Goal: Information Seeking & Learning: Learn about a topic

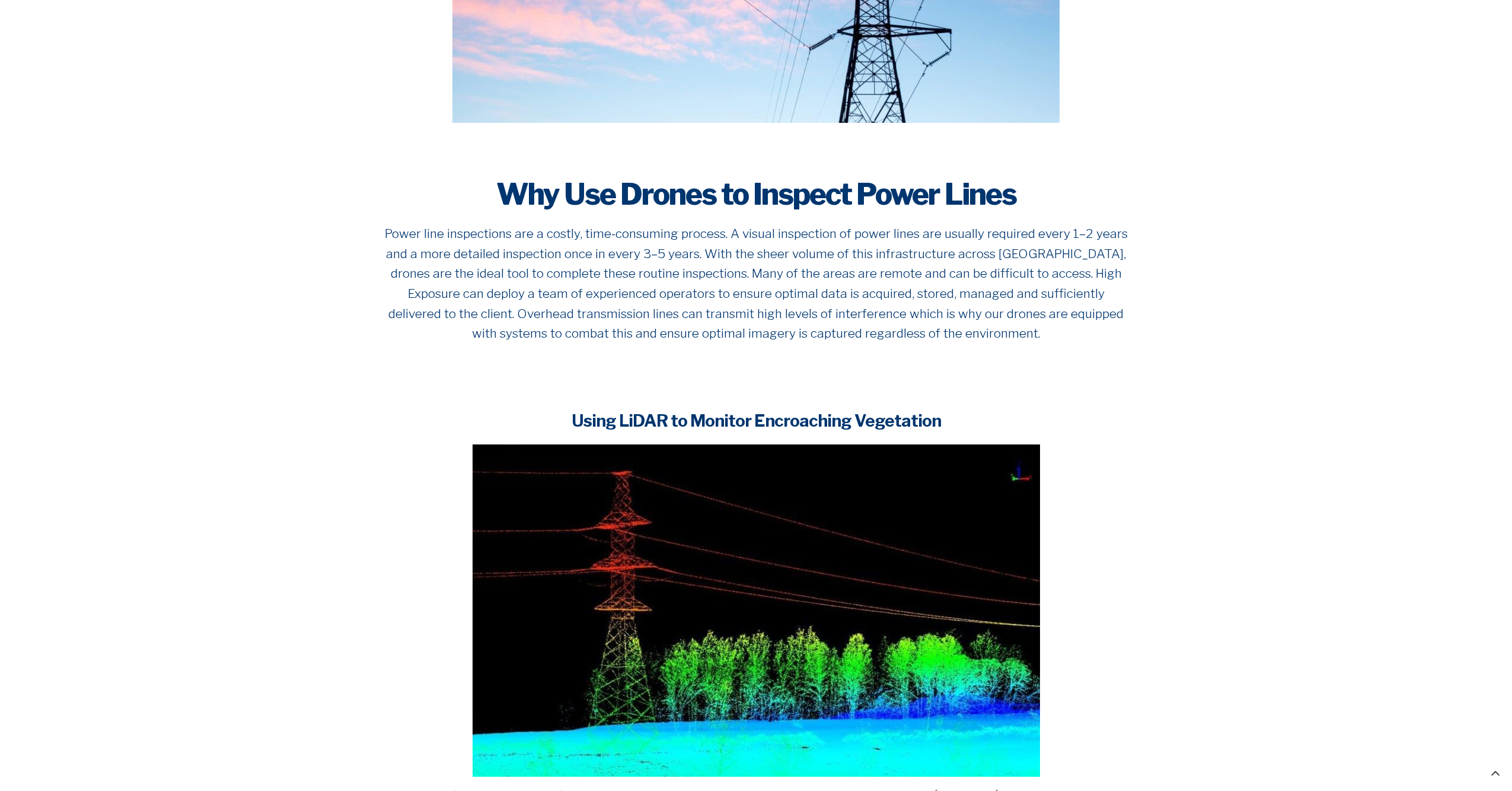
scroll to position [641, 0]
drag, startPoint x: 1234, startPoint y: 712, endPoint x: 905, endPoint y: 522, distance: 379.9
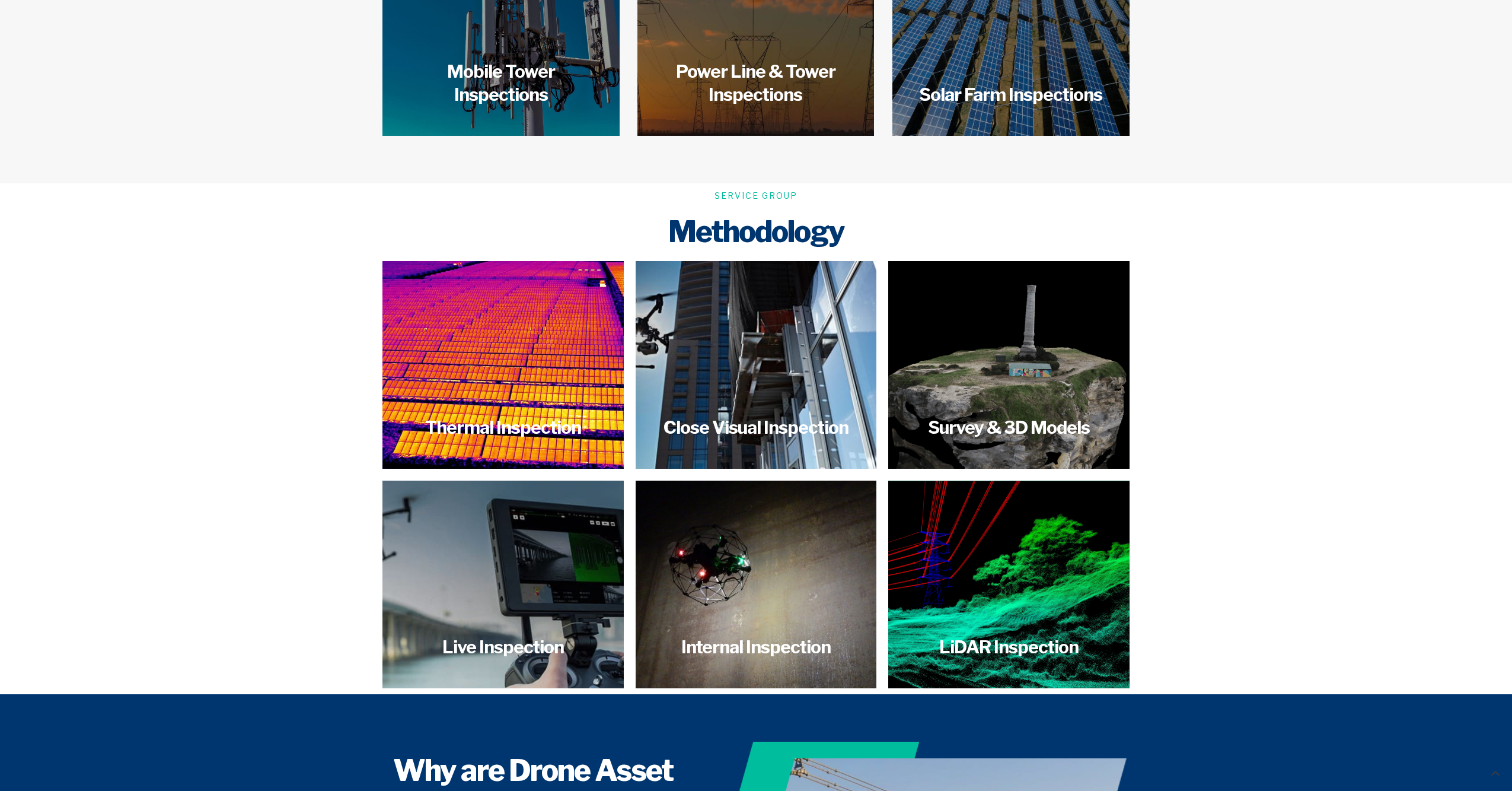
scroll to position [2215, 0]
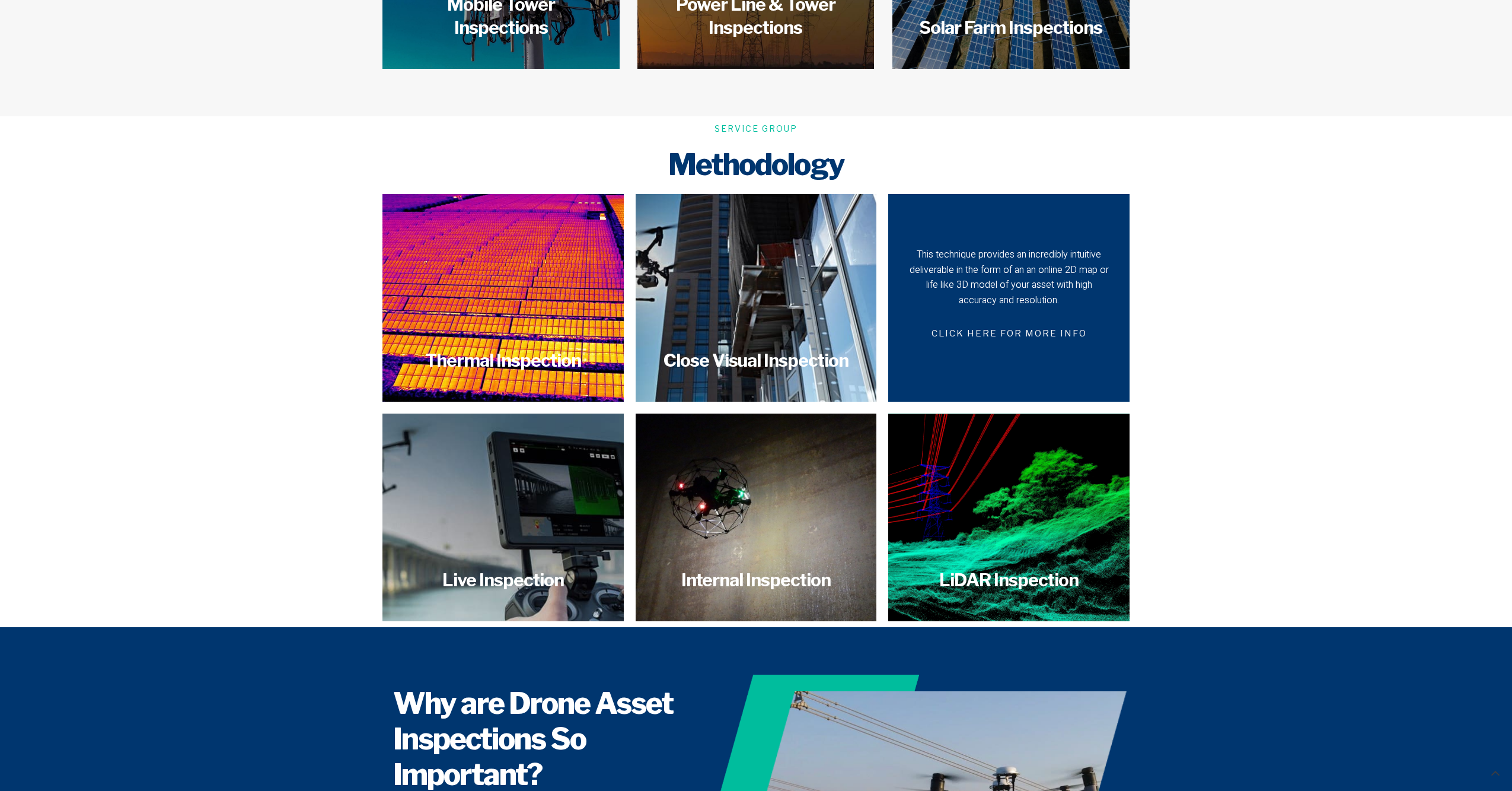
click at [982, 320] on span "CLICK HERE FOR MORE INFO" at bounding box center [1009, 334] width 184 height 28
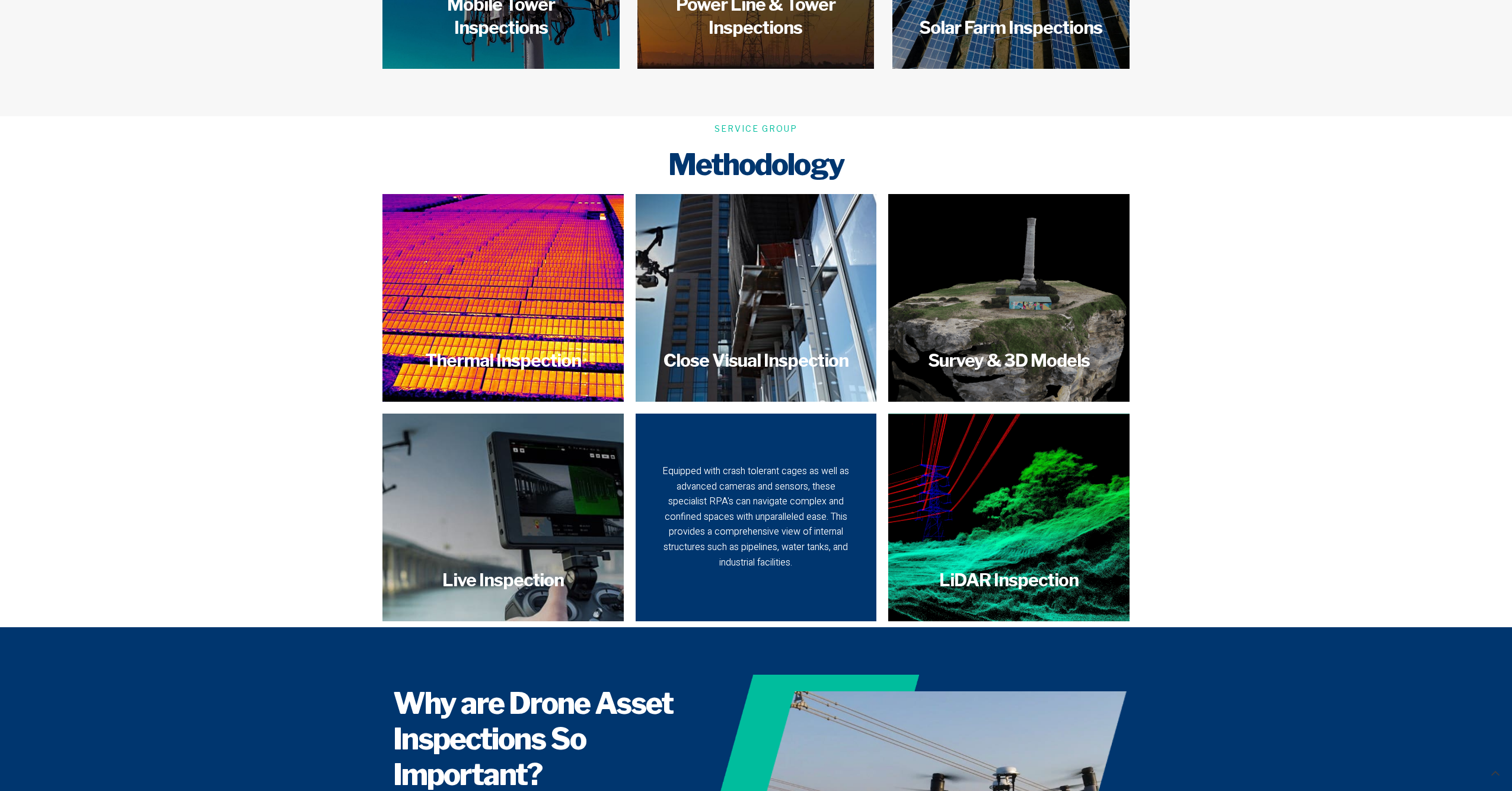
click at [803, 476] on div "Equipped with crash tolerant cages as well as advanced cameras and sensors, the…" at bounding box center [756, 517] width 200 height 106
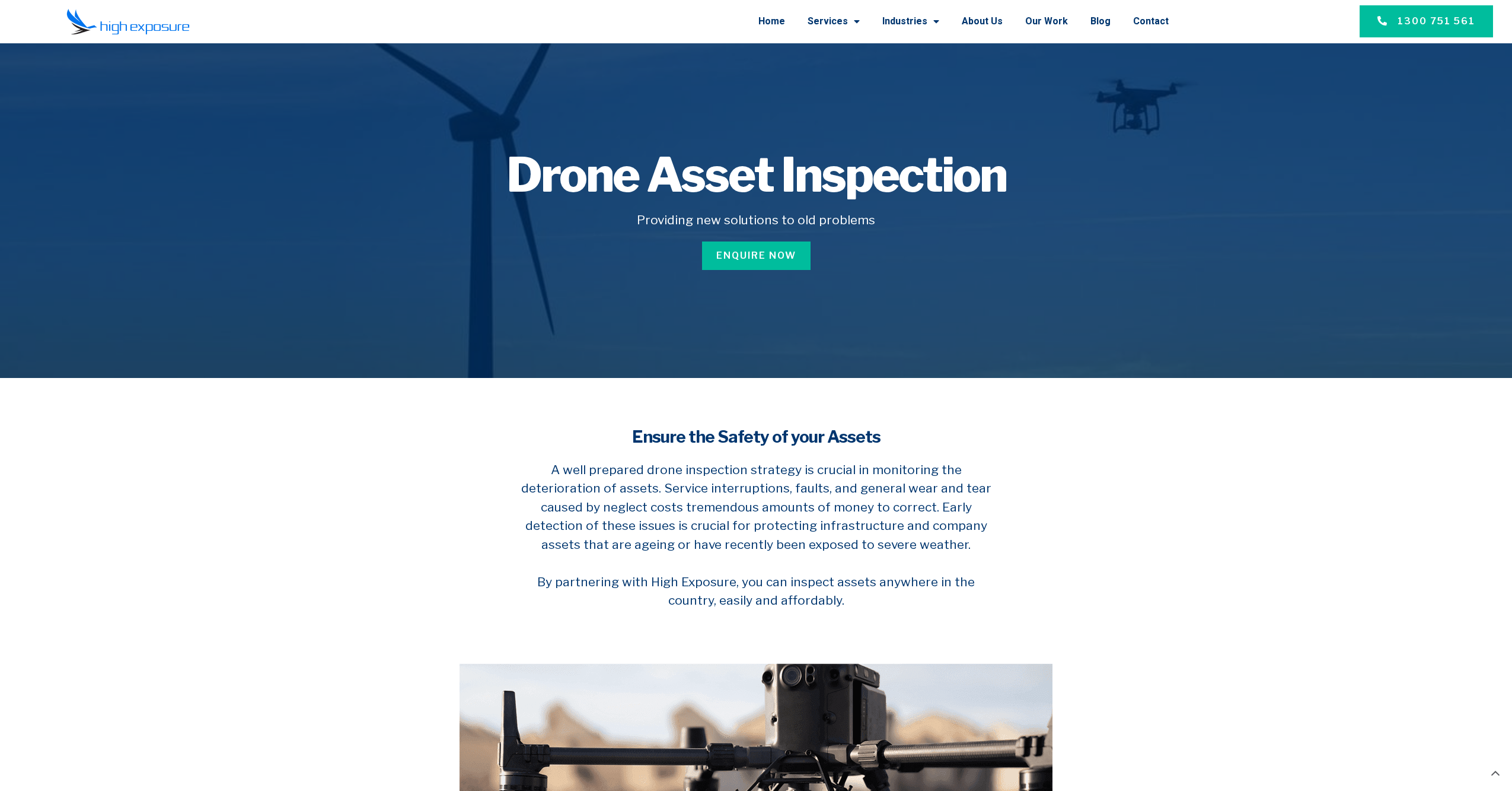
scroll to position [0, 0]
click at [1100, 23] on link "Blog" at bounding box center [1100, 22] width 20 height 31
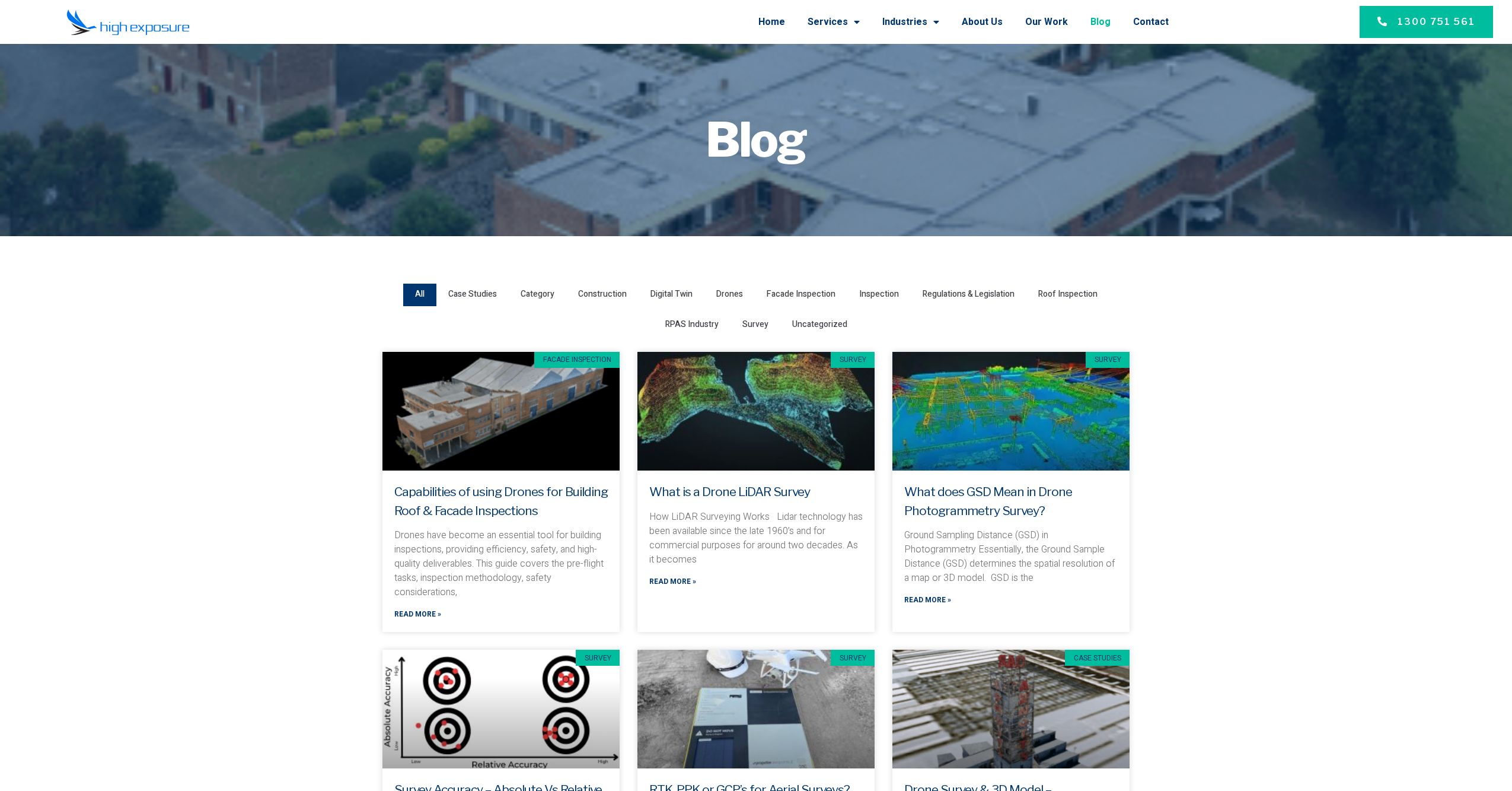
scroll to position [39, 0]
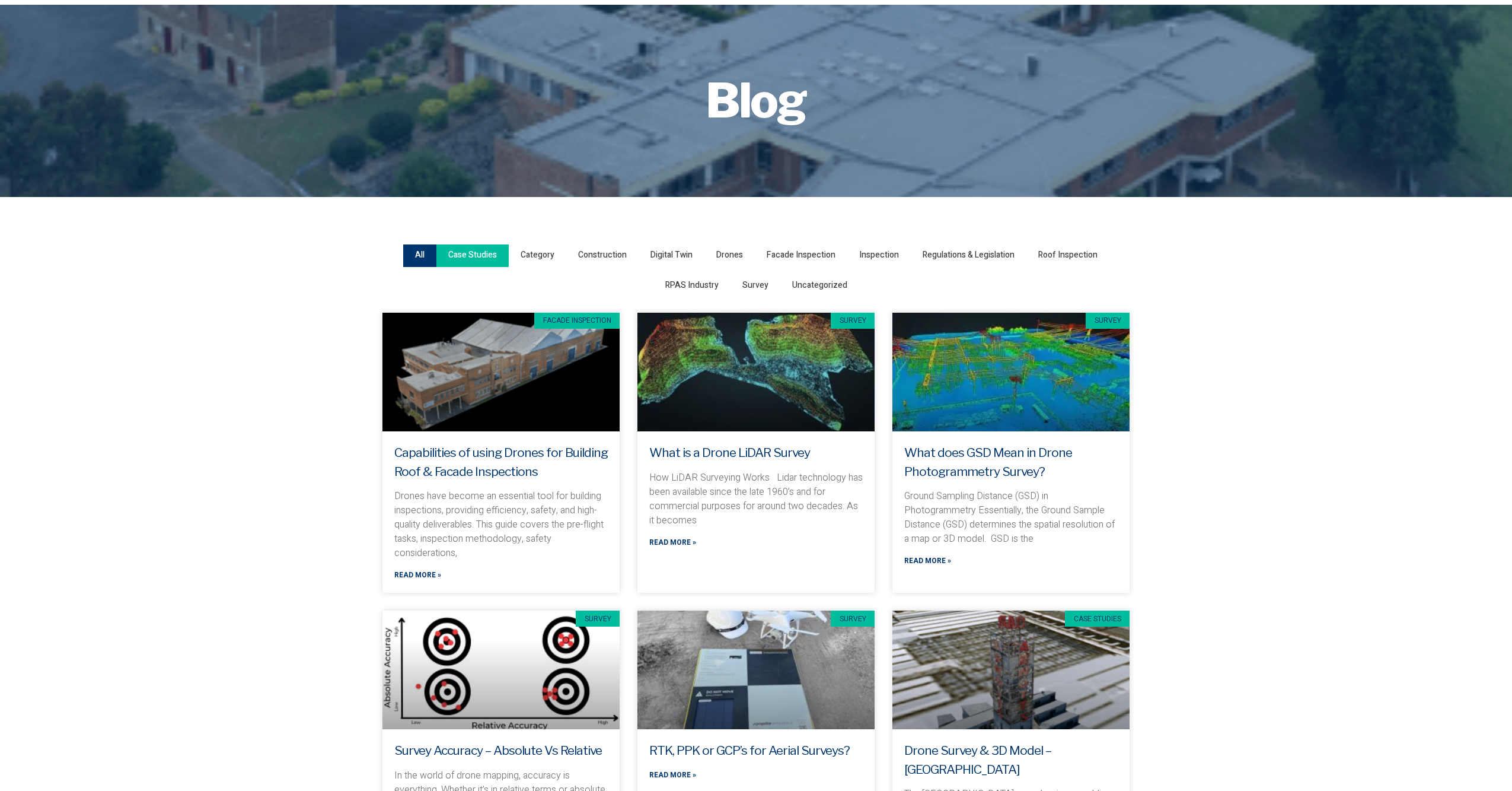
click at [469, 255] on span "Case Studies" at bounding box center [472, 255] width 49 height 16
click at [0, 0] on input "Case Studies" at bounding box center [0, 0] width 0 height 0
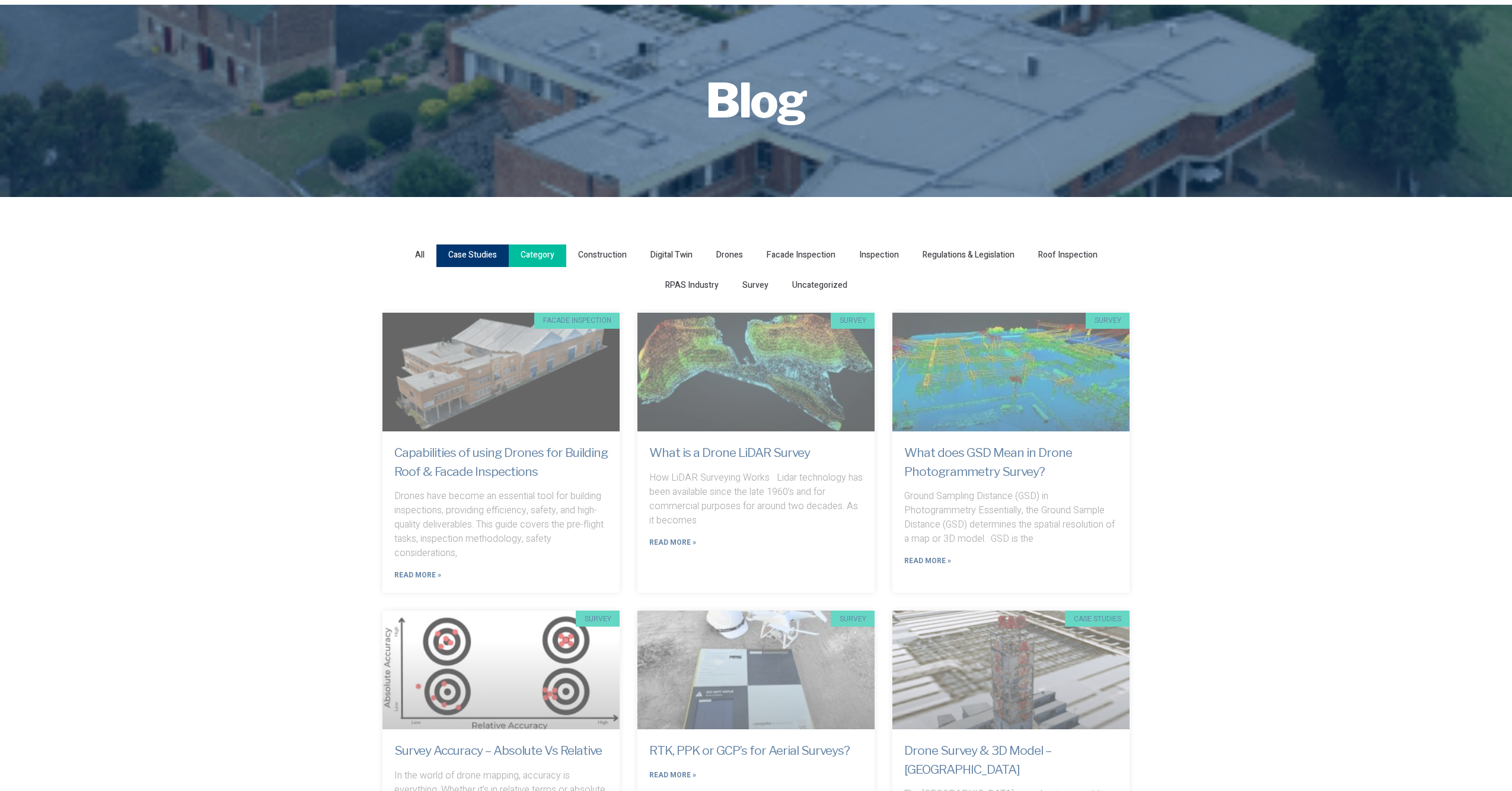
click at [532, 255] on span "Category" at bounding box center [537, 255] width 33 height 16
click at [0, 0] on input "Category" at bounding box center [0, 0] width 0 height 0
click at [590, 255] on span "Construction" at bounding box center [603, 255] width 49 height 16
click at [0, 0] on input "Construction" at bounding box center [0, 0] width 0 height 0
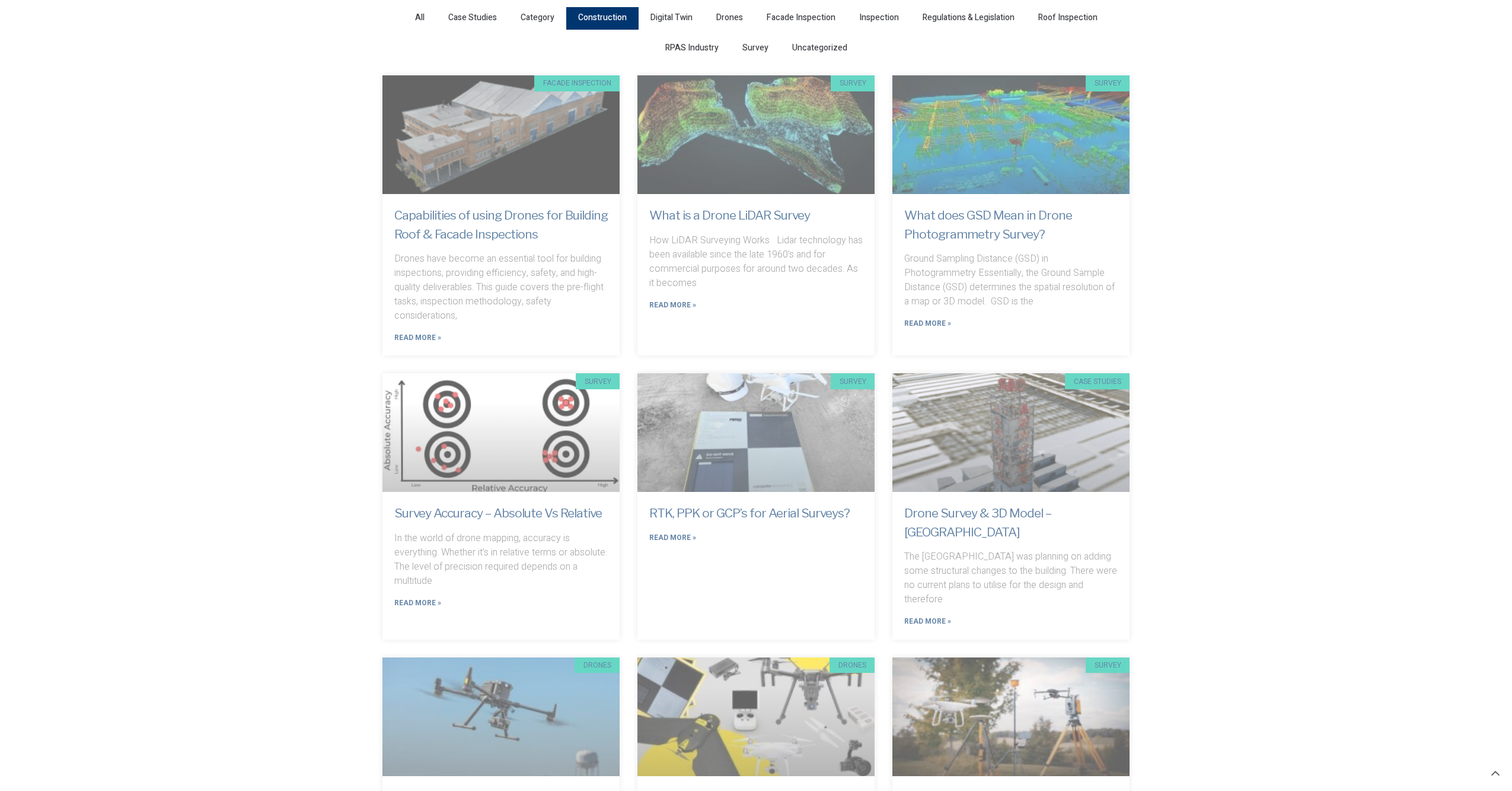
scroll to position [79, 0]
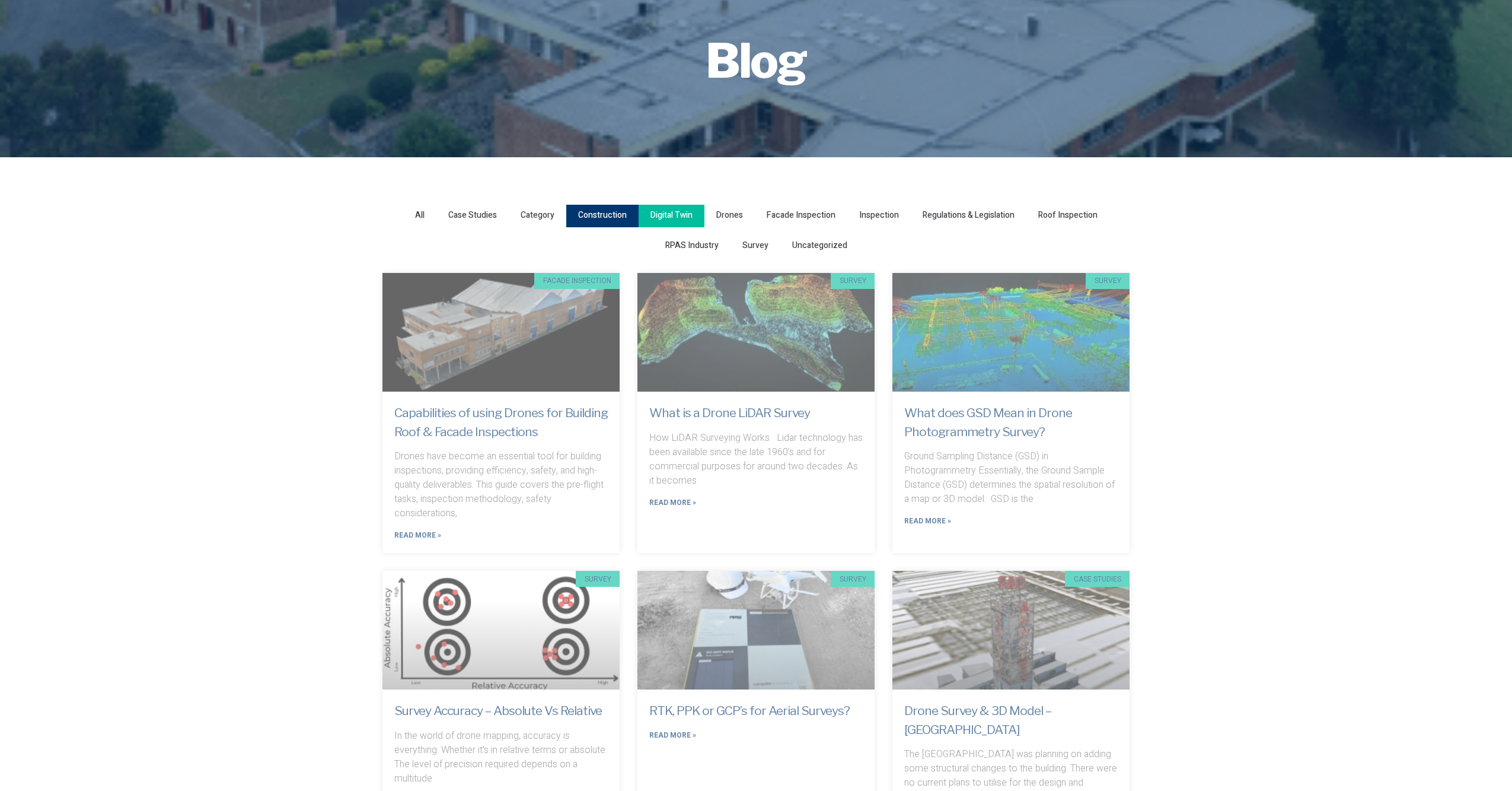
click at [681, 213] on span "Digital Twin" at bounding box center [671, 215] width 42 height 16
click at [0, 0] on input "Digital Twin" at bounding box center [0, 0] width 0 height 0
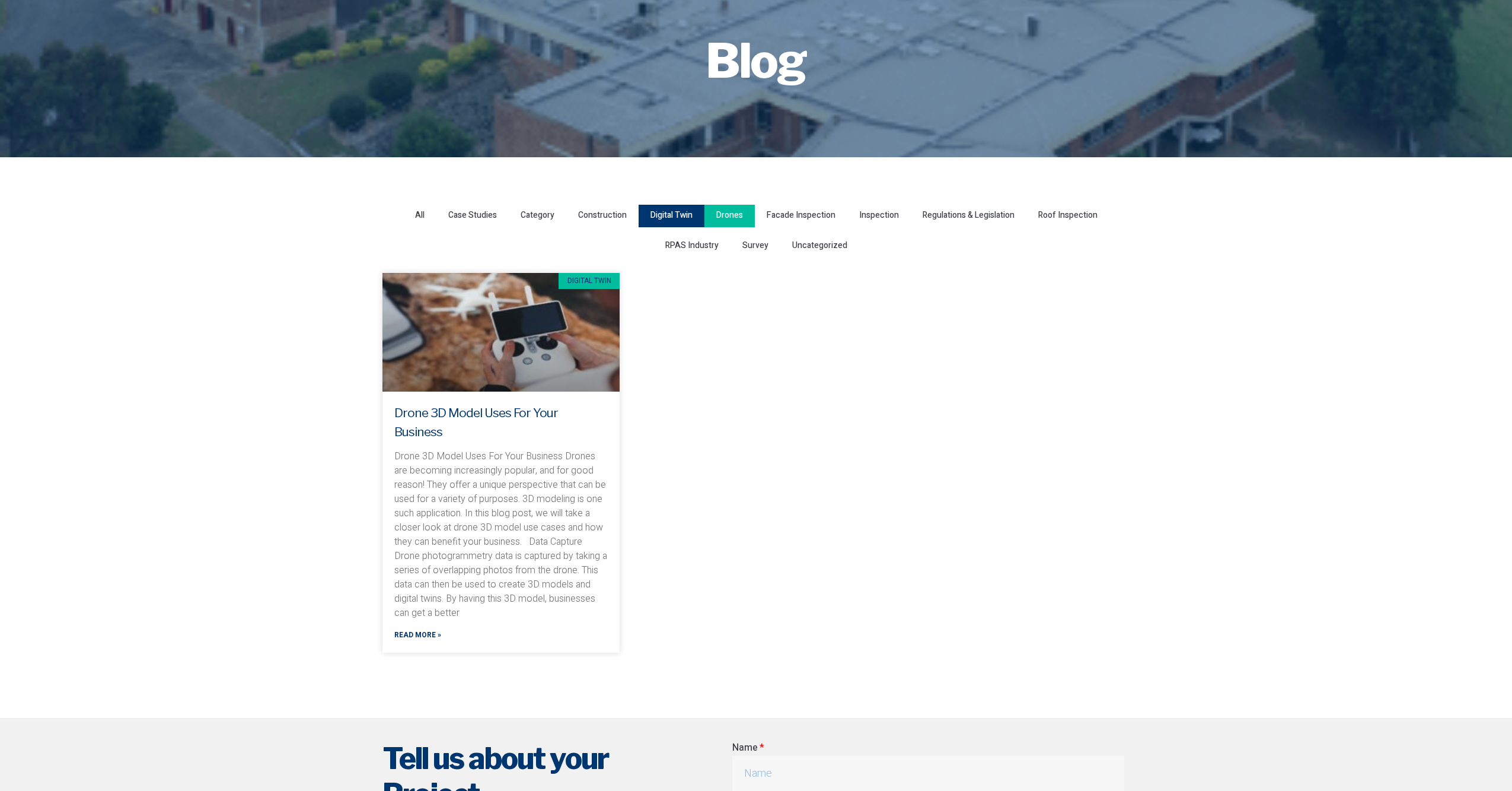
click at [733, 218] on span "Drones" at bounding box center [730, 215] width 27 height 16
click at [0, 0] on input "Drones" at bounding box center [0, 0] width 0 height 0
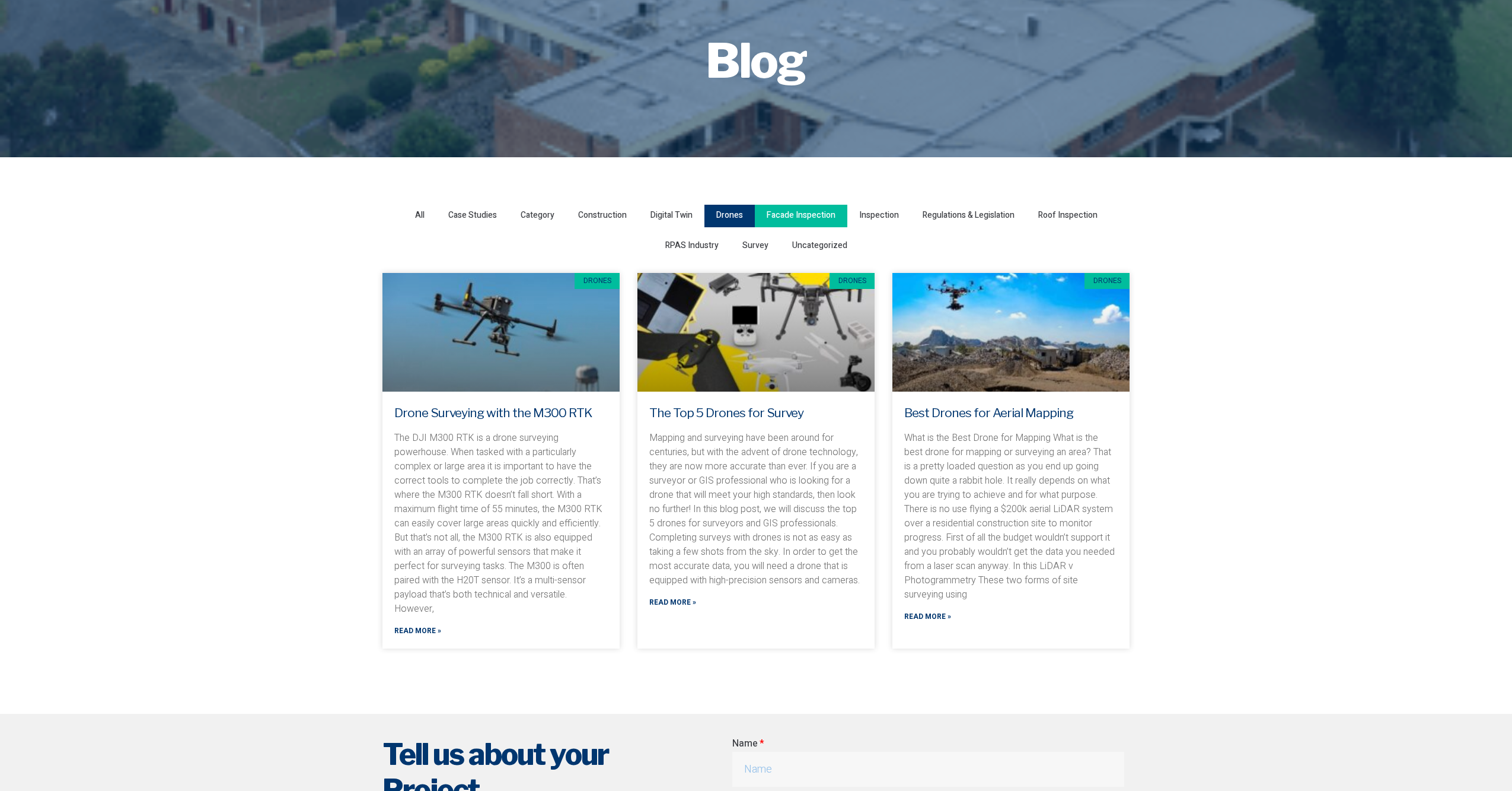
click at [818, 218] on span "Facade Inspection" at bounding box center [801, 215] width 69 height 16
click at [0, 0] on input "Facade Inspection" at bounding box center [0, 0] width 0 height 0
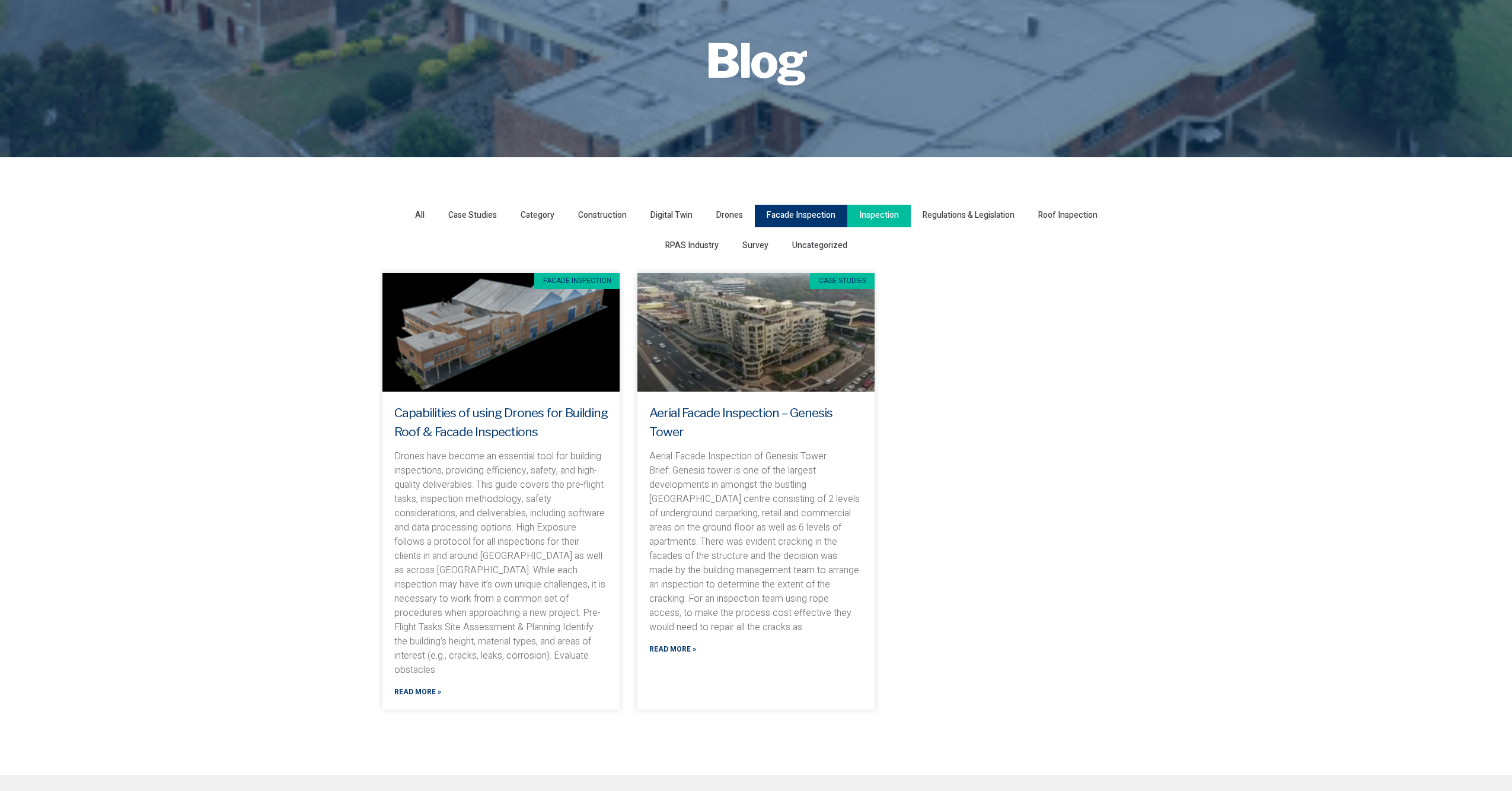
click at [881, 217] on span "Inspection" at bounding box center [878, 215] width 40 height 16
click at [0, 0] on input "Inspection" at bounding box center [0, 0] width 0 height 0
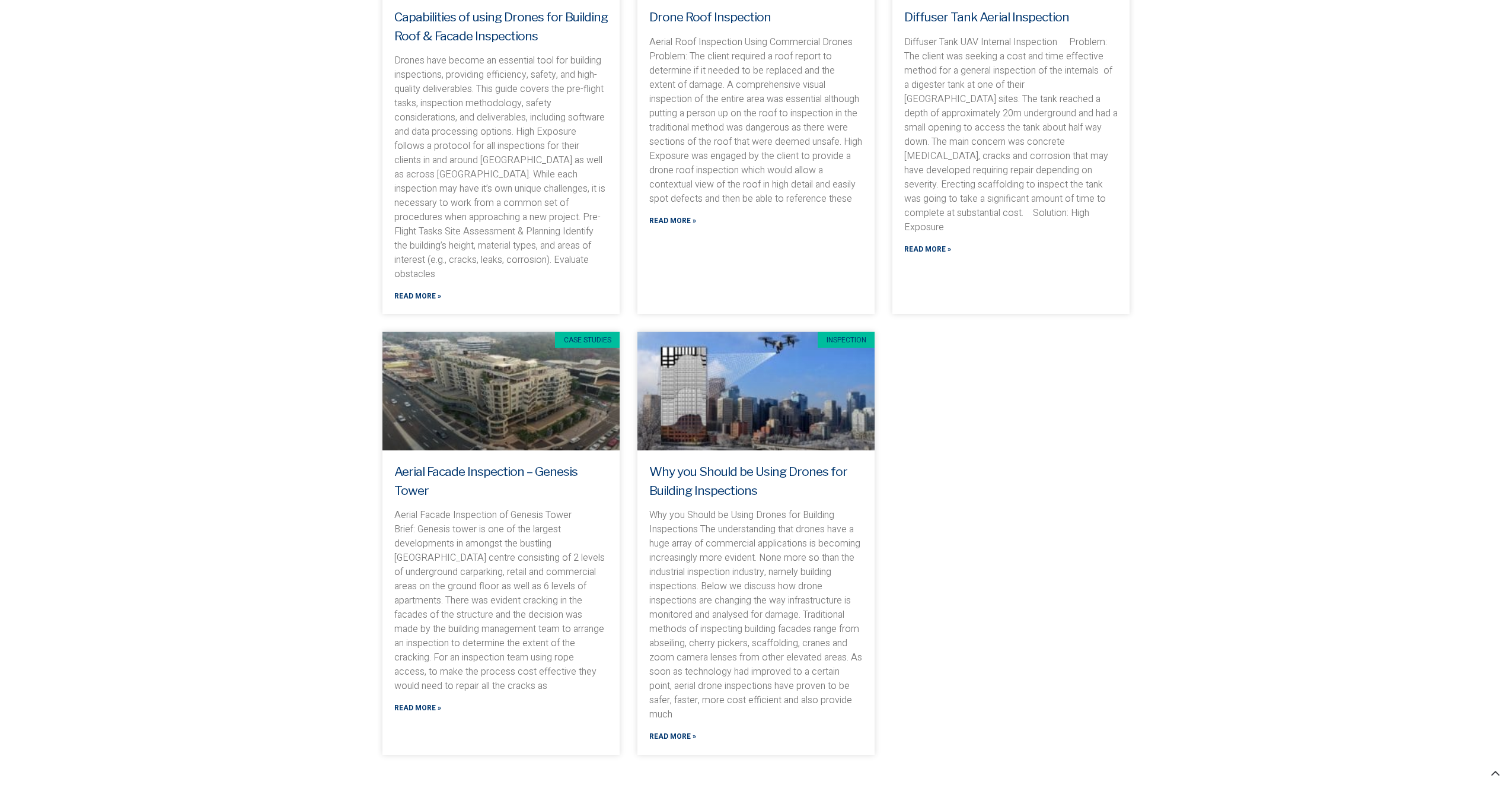
scroll to position [672, 0]
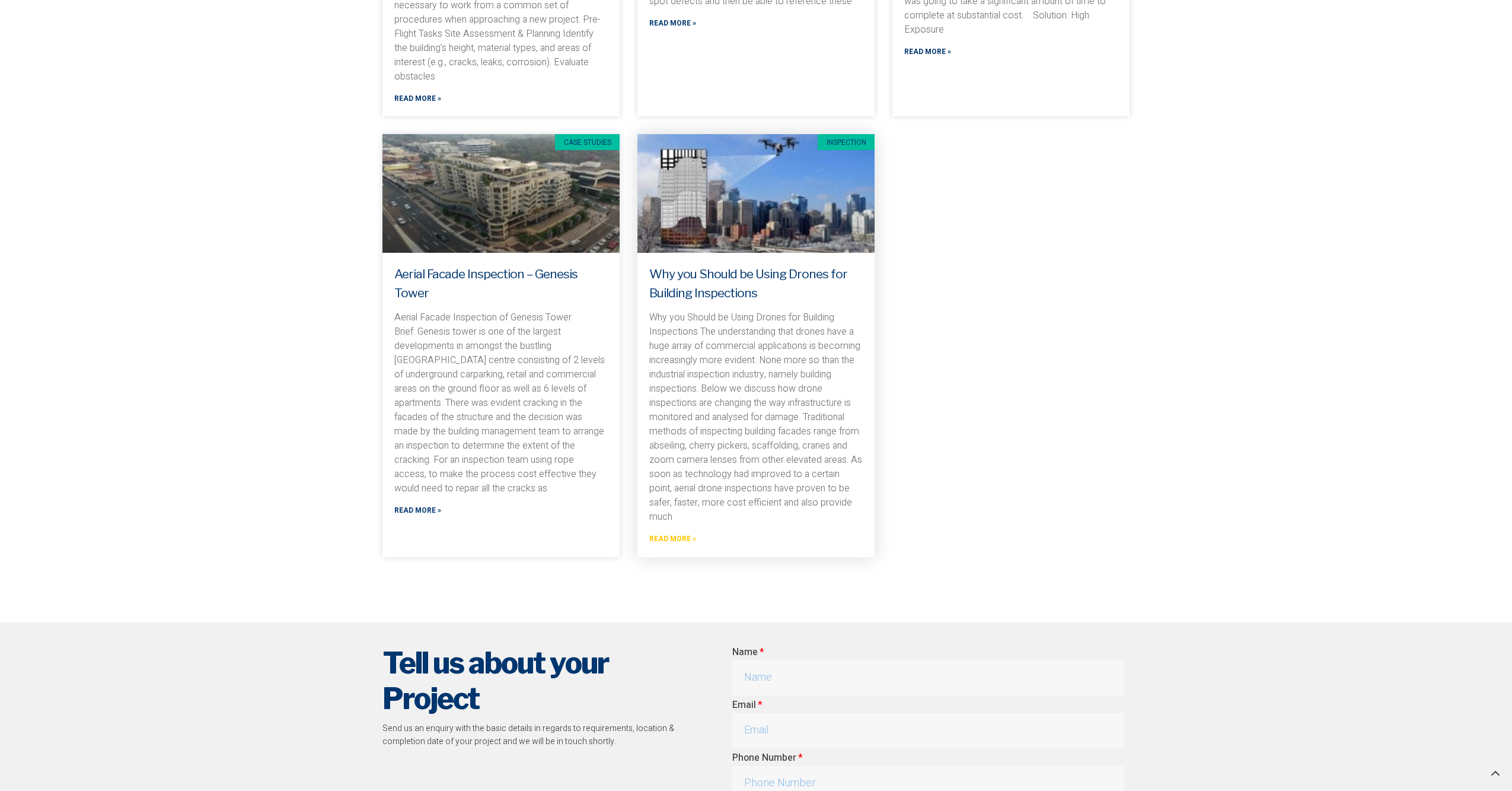
click at [668, 533] on link "Read More »" at bounding box center [673, 539] width 47 height 11
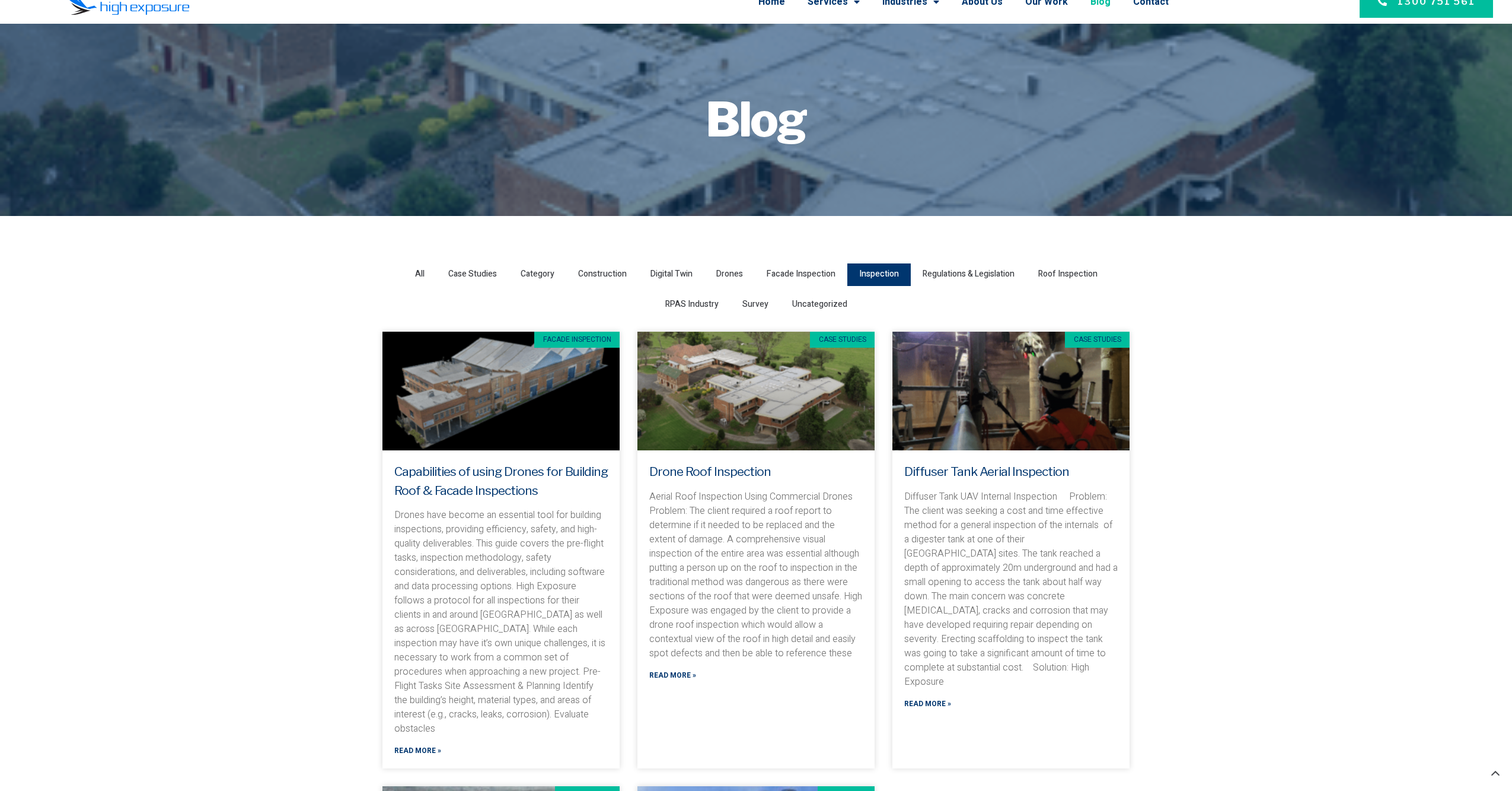
scroll to position [0, 0]
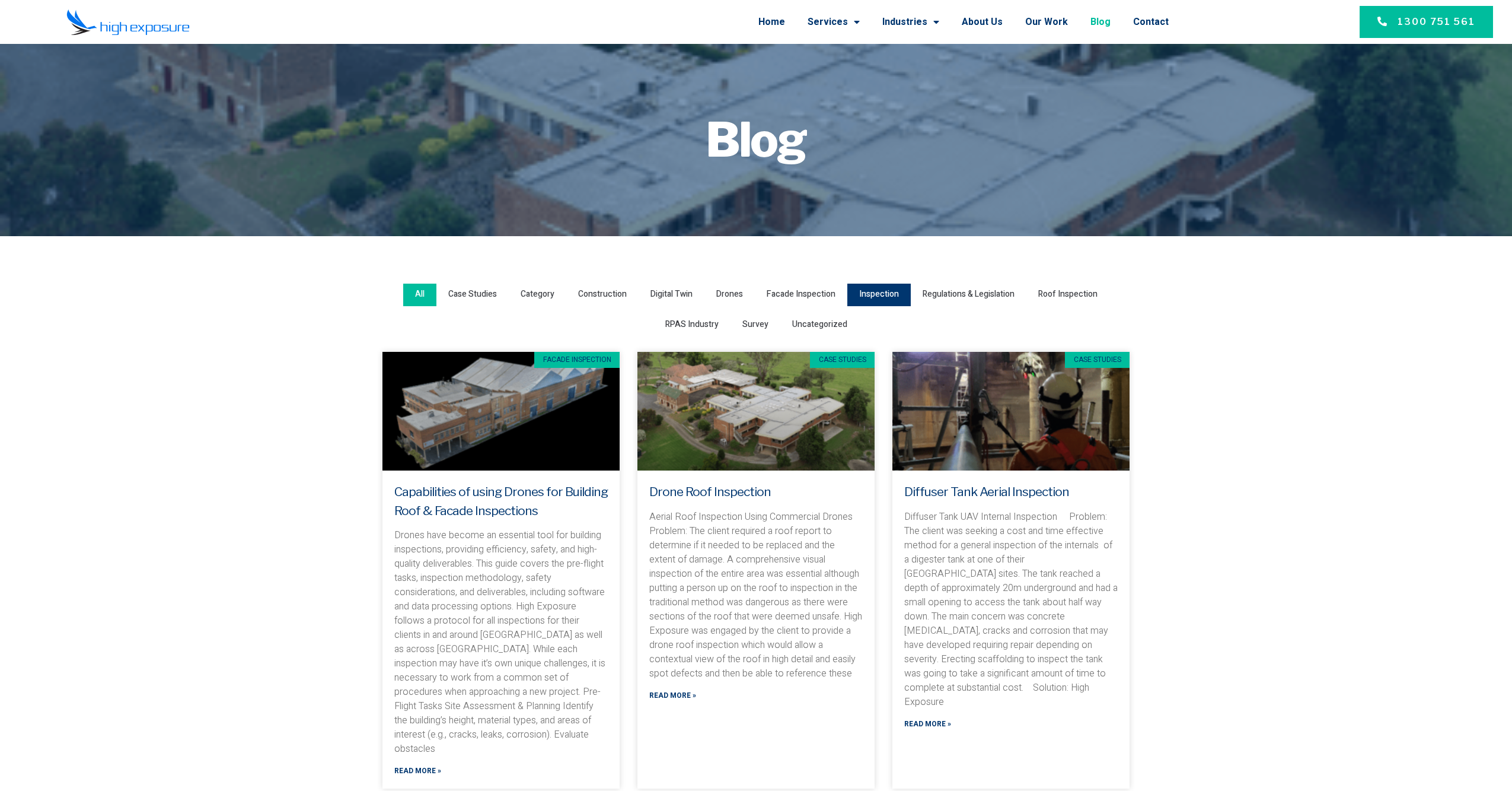
click at [417, 299] on span "All" at bounding box center [420, 294] width 10 height 16
click at [0, 0] on input "All" at bounding box center [0, 0] width 0 height 0
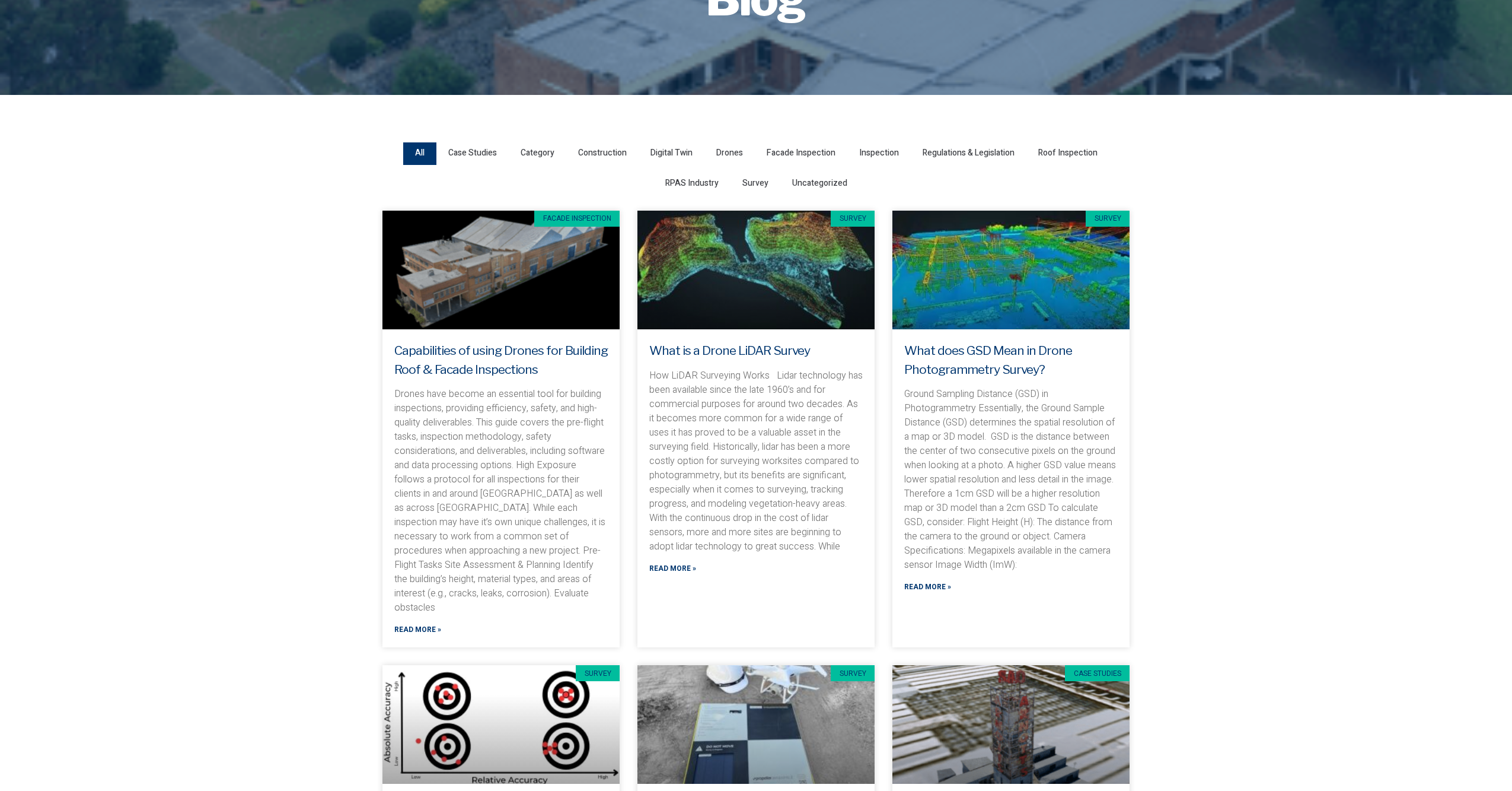
scroll to position [158, 0]
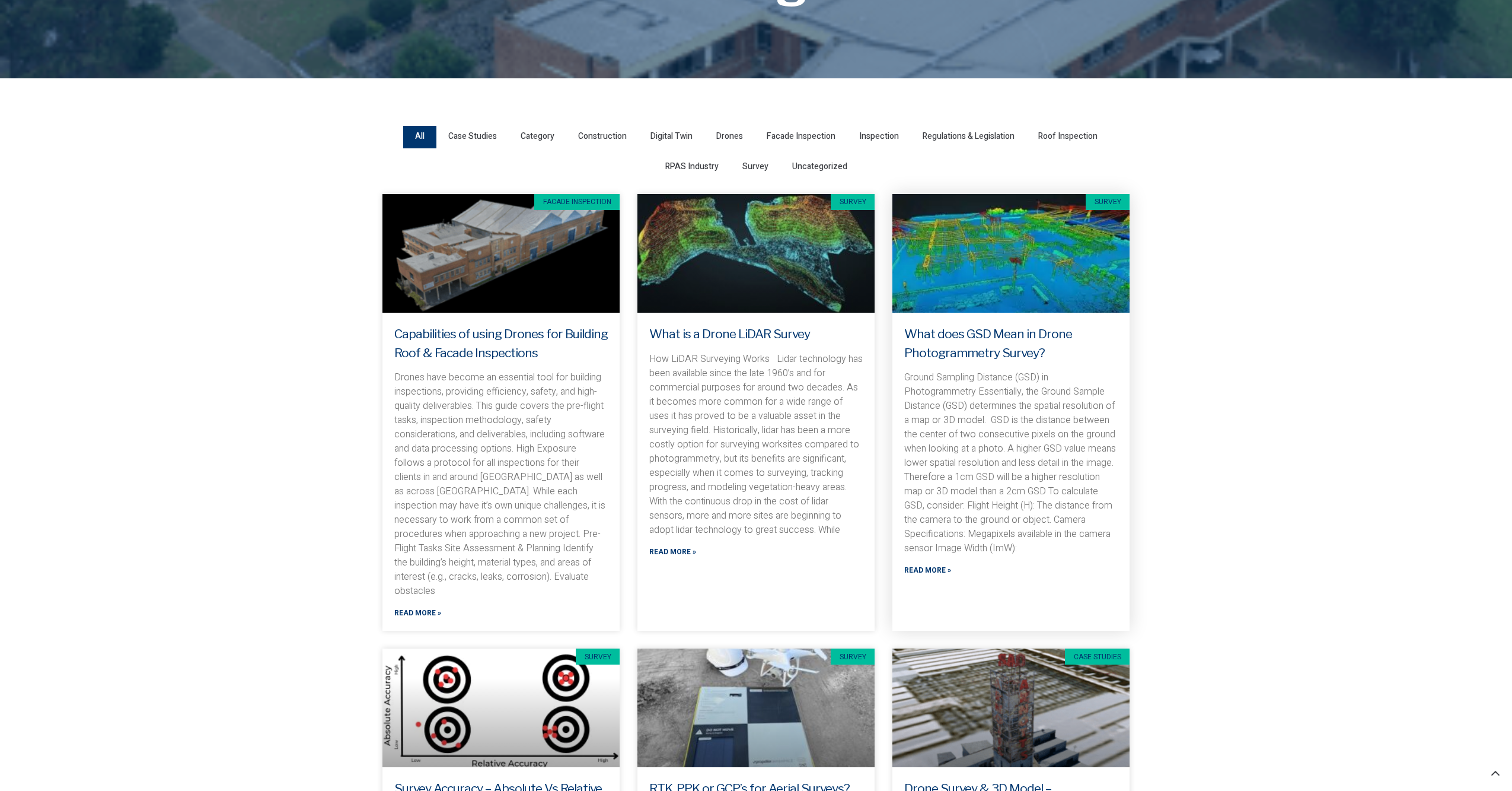
click at [980, 517] on p "Ground Sampling Distance (GSD) in Photogrammetry Essentially, the Ground Sample…" at bounding box center [1011, 462] width 214 height 185
click at [936, 571] on link "Read More »" at bounding box center [927, 570] width 47 height 11
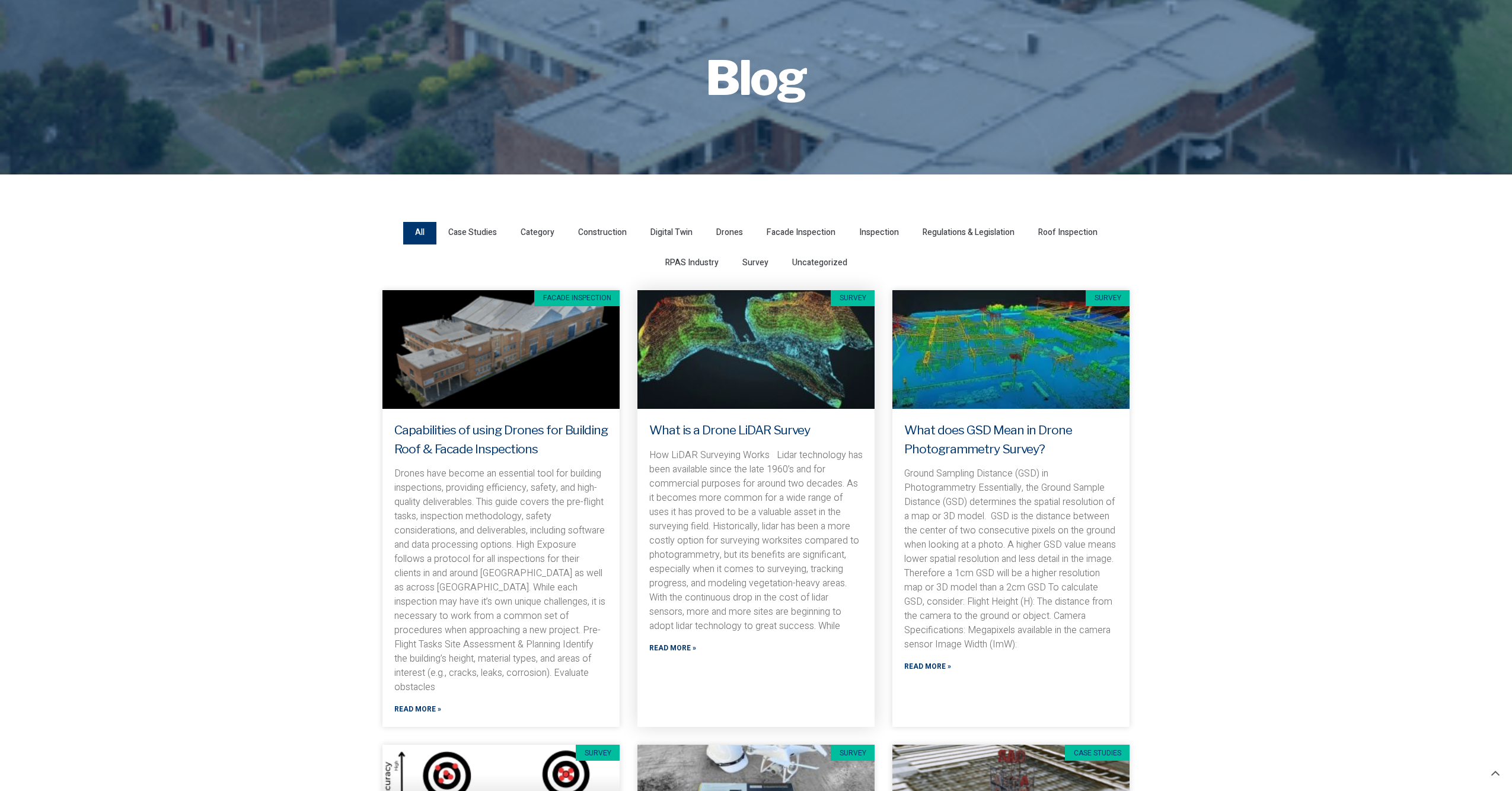
scroll to position [0, 0]
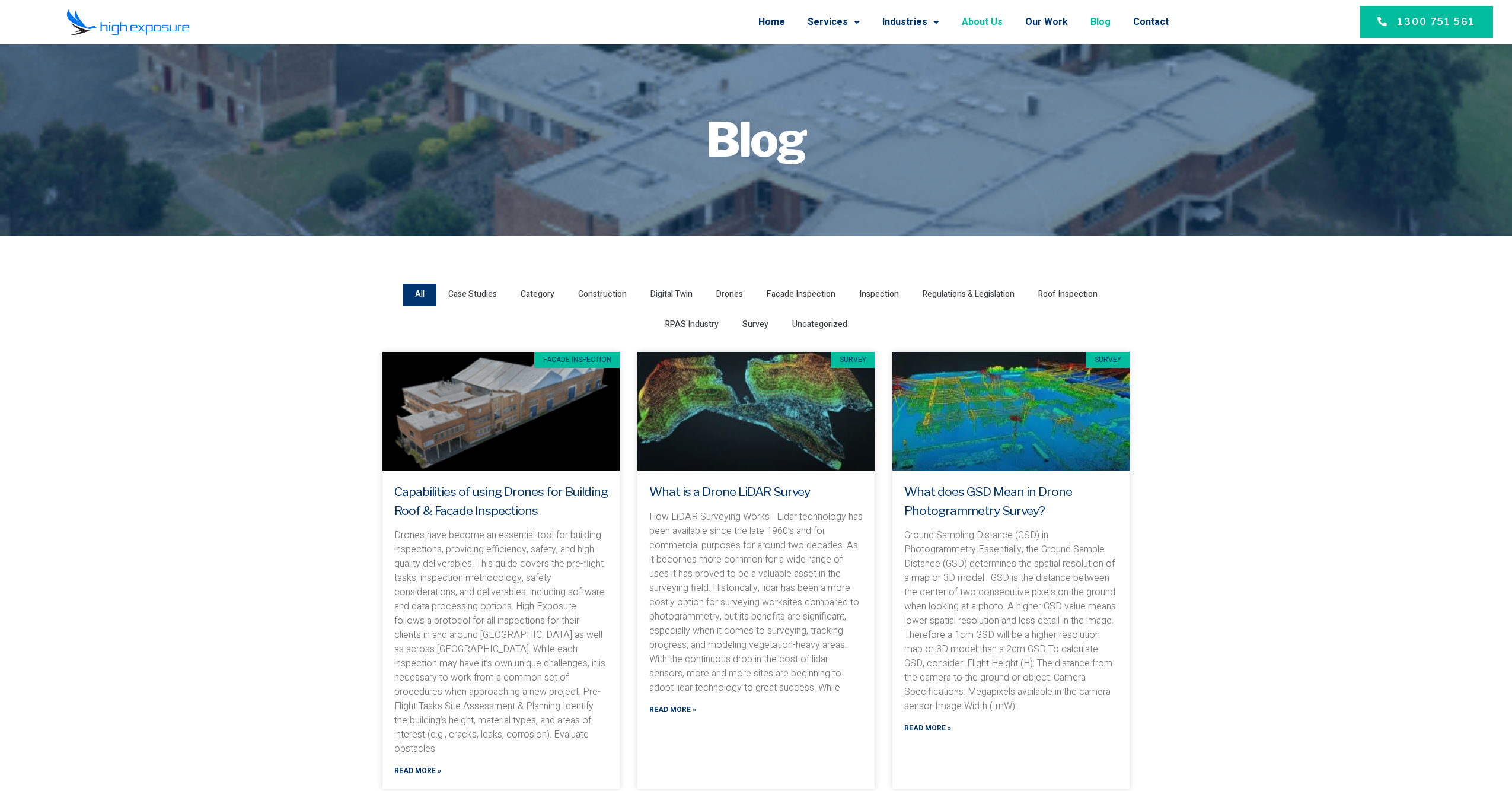
click at [994, 20] on link "About Us" at bounding box center [982, 22] width 41 height 31
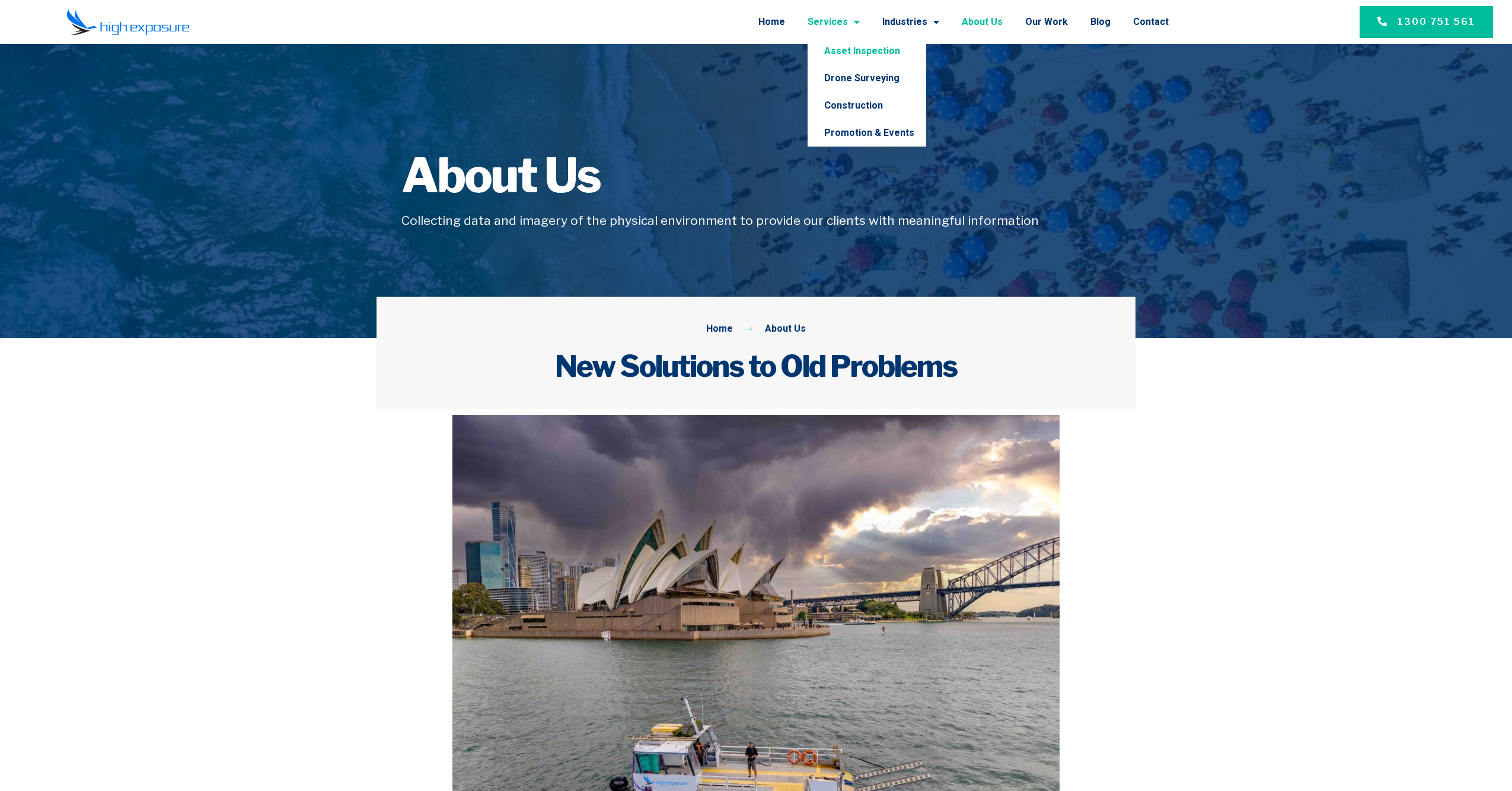
click at [856, 53] on link "Asset Inspection" at bounding box center [867, 51] width 119 height 27
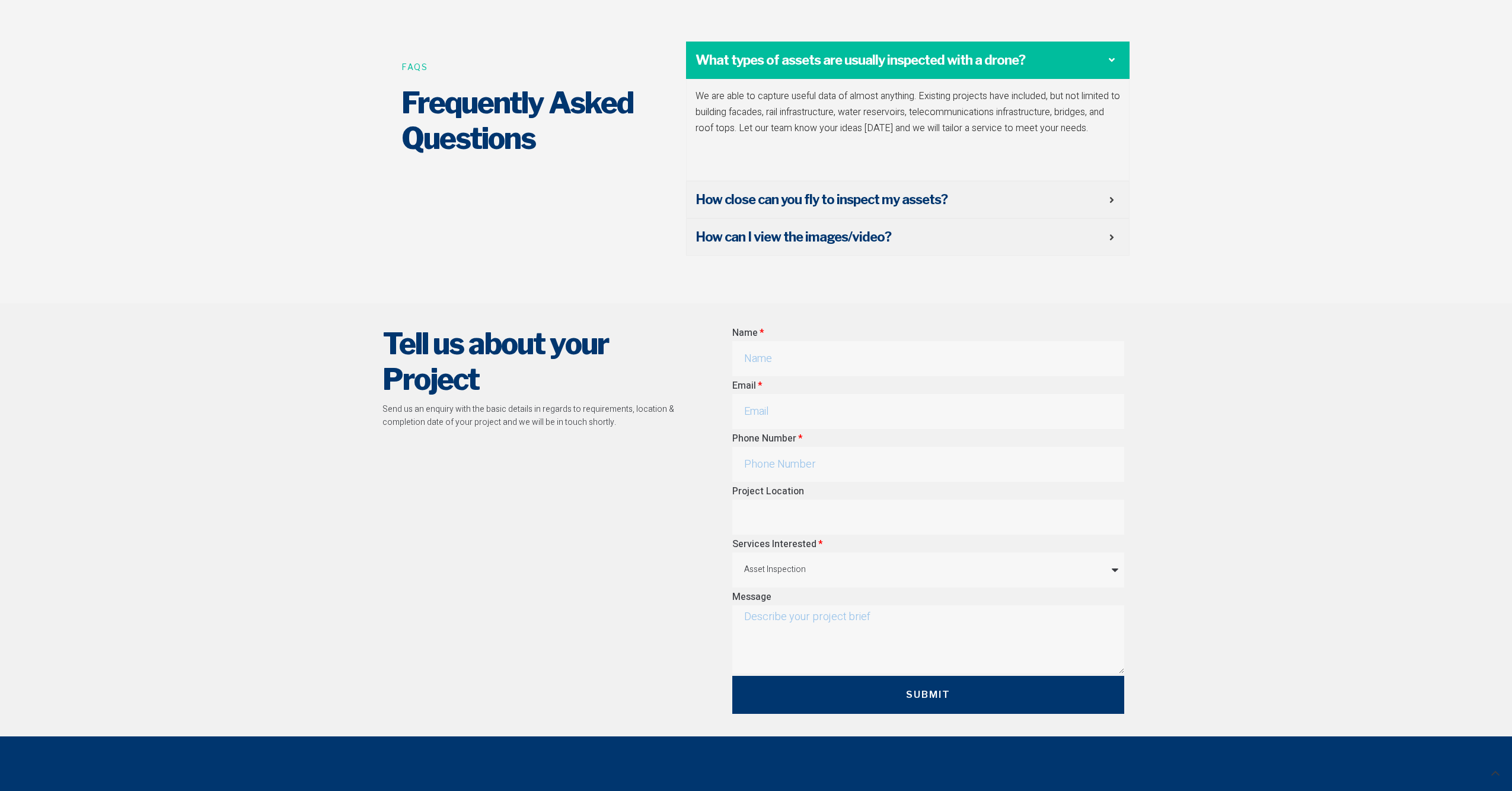
scroll to position [4746, 0]
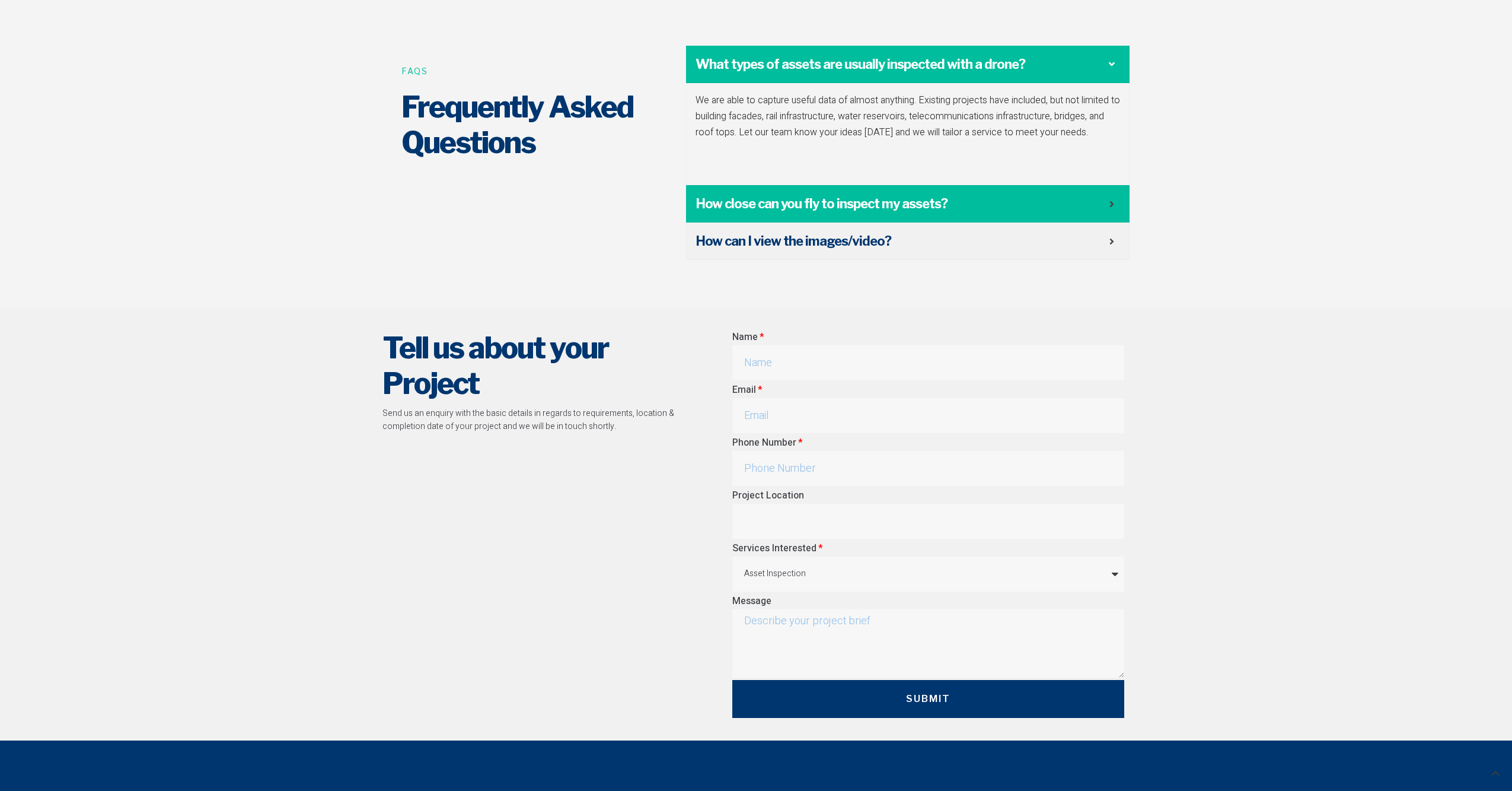
click at [1064, 185] on div "How close can you fly to inspect my assets?" at bounding box center [908, 204] width 444 height 38
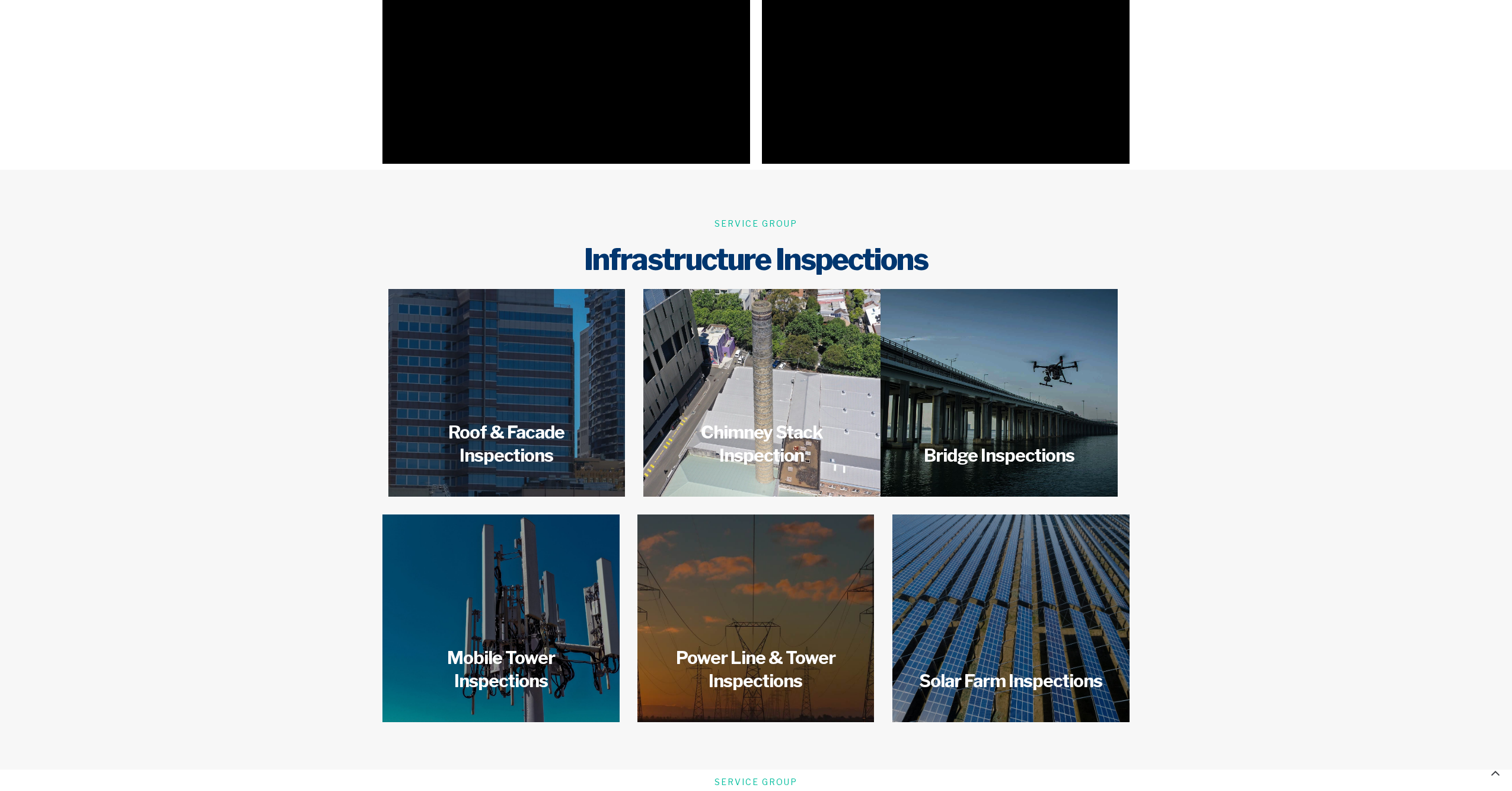
scroll to position [1622, 0]
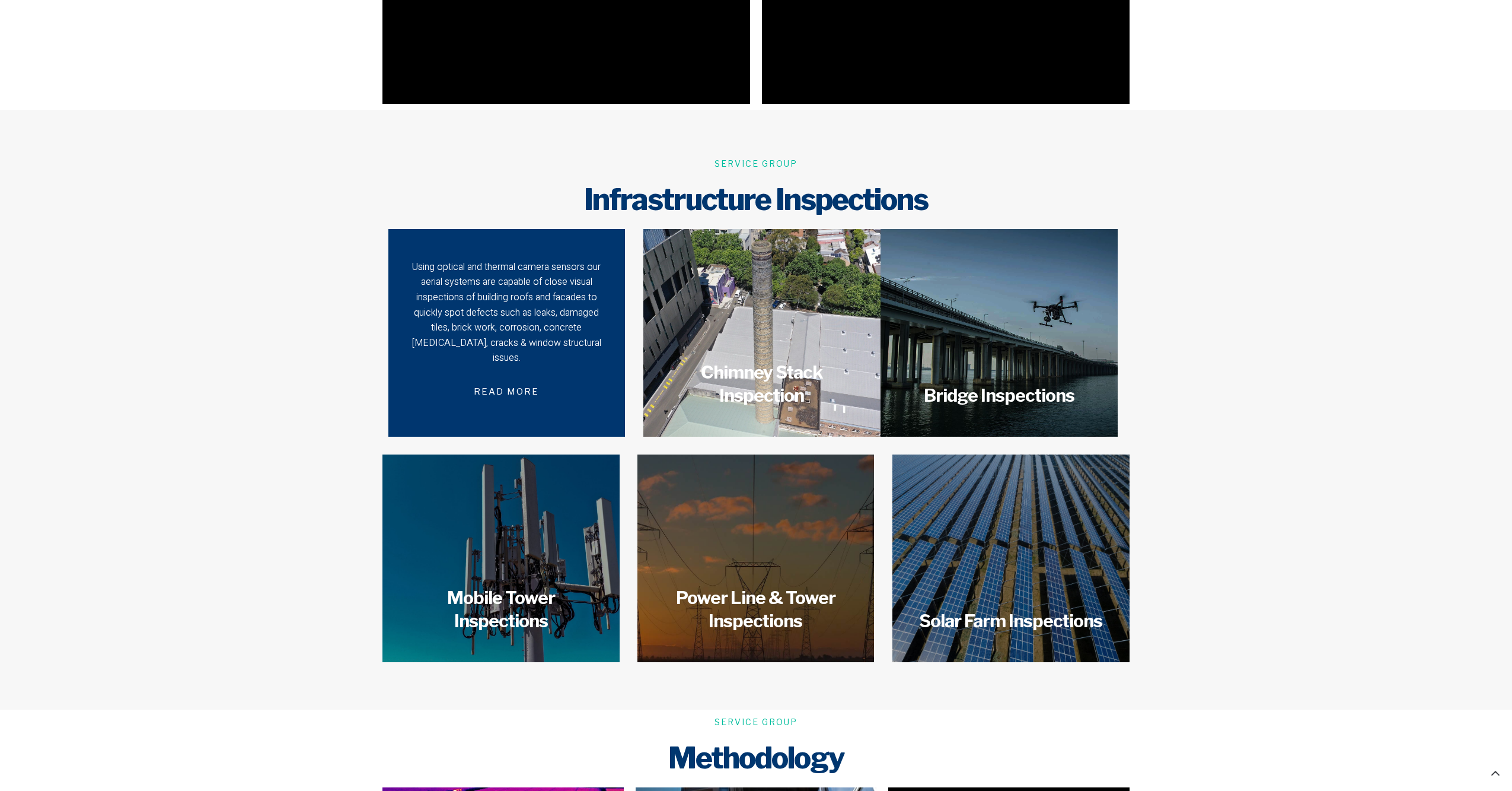
click at [506, 302] on div "Using optical and thermal camera sensors our aerial systems are capable of clos…" at bounding box center [507, 313] width 195 height 106
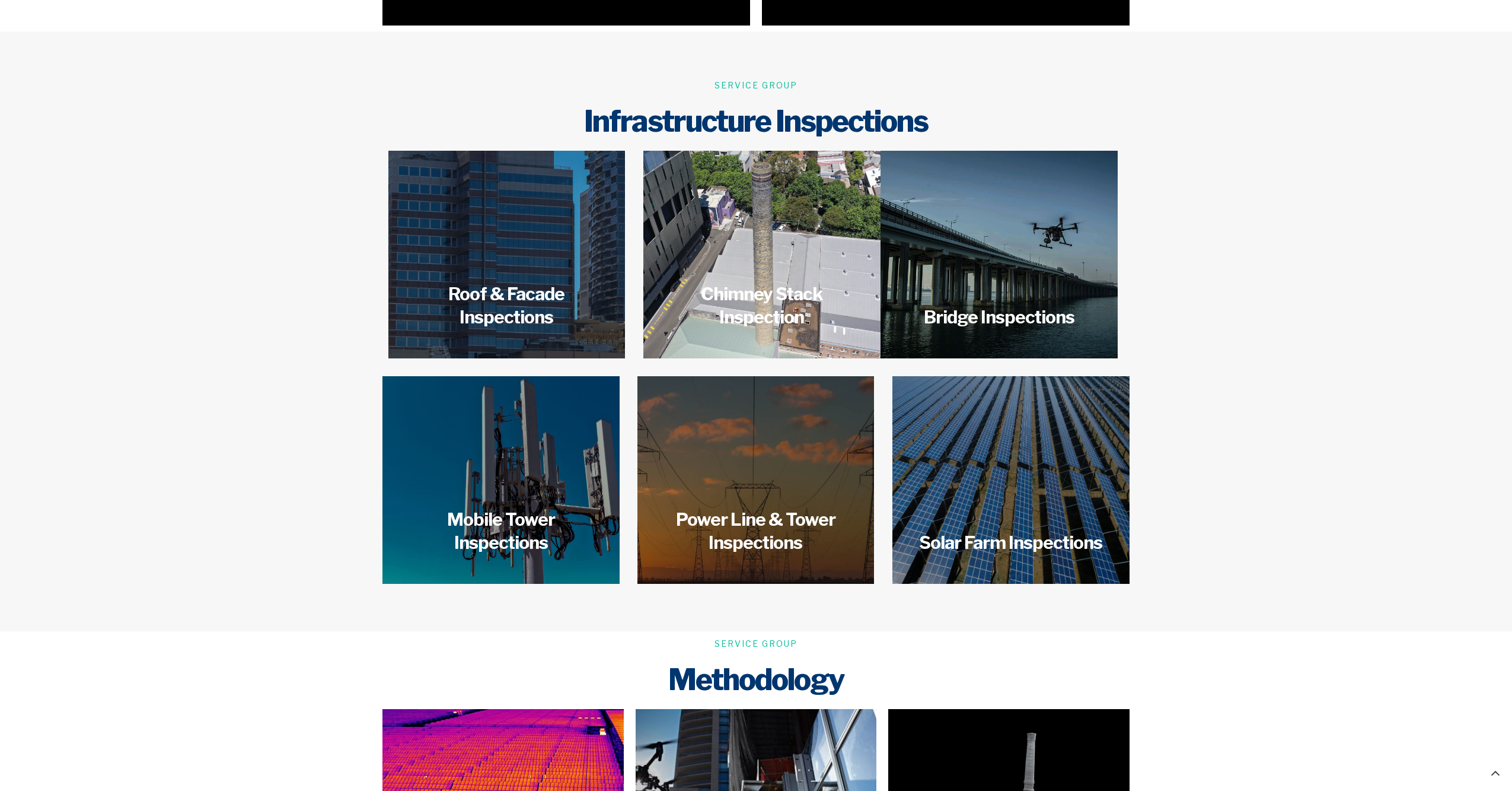
scroll to position [1582, 0]
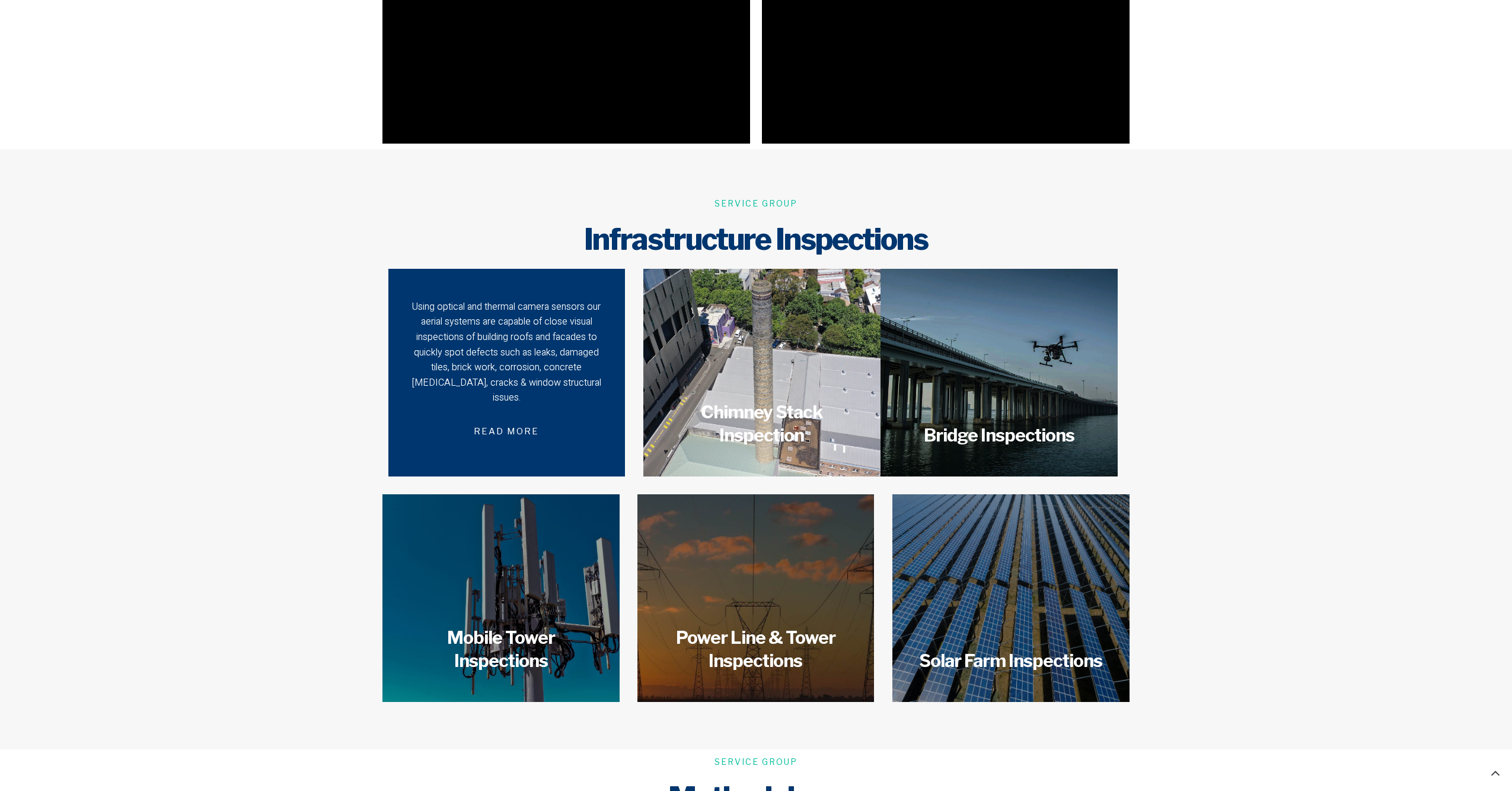
click at [516, 365] on div "Using optical and thermal camera sensors our aerial systems are capable of clos…" at bounding box center [507, 353] width 195 height 106
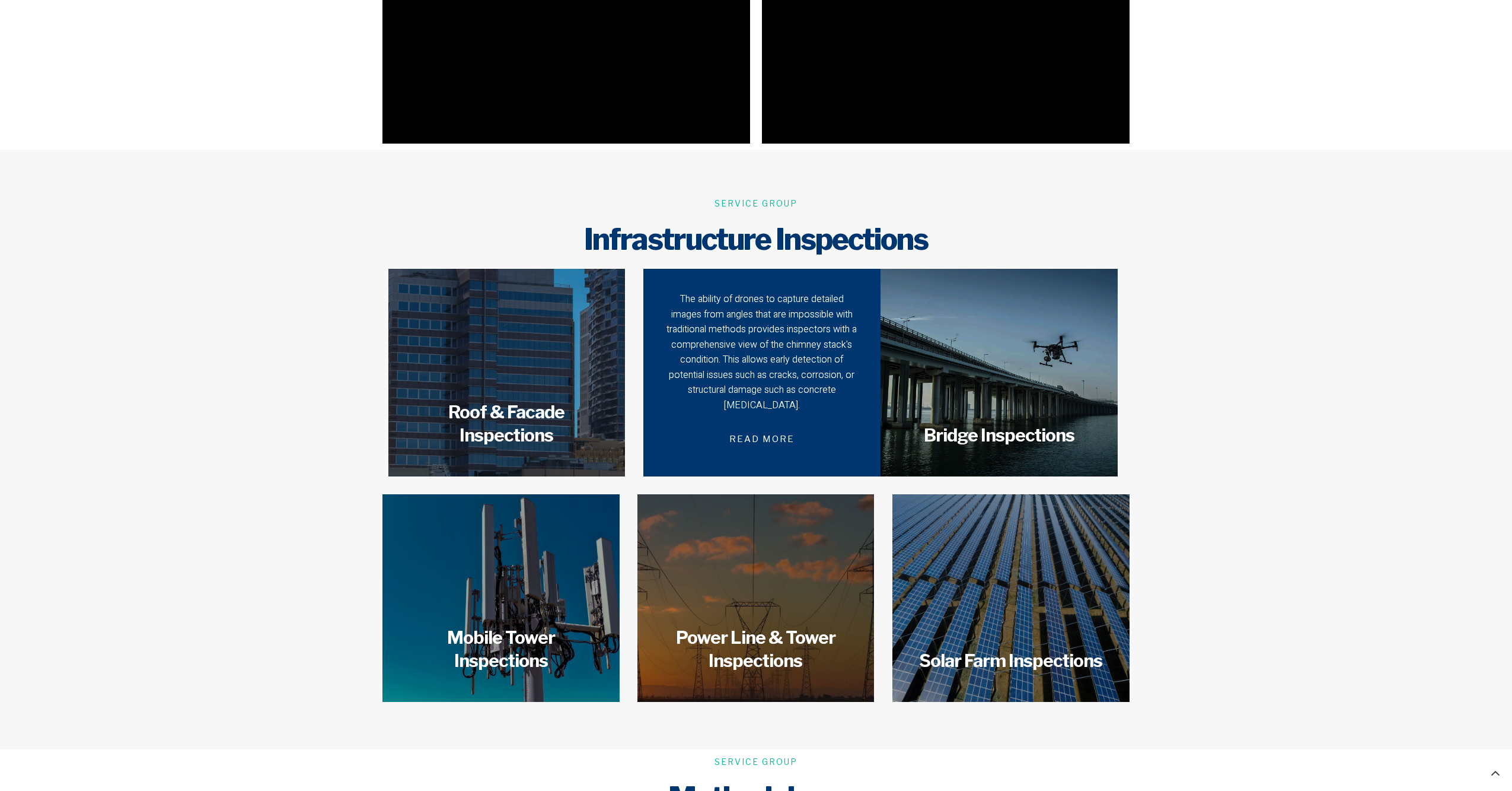
click at [757, 330] on div "The ability of drones to capture detailed images from angles that are impossibl…" at bounding box center [762, 353] width 195 height 121
click at [752, 425] on span "READ MORE" at bounding box center [762, 439] width 93 height 28
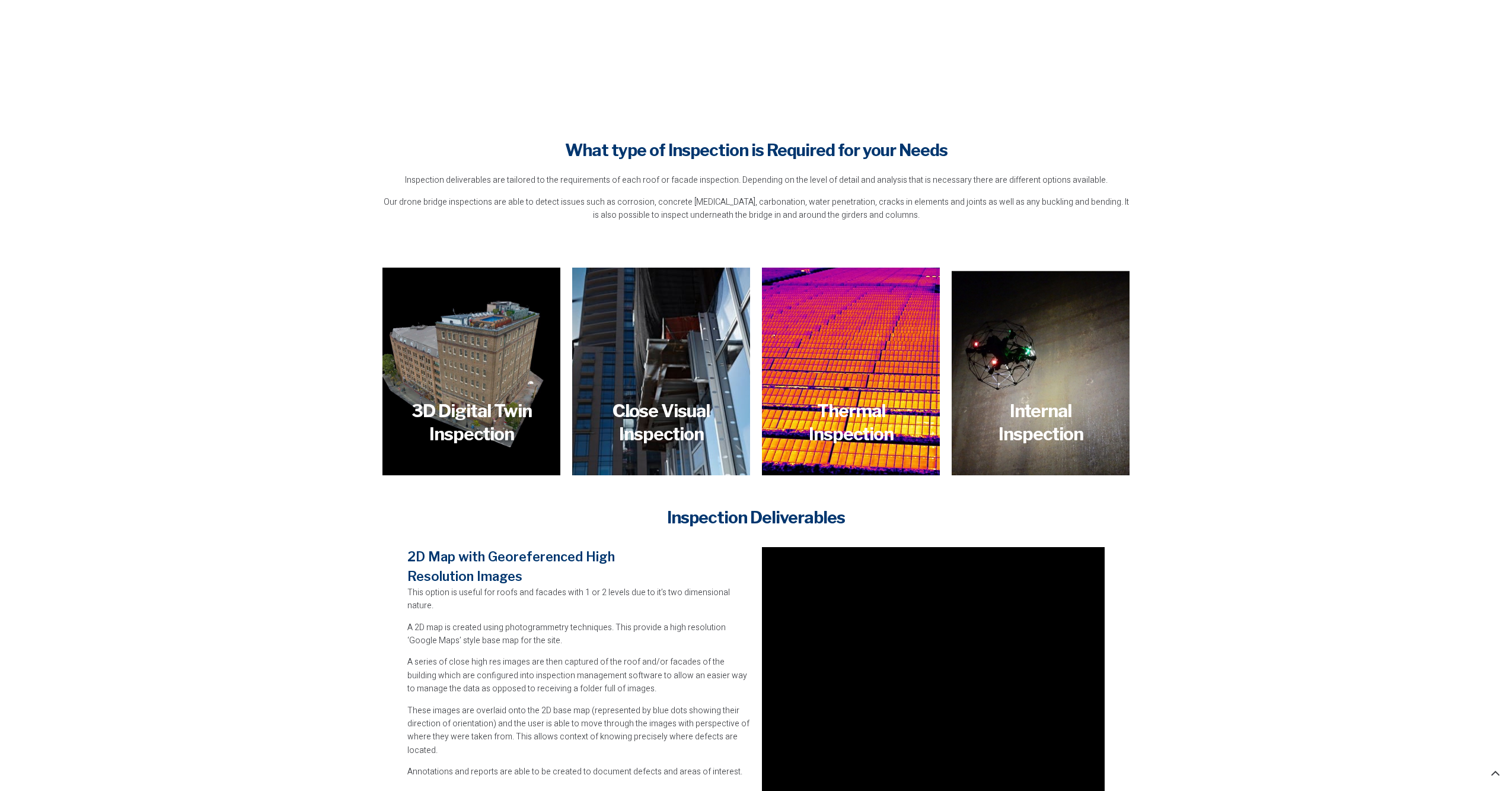
scroll to position [1068, 0]
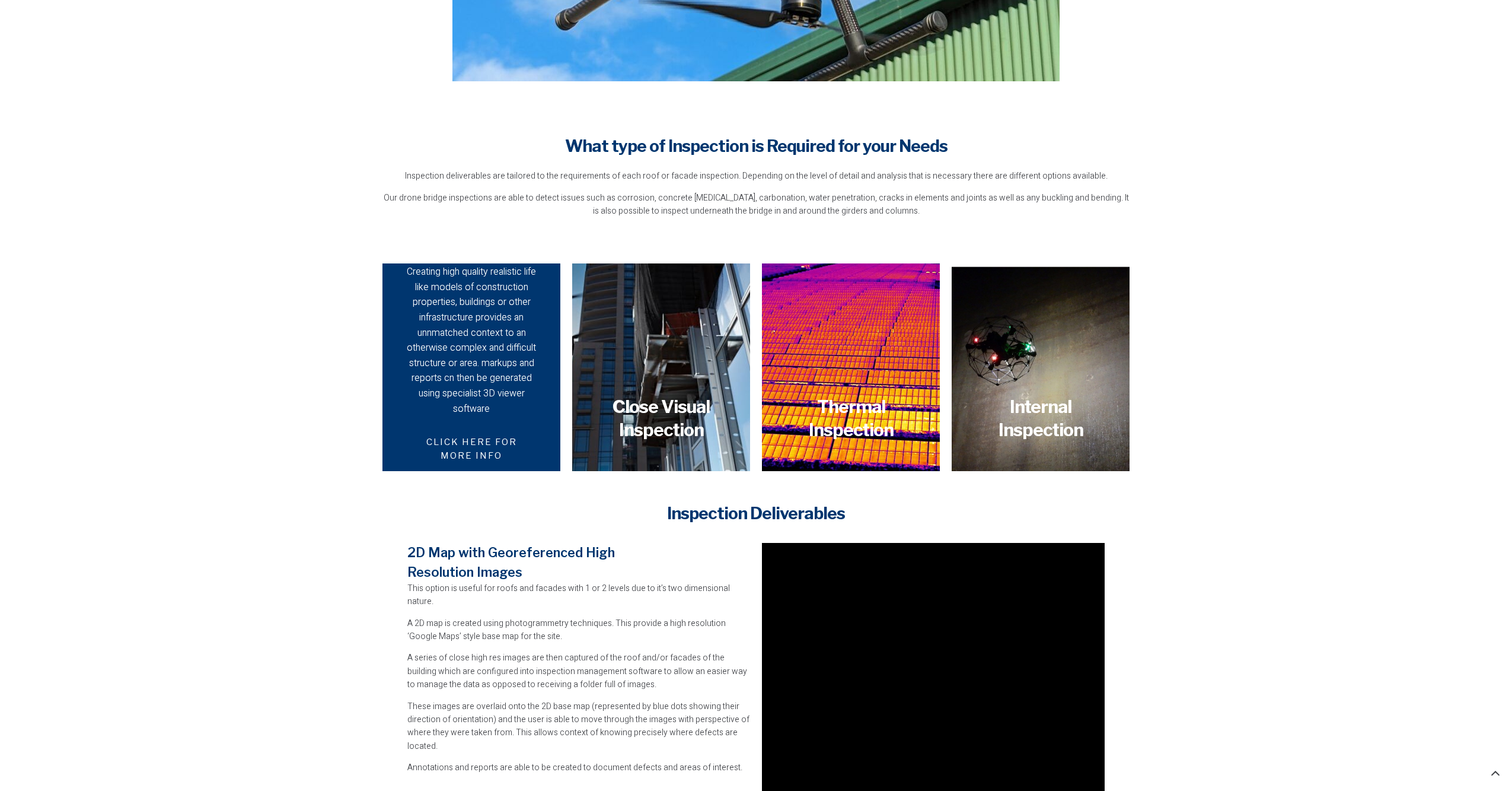
click at [465, 378] on div "Creating high quality realistic life like models of construction properties, bu…" at bounding box center [471, 341] width 136 height 152
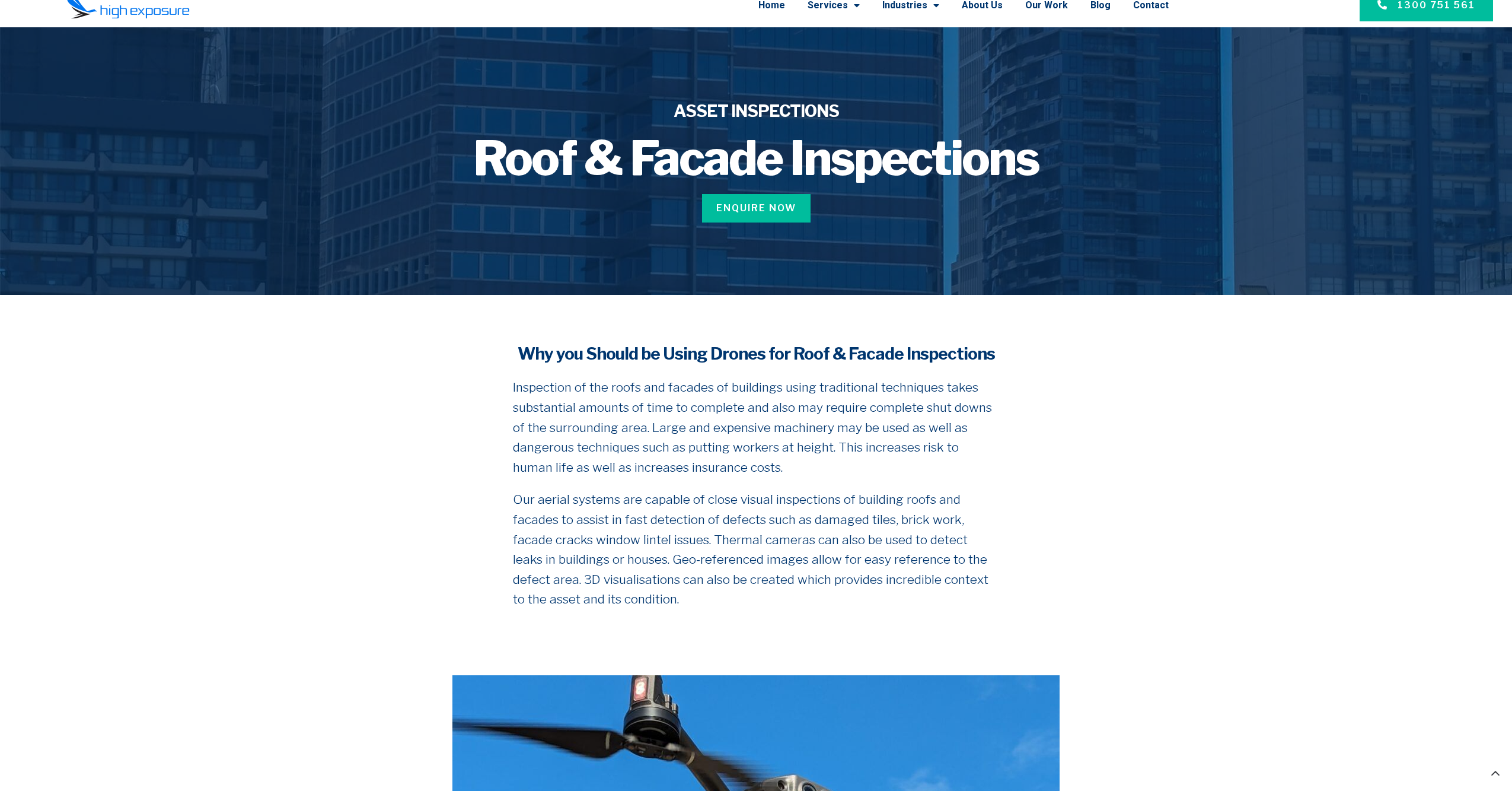
scroll to position [0, 0]
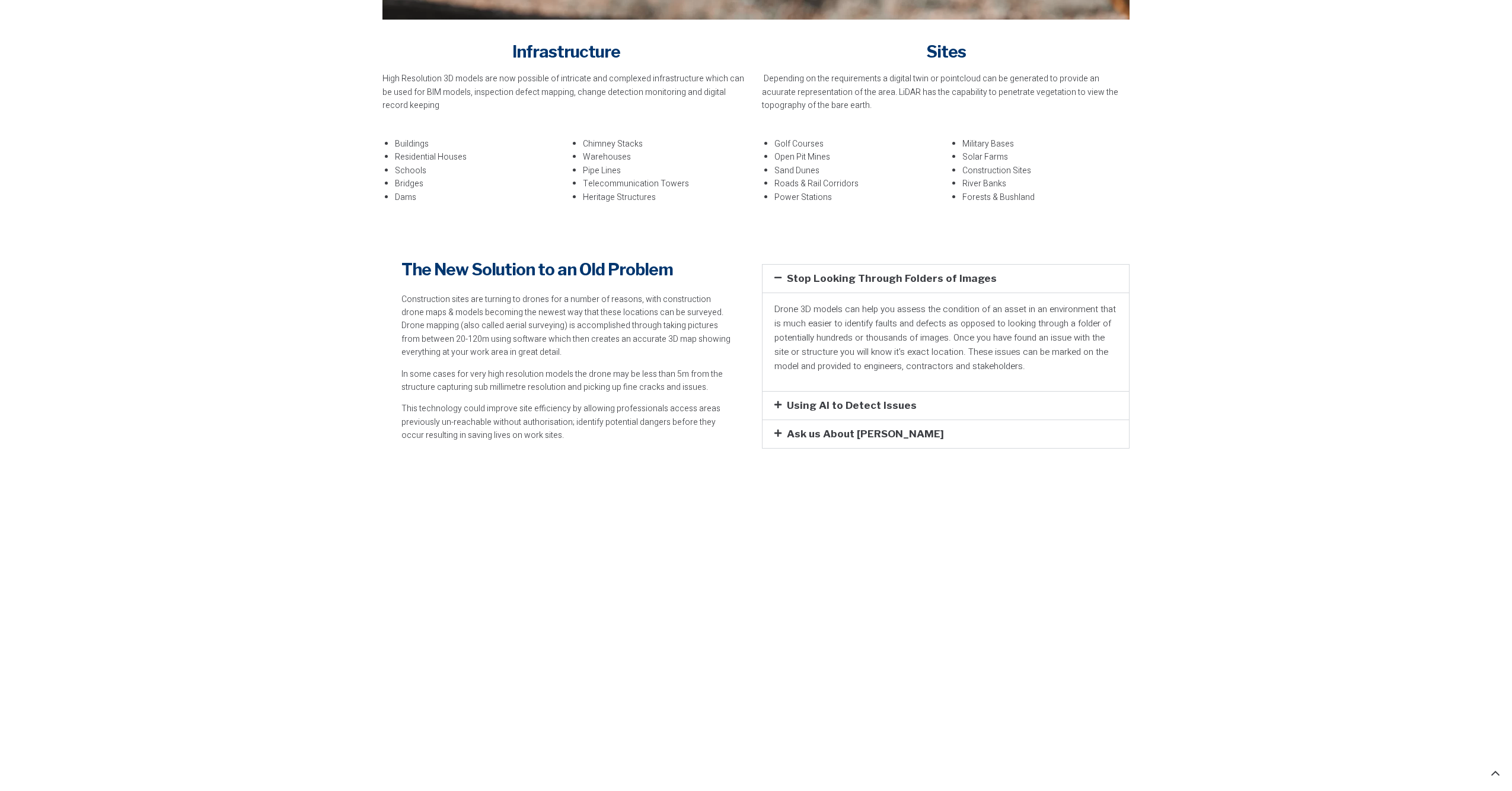
scroll to position [1657, 0]
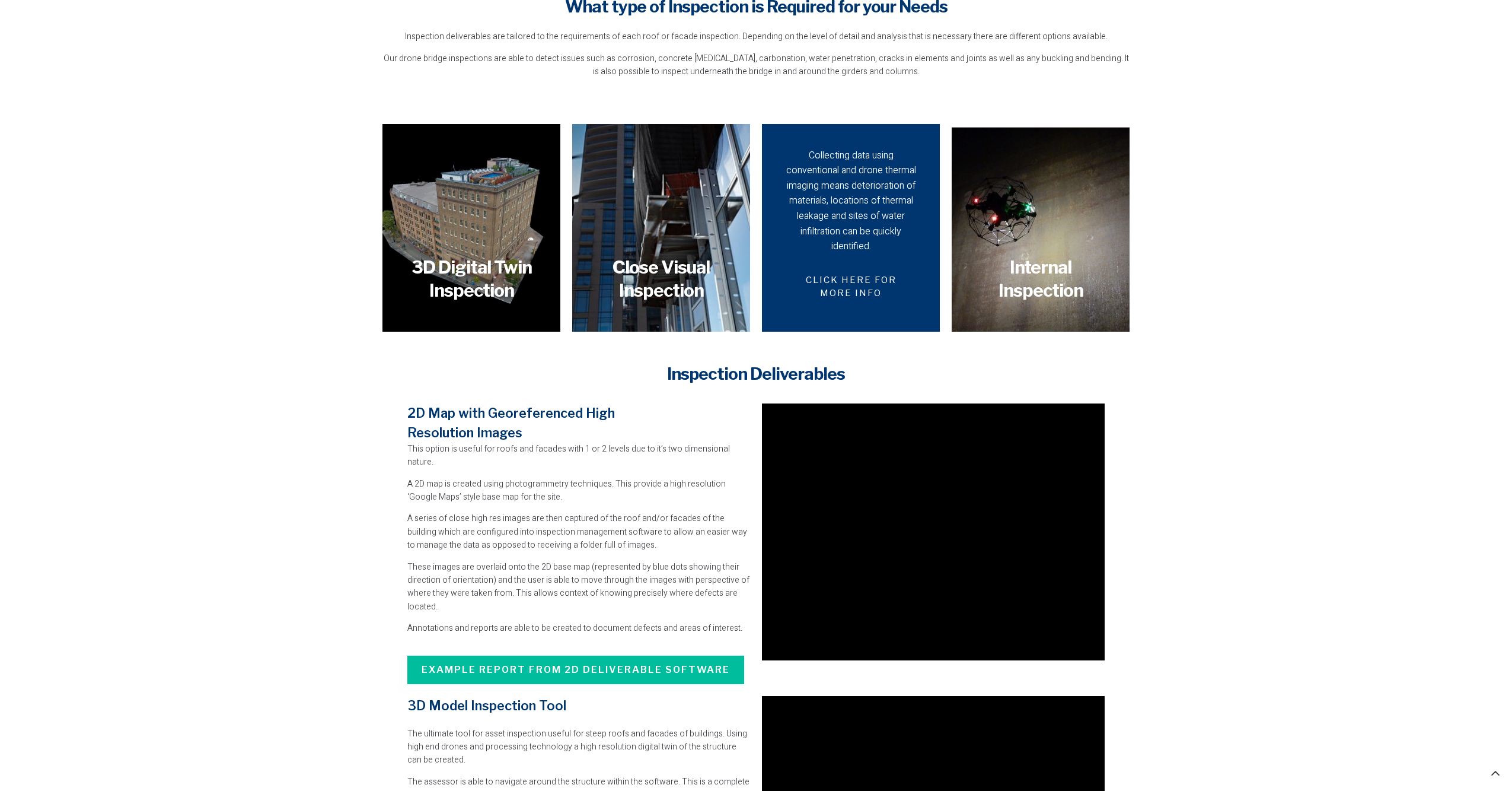
scroll to position [1107, 0]
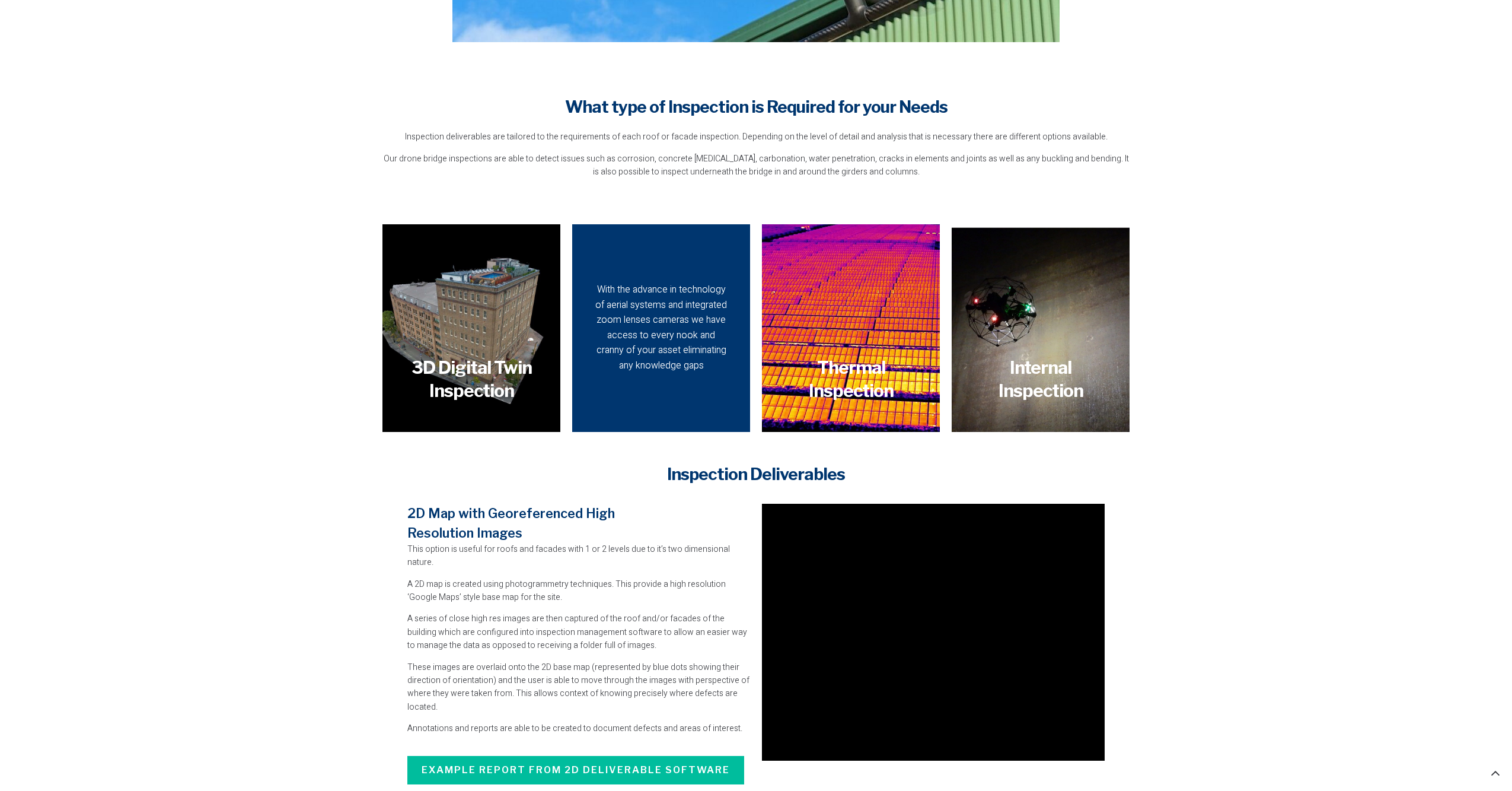
click at [659, 301] on div "With the advance in technology of aerial systems and integrated zoom lenses cam…" at bounding box center [661, 328] width 136 height 91
click at [626, 334] on div "With the advance in technology of aerial systems and integrated zoom lenses cam…" at bounding box center [661, 328] width 136 height 91
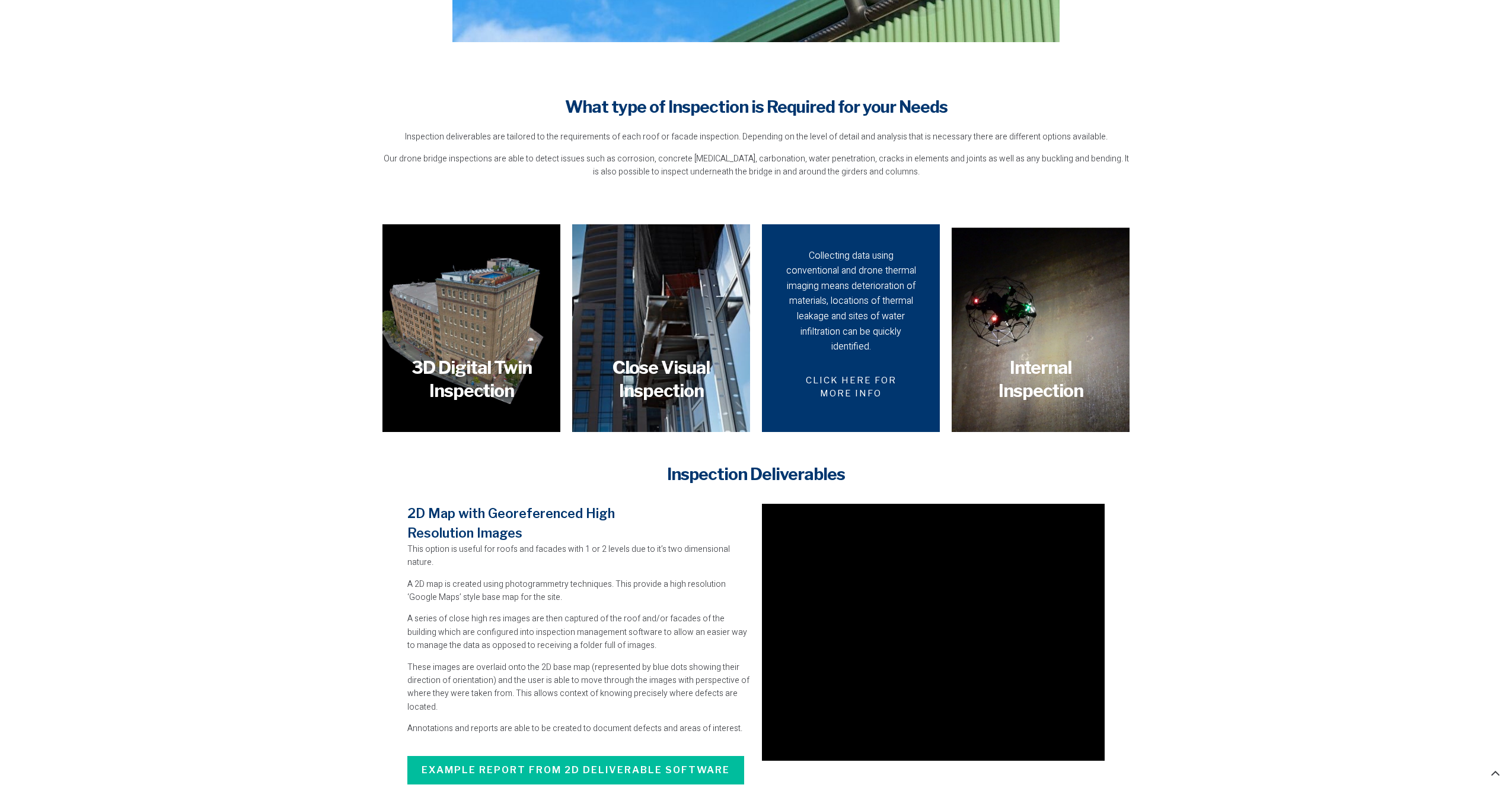
click at [847, 345] on div "Collecting data using conventional and drone thermal imaging means deterioratio…" at bounding box center [851, 302] width 136 height 106
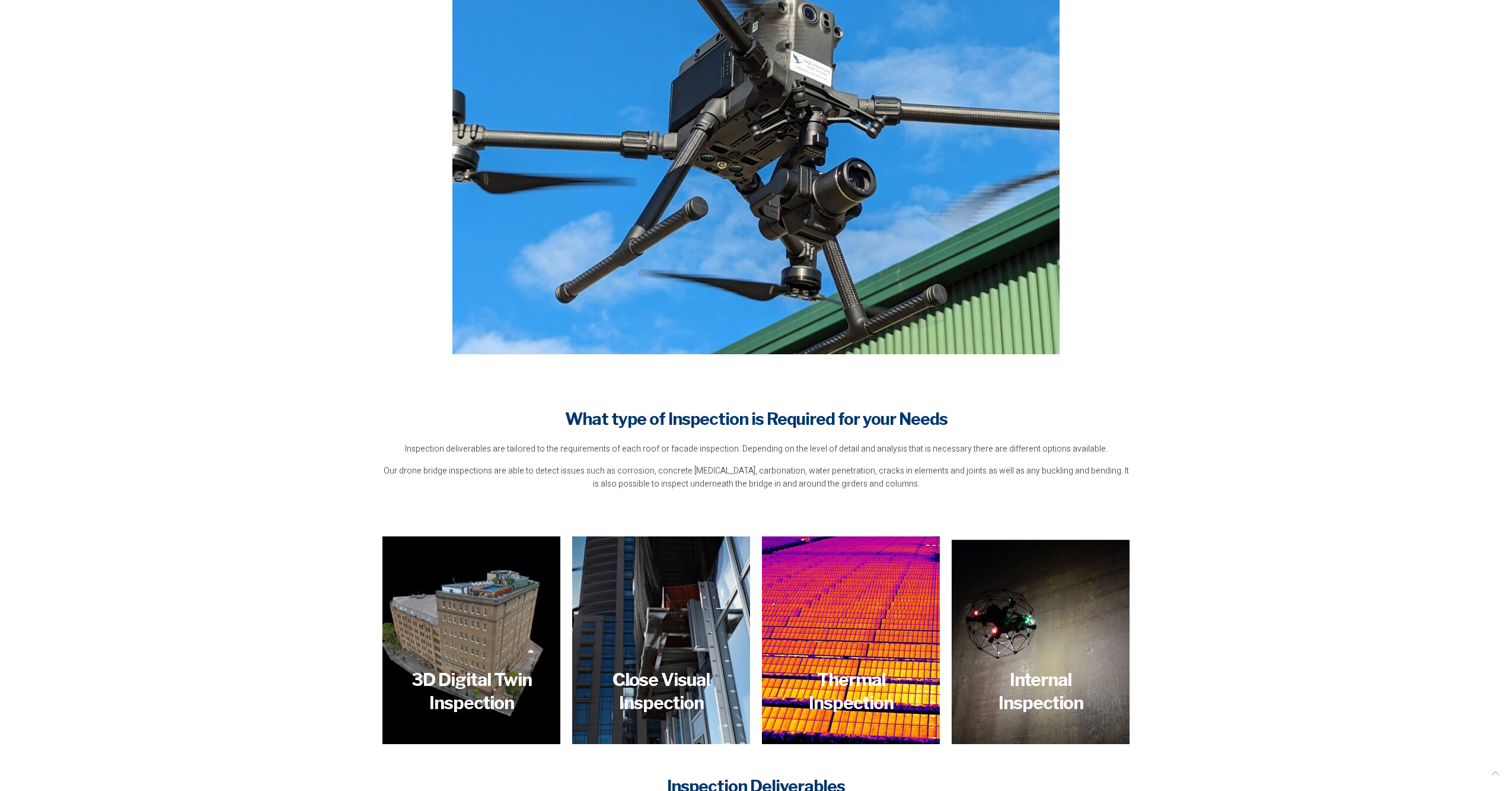
scroll to position [910, 0]
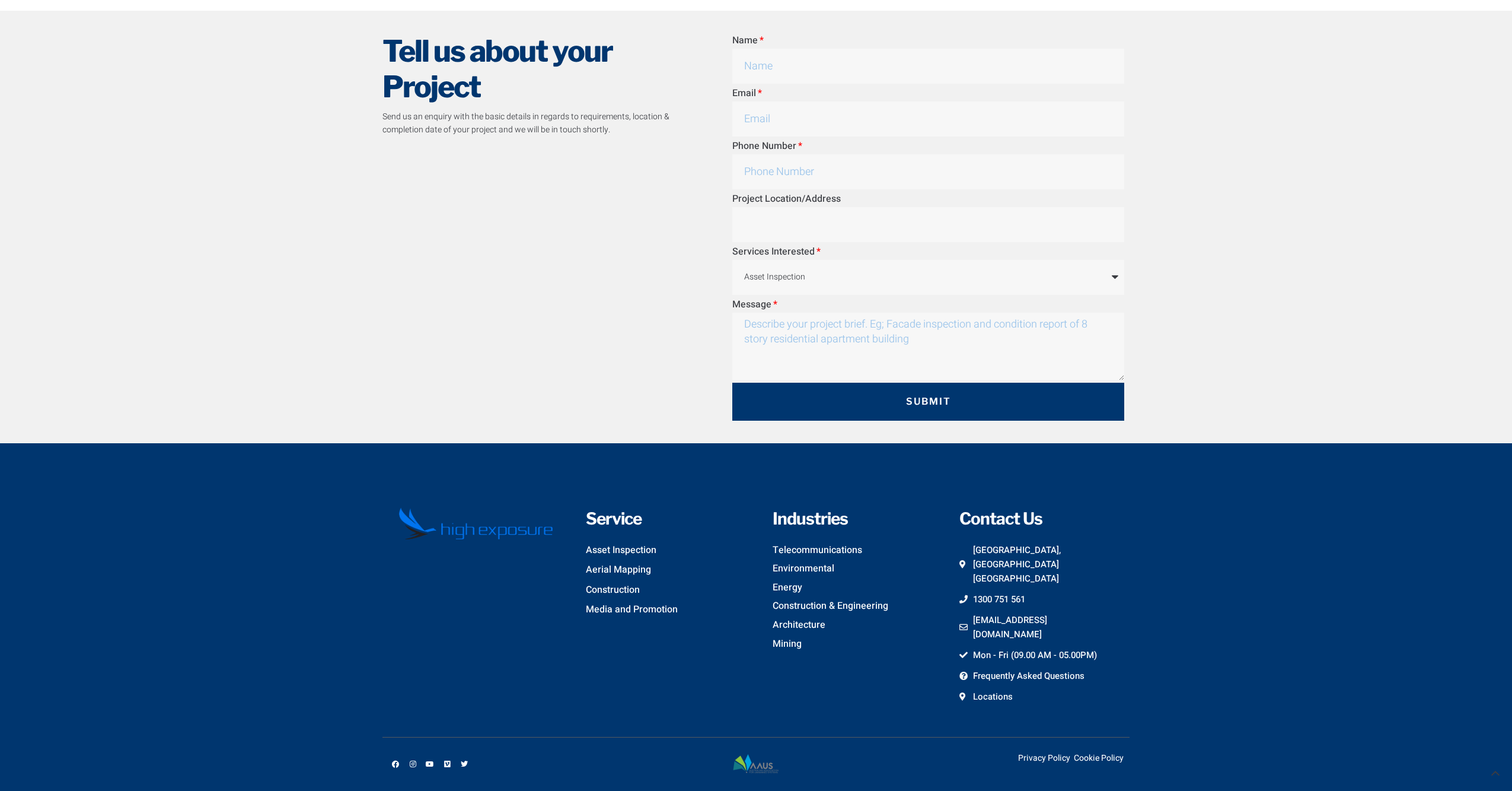
scroll to position [2309, 0]
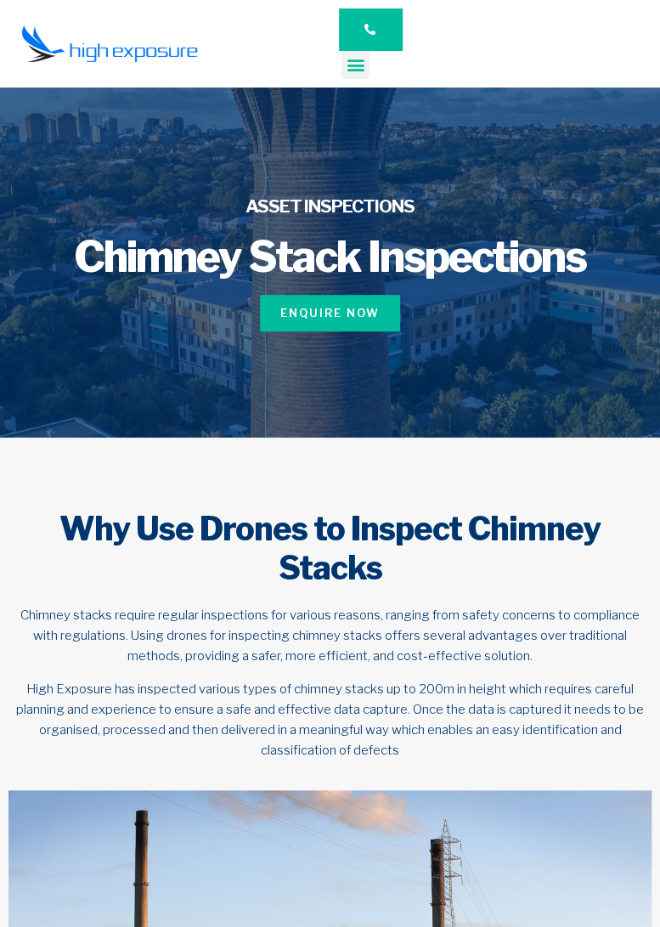
click at [359, 65] on icon "Menu Toggle" at bounding box center [355, 64] width 19 height 19
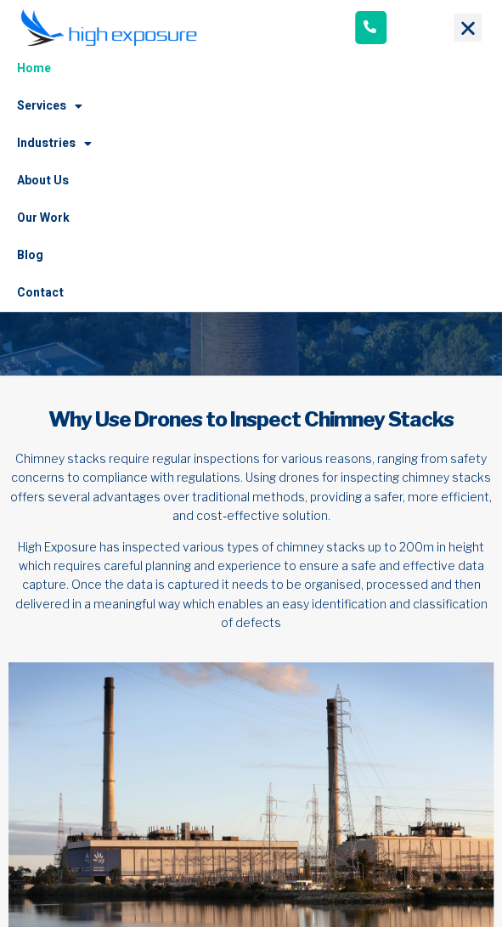
click at [27, 66] on link "Home" at bounding box center [251, 68] width 502 height 37
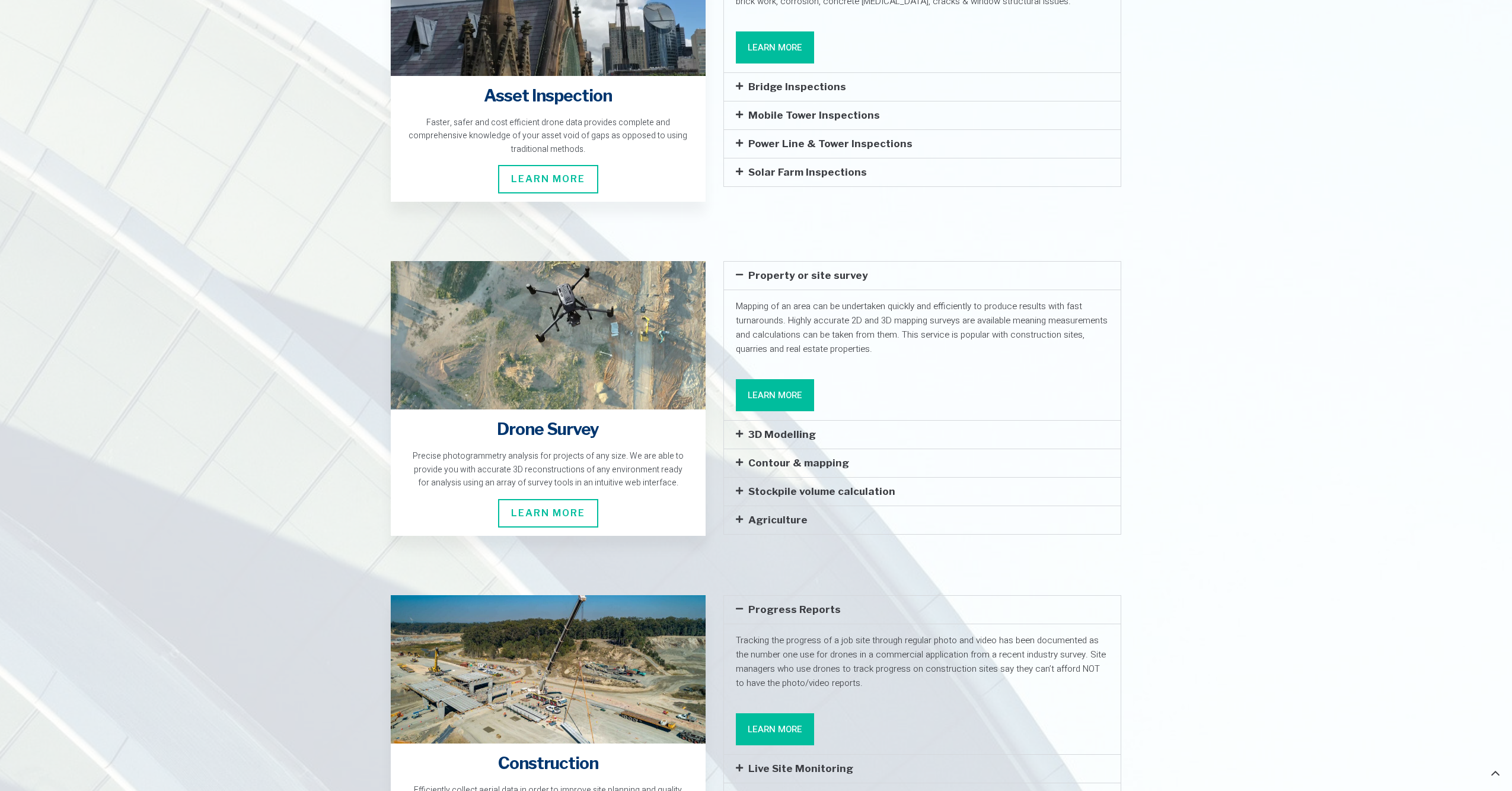
scroll to position [1780, 0]
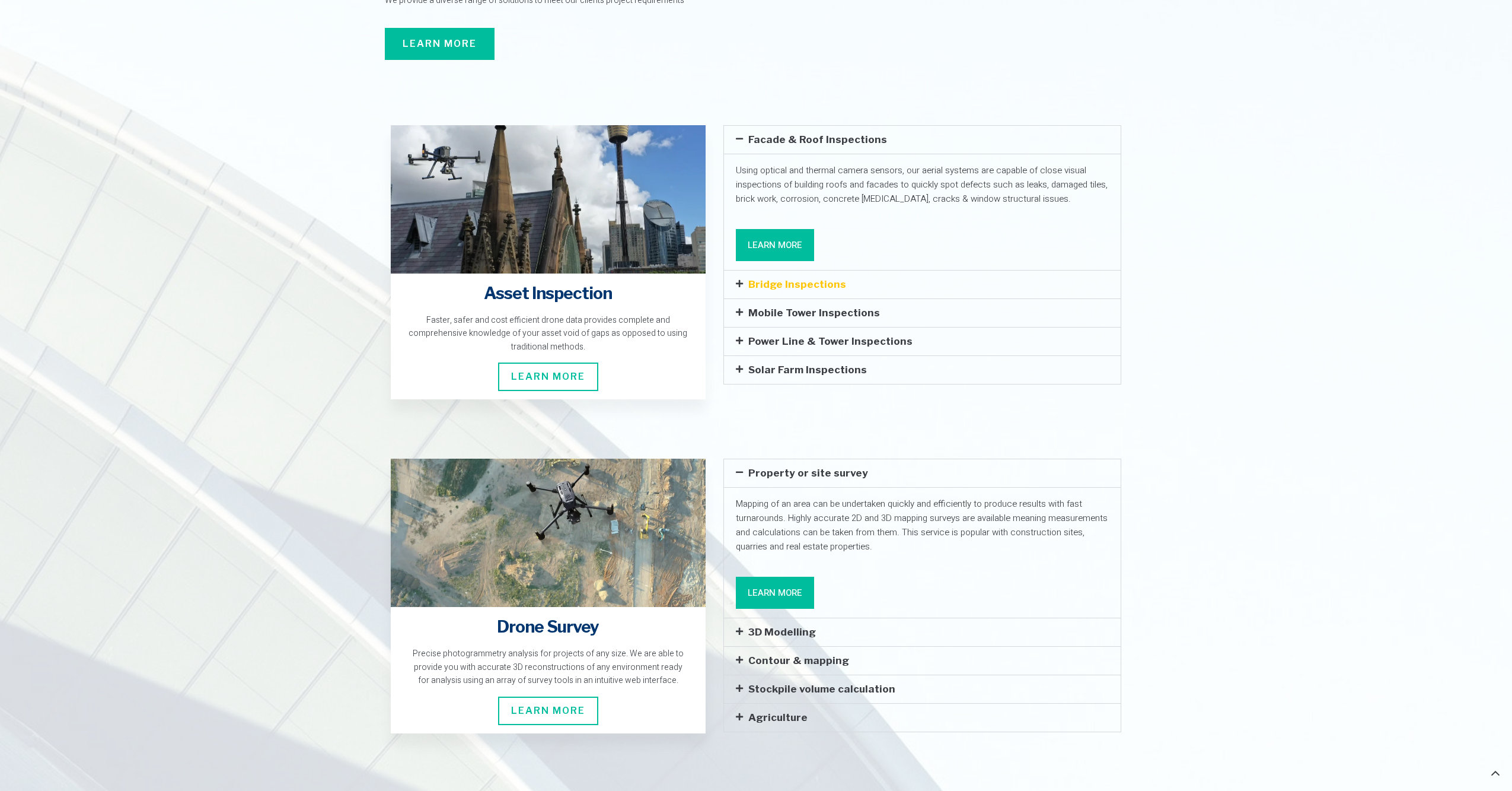
click at [759, 279] on link "Bridge Inspections" at bounding box center [797, 284] width 98 height 12
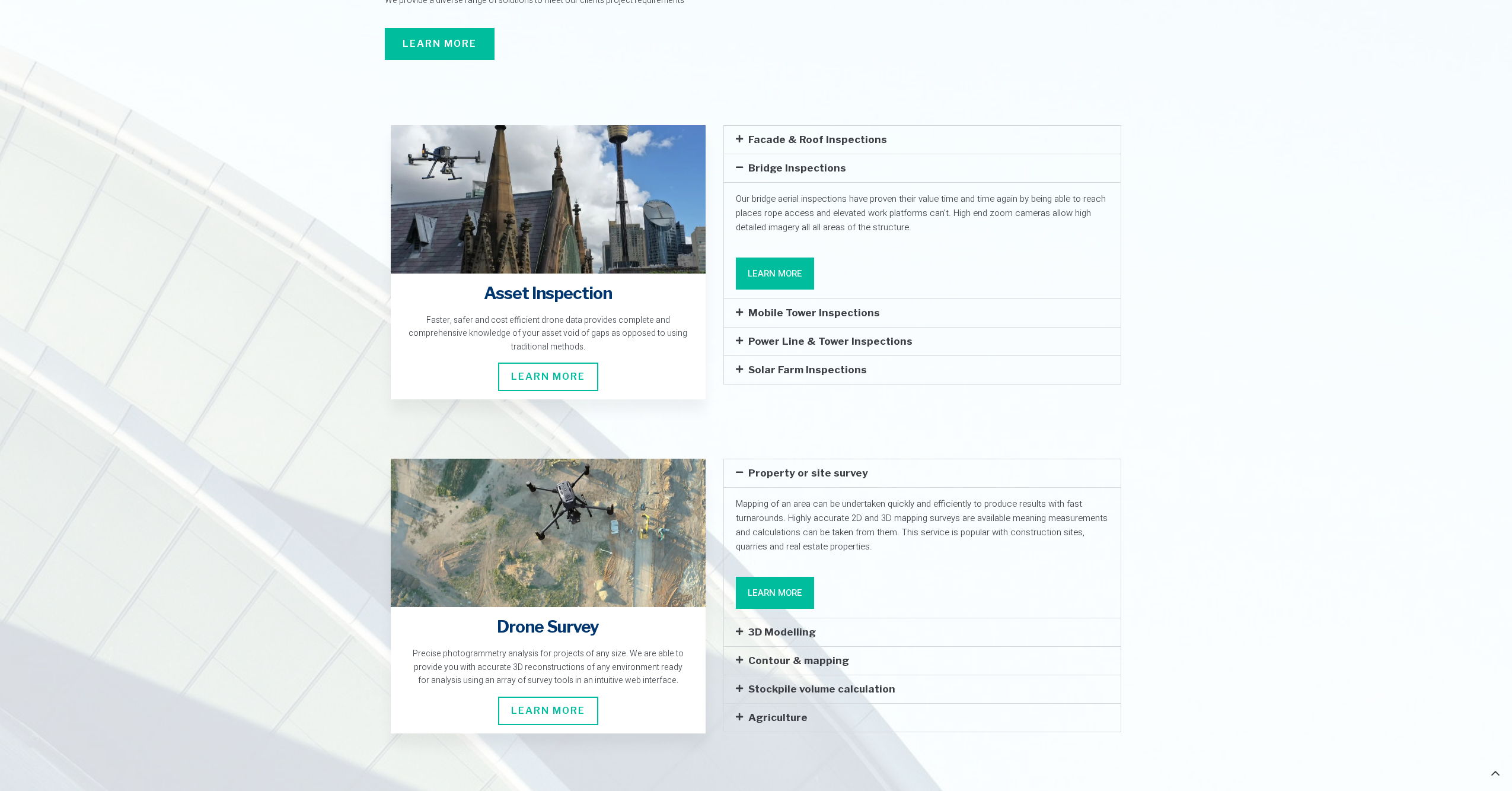
click at [768, 258] on link "Learn More" at bounding box center [775, 274] width 78 height 32
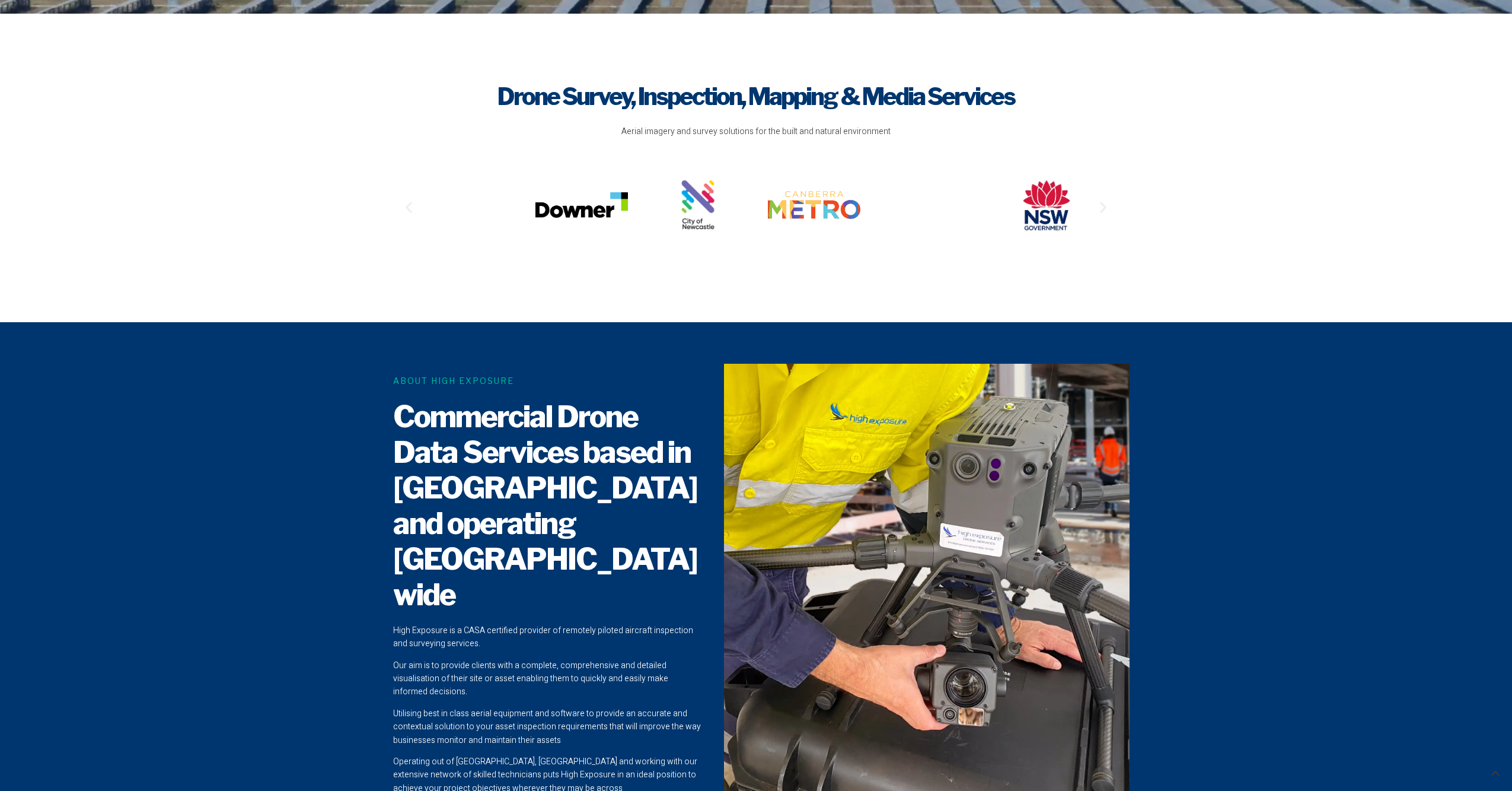
scroll to position [0, 0]
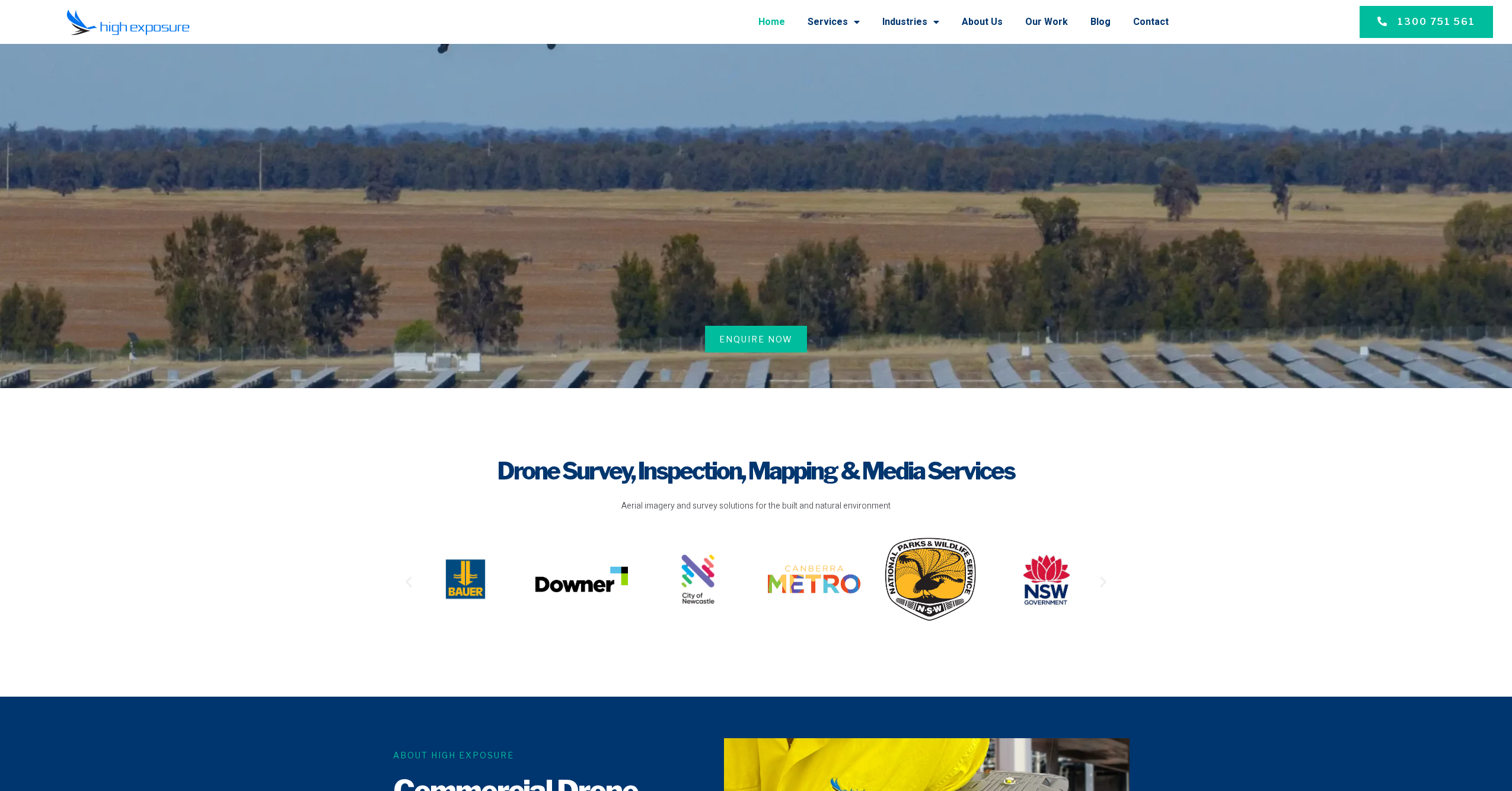
click at [785, 20] on link "Home" at bounding box center [772, 22] width 27 height 31
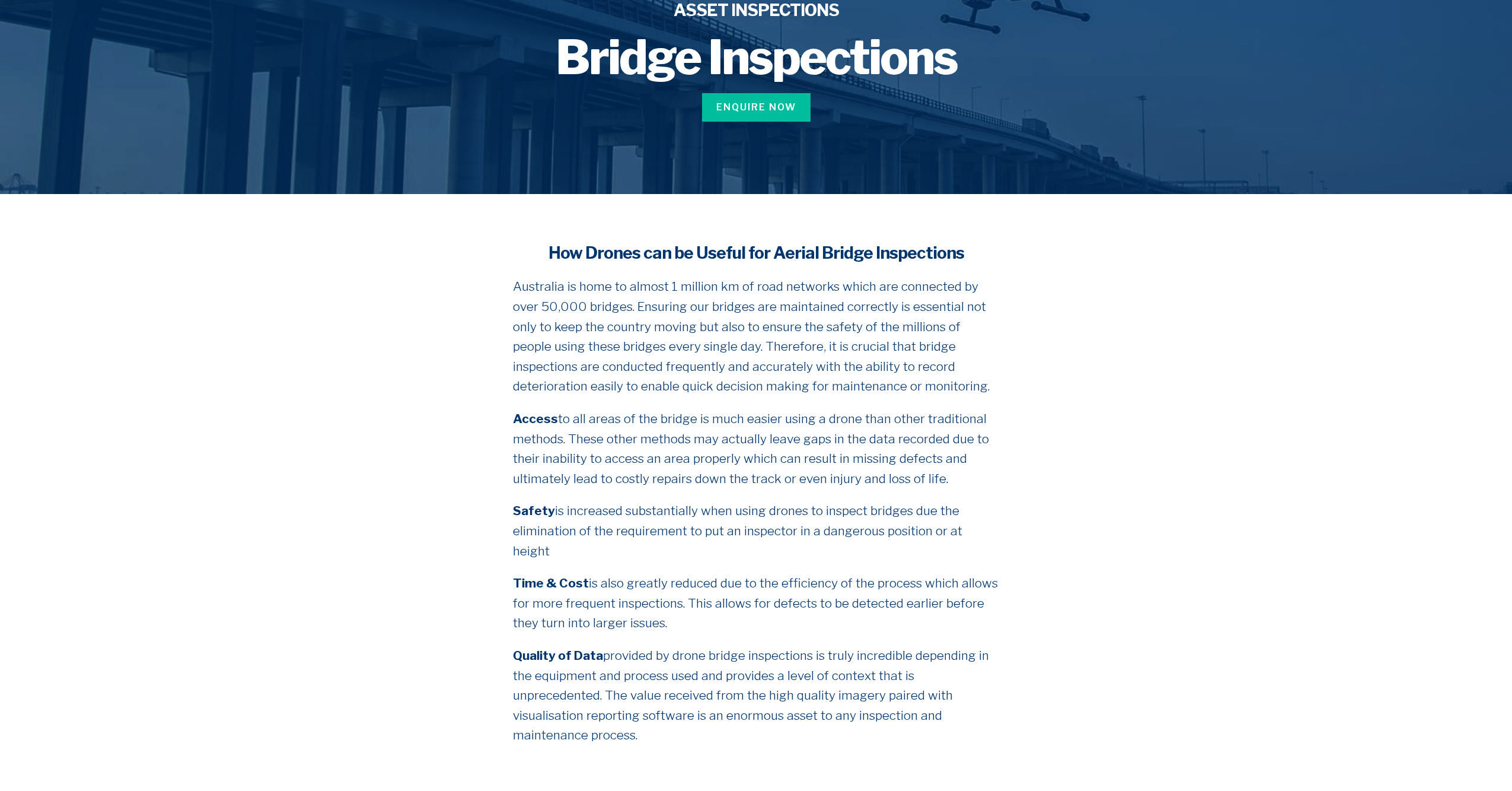
scroll to position [276, 0]
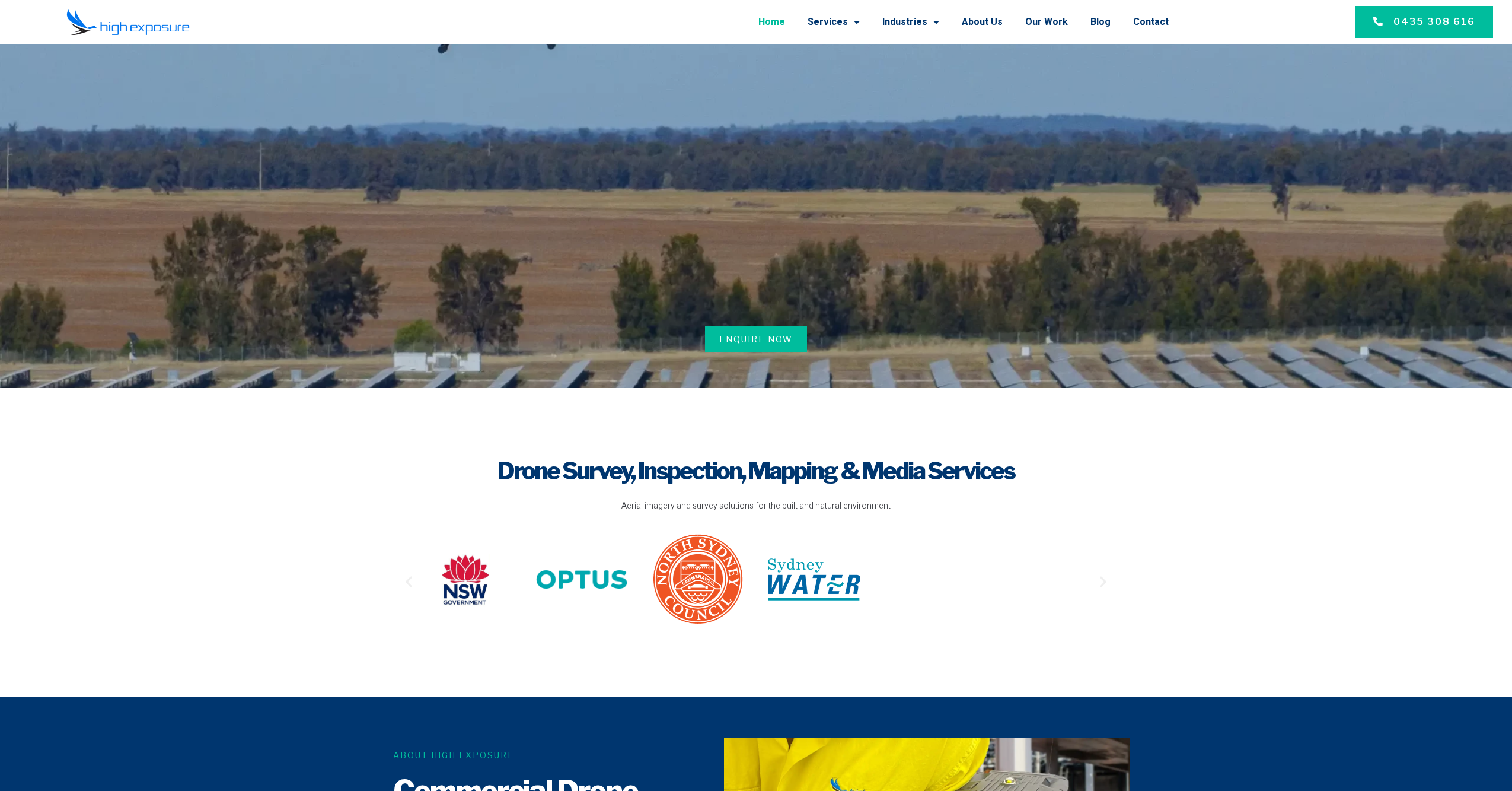
click at [154, 25] on img at bounding box center [128, 22] width 123 height 27
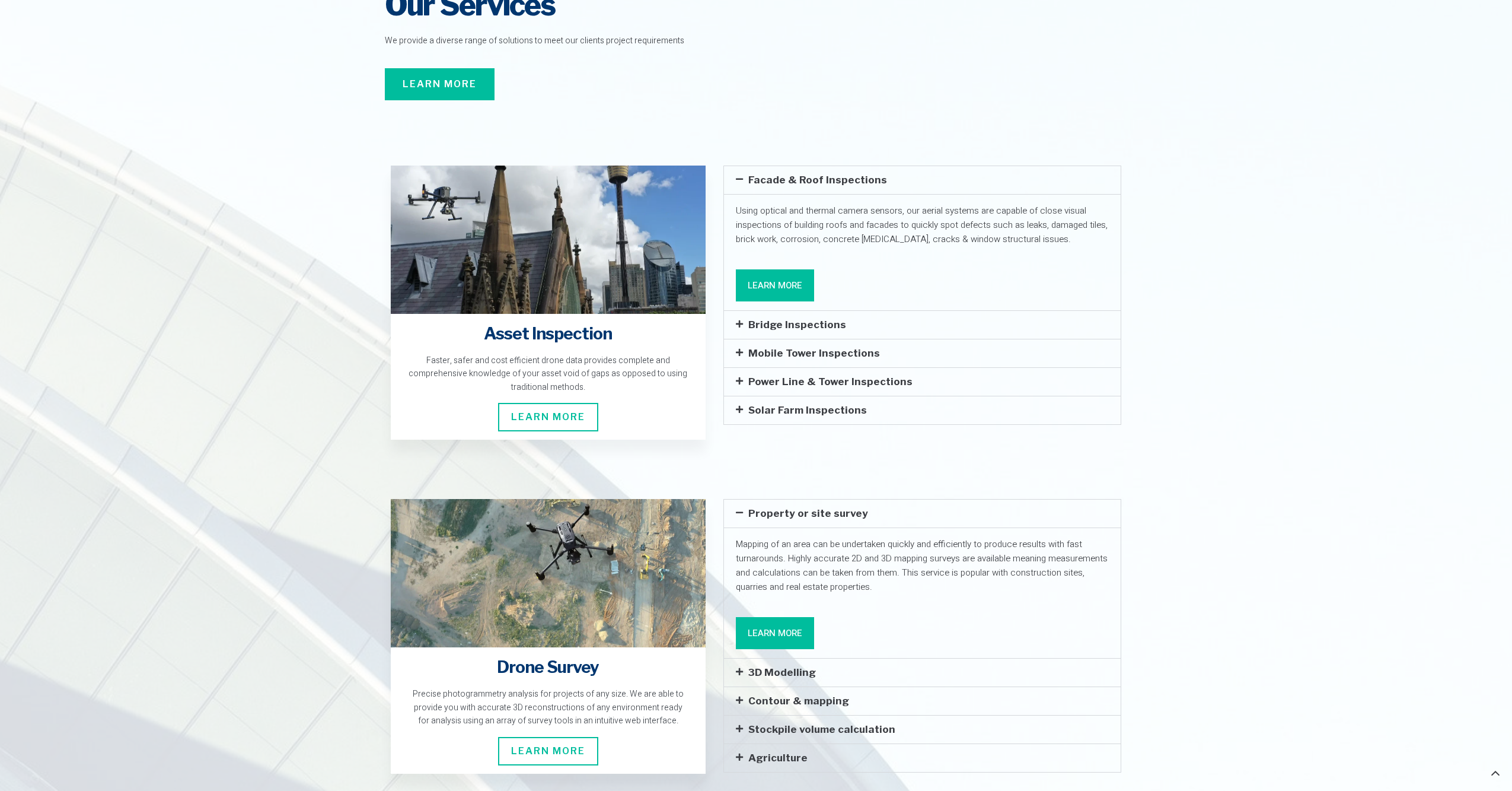
scroll to position [1740, 0]
click at [756, 318] on link "Bridge Inspections" at bounding box center [797, 323] width 98 height 12
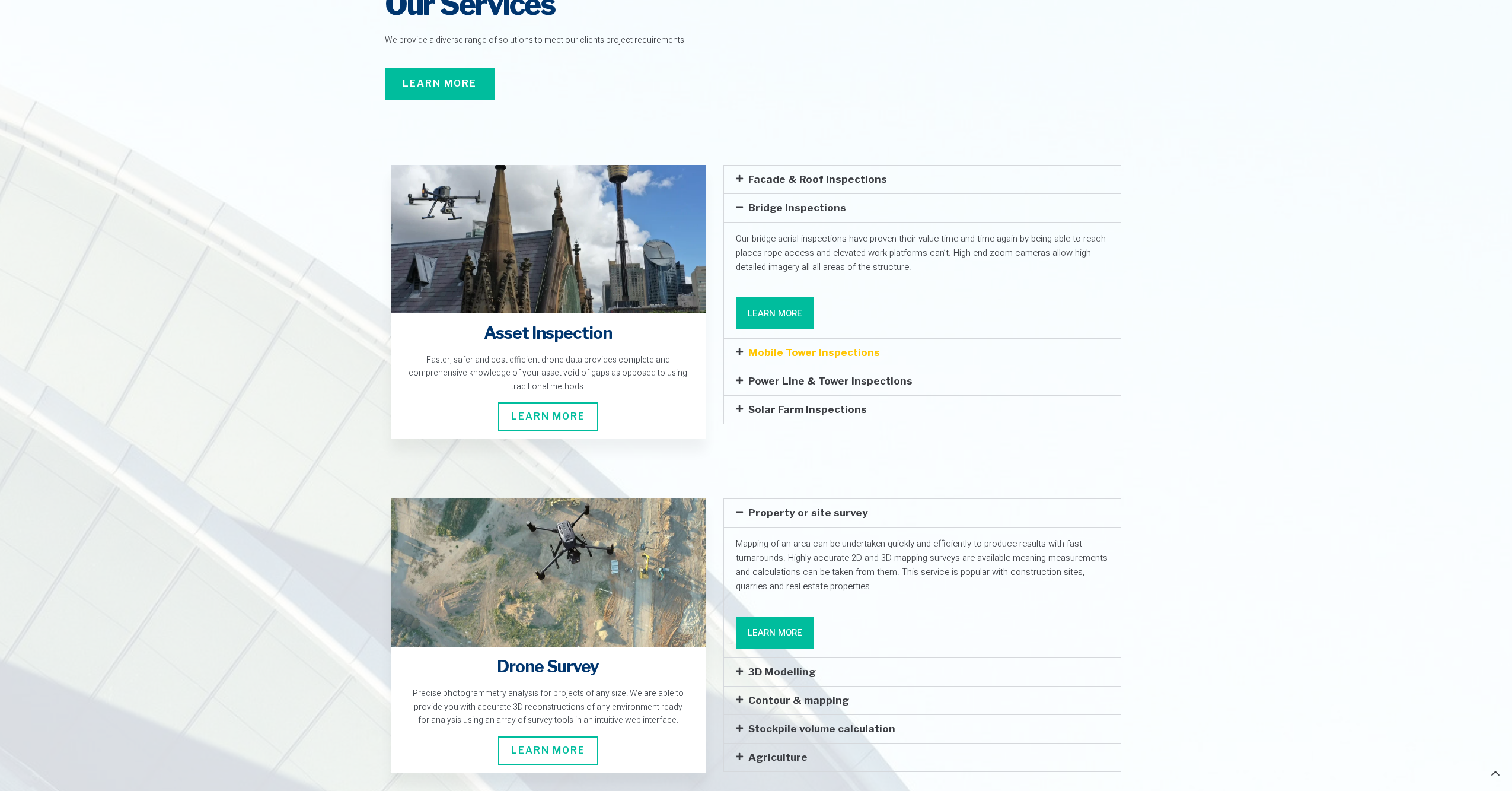
click at [763, 346] on link "Mobile Tower Inspections" at bounding box center [814, 352] width 132 height 12
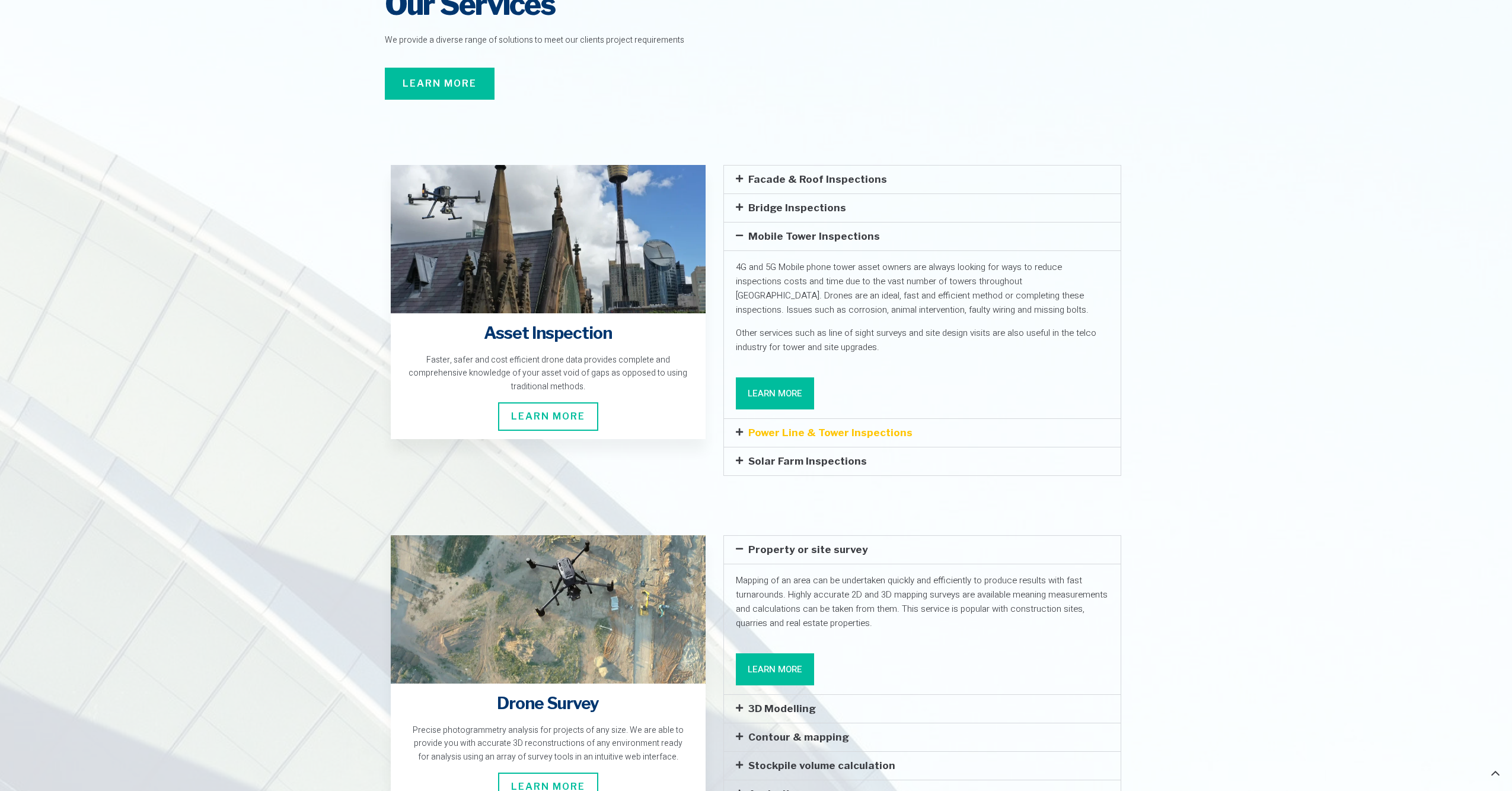
click at [764, 427] on link "Power Line & Tower Inspections" at bounding box center [830, 432] width 164 height 12
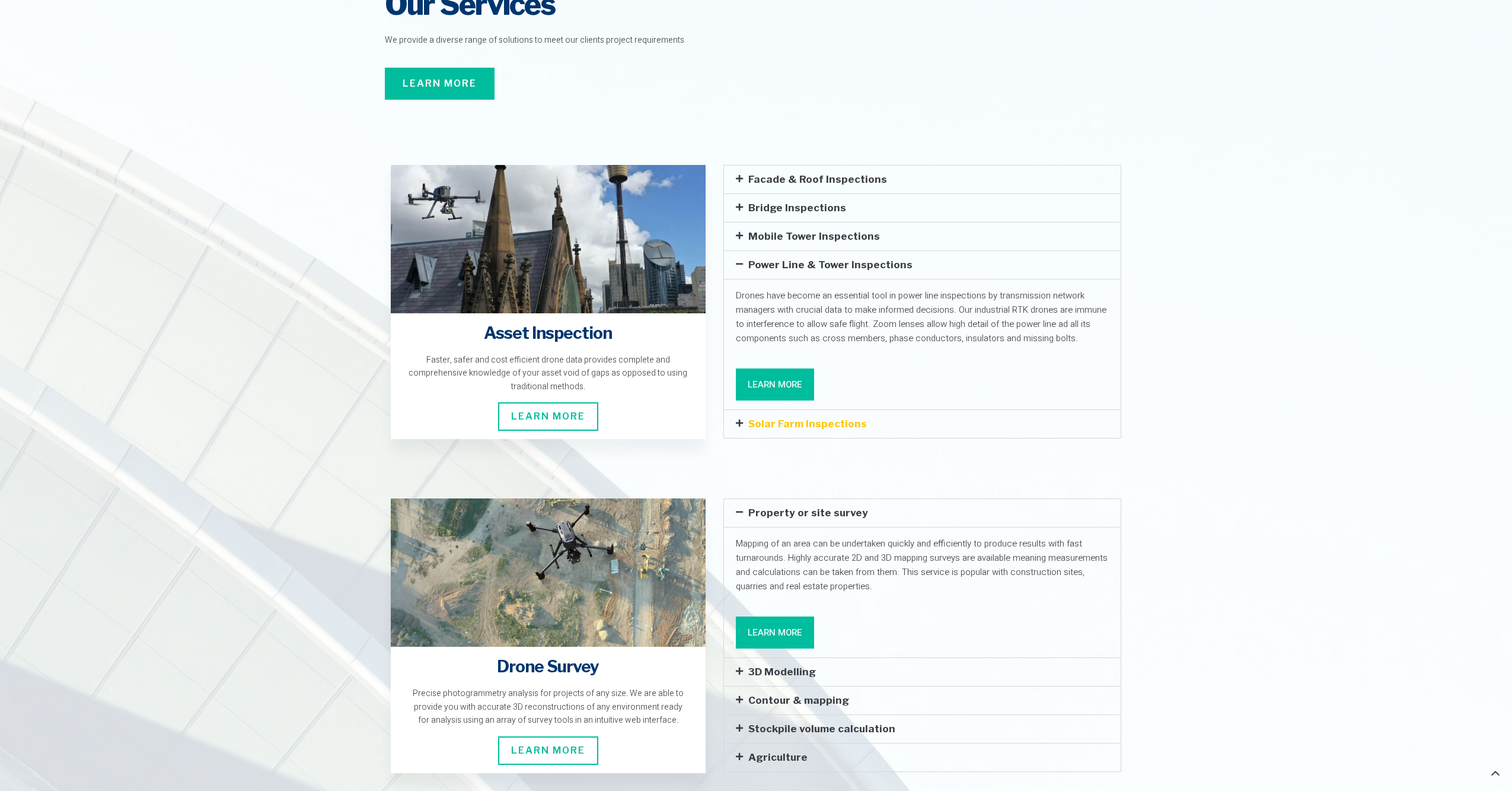
click at [770, 417] on link "Solar Farm Inspections" at bounding box center [807, 423] width 119 height 12
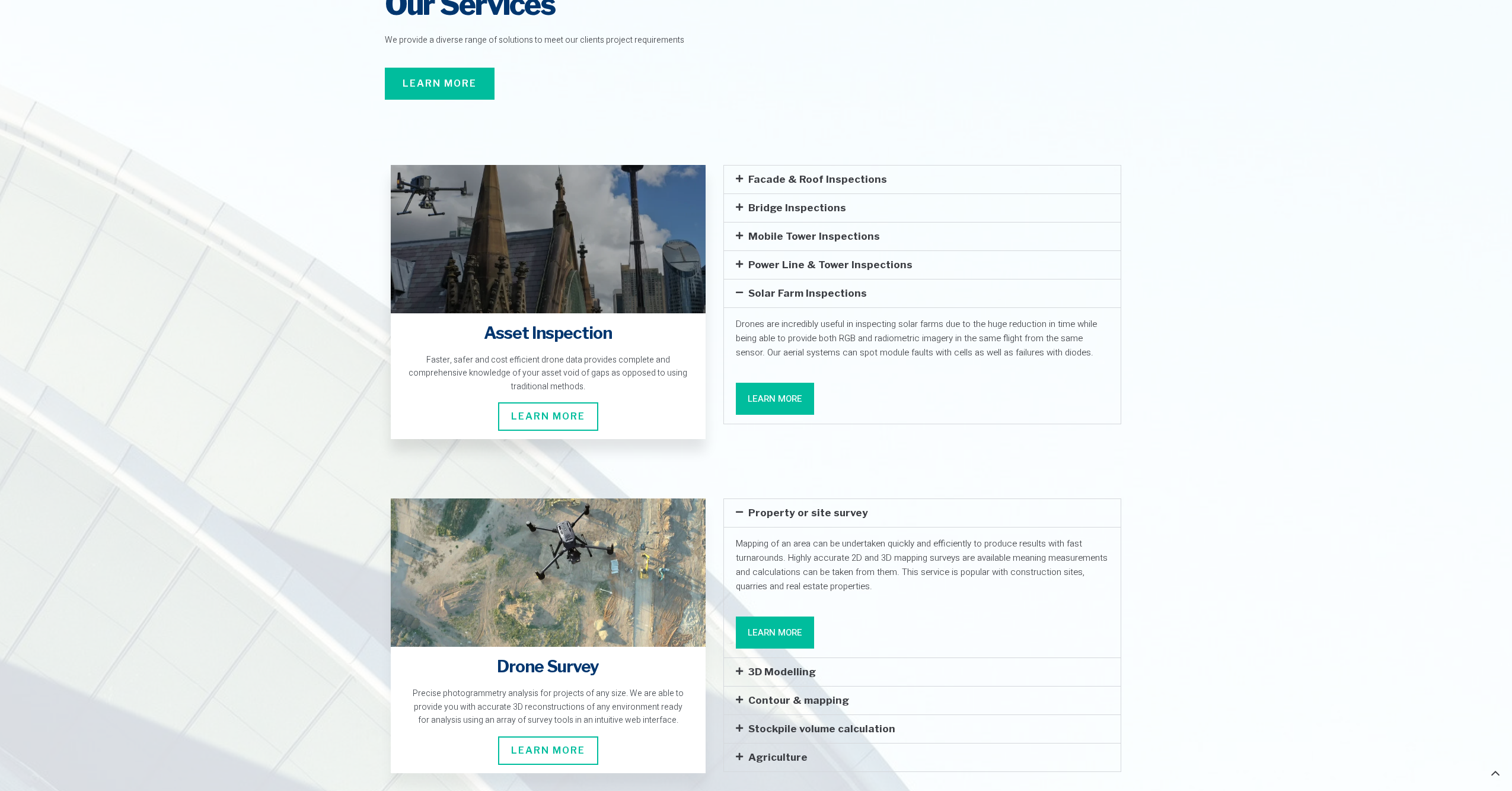
click at [543, 402] on span "Learn More" at bounding box center [548, 416] width 100 height 29
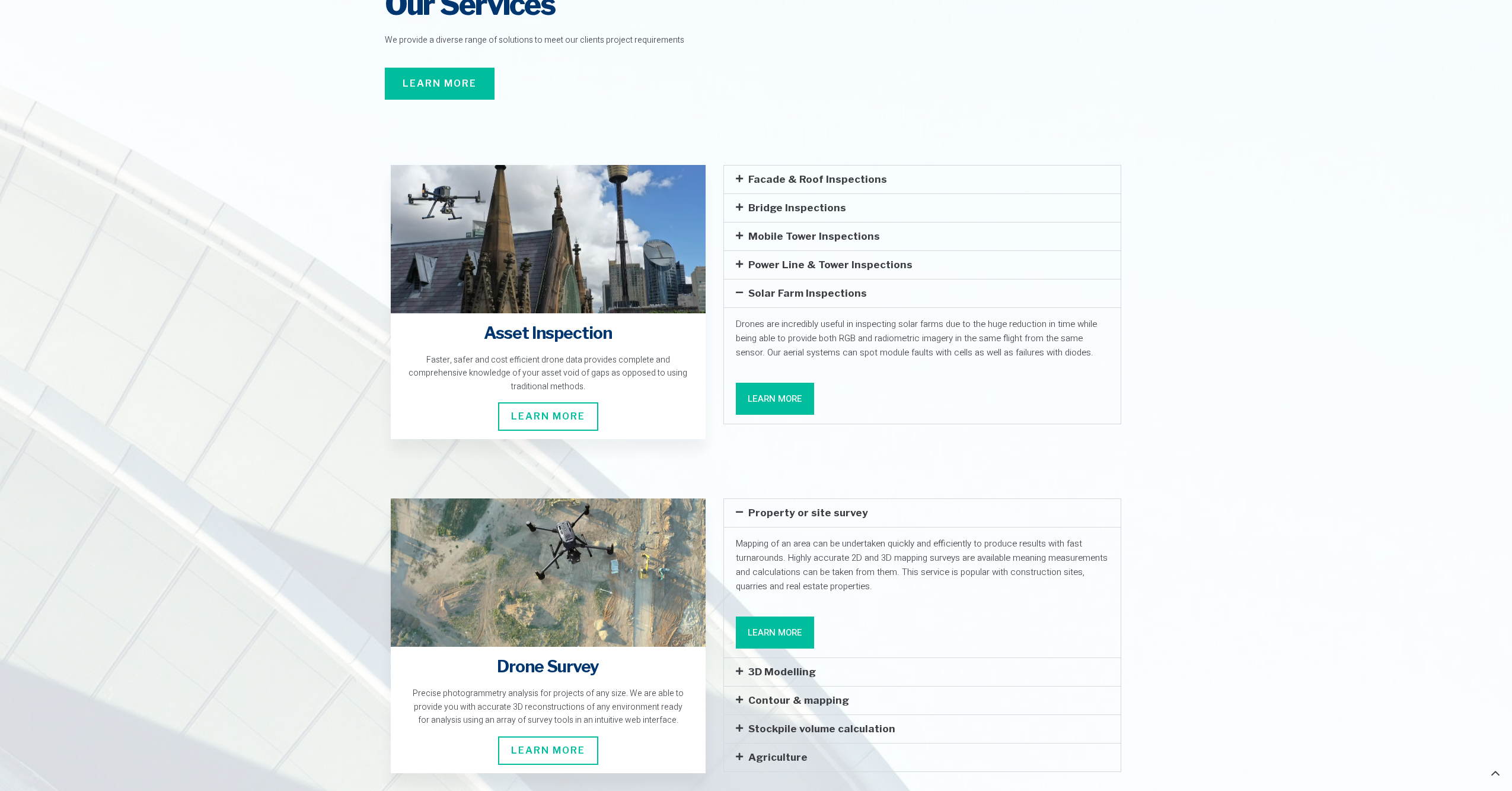
click at [744, 175] on span at bounding box center [742, 179] width 13 height 9
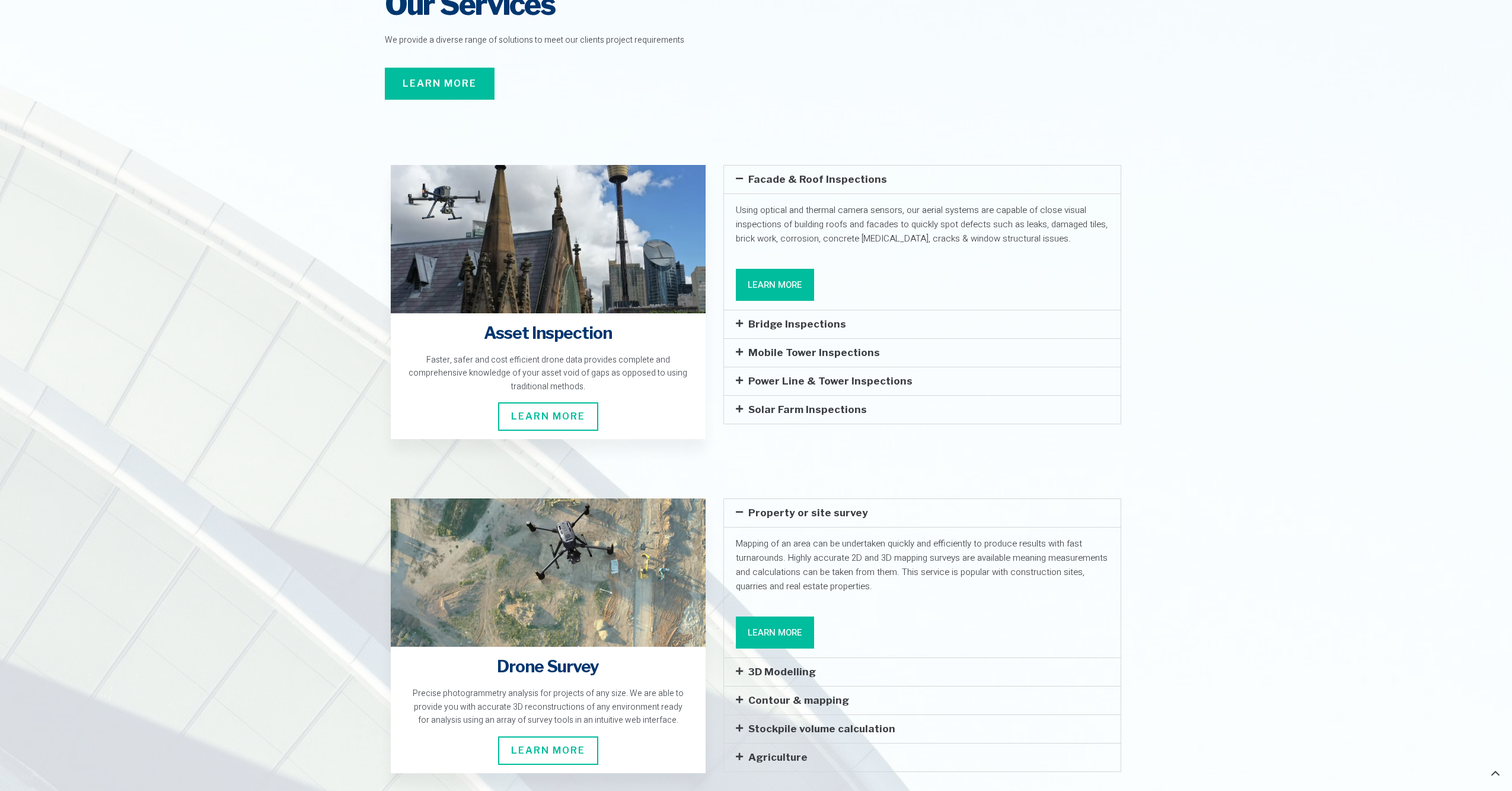
click at [761, 269] on link "Learn More" at bounding box center [775, 285] width 78 height 32
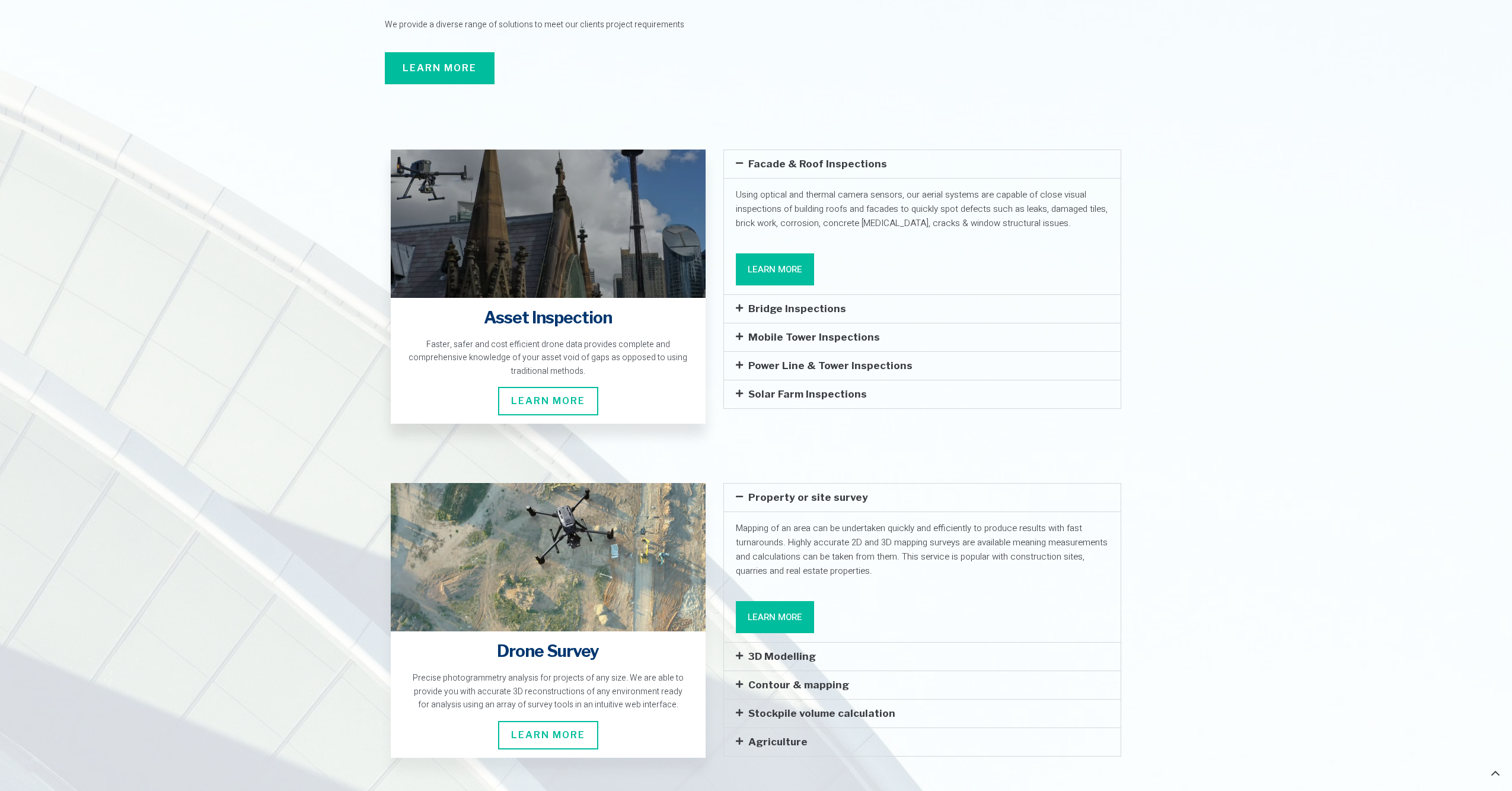
scroll to position [1780, 0]
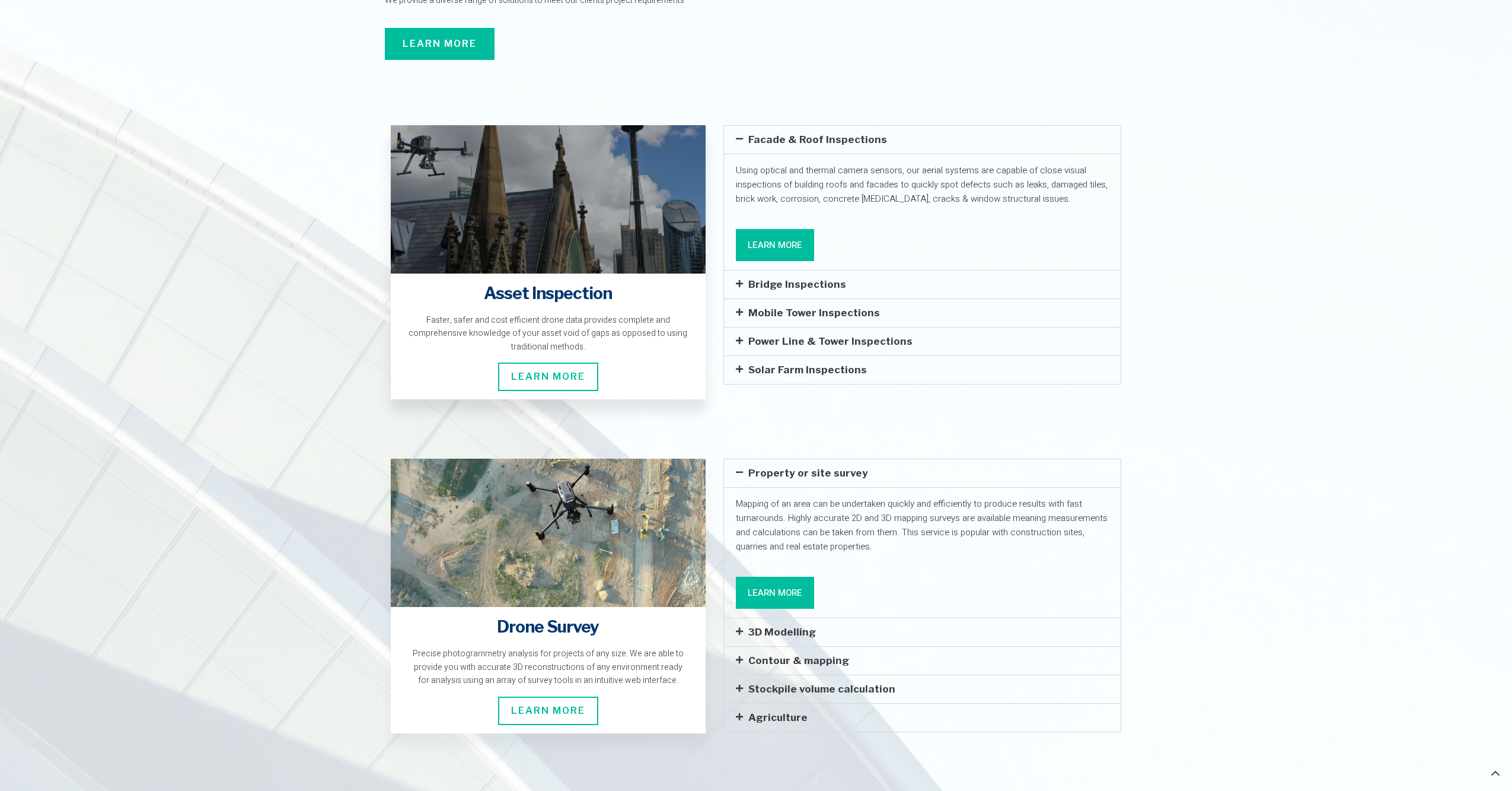
click at [560, 282] on h4 "Asset Inspection" at bounding box center [548, 293] width 282 height 23
click at [543, 362] on span "Learn More" at bounding box center [548, 376] width 100 height 29
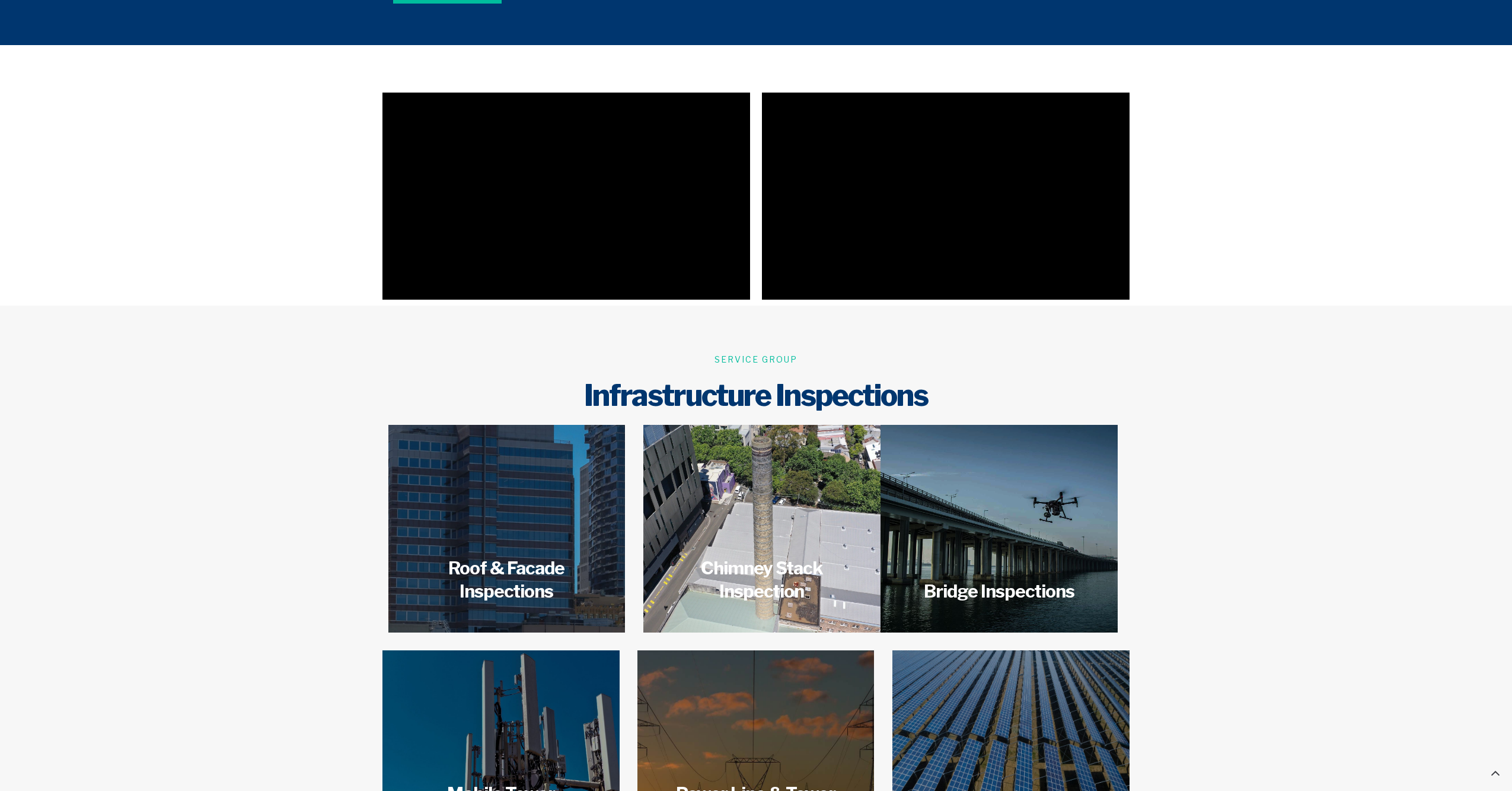
scroll to position [1542, 0]
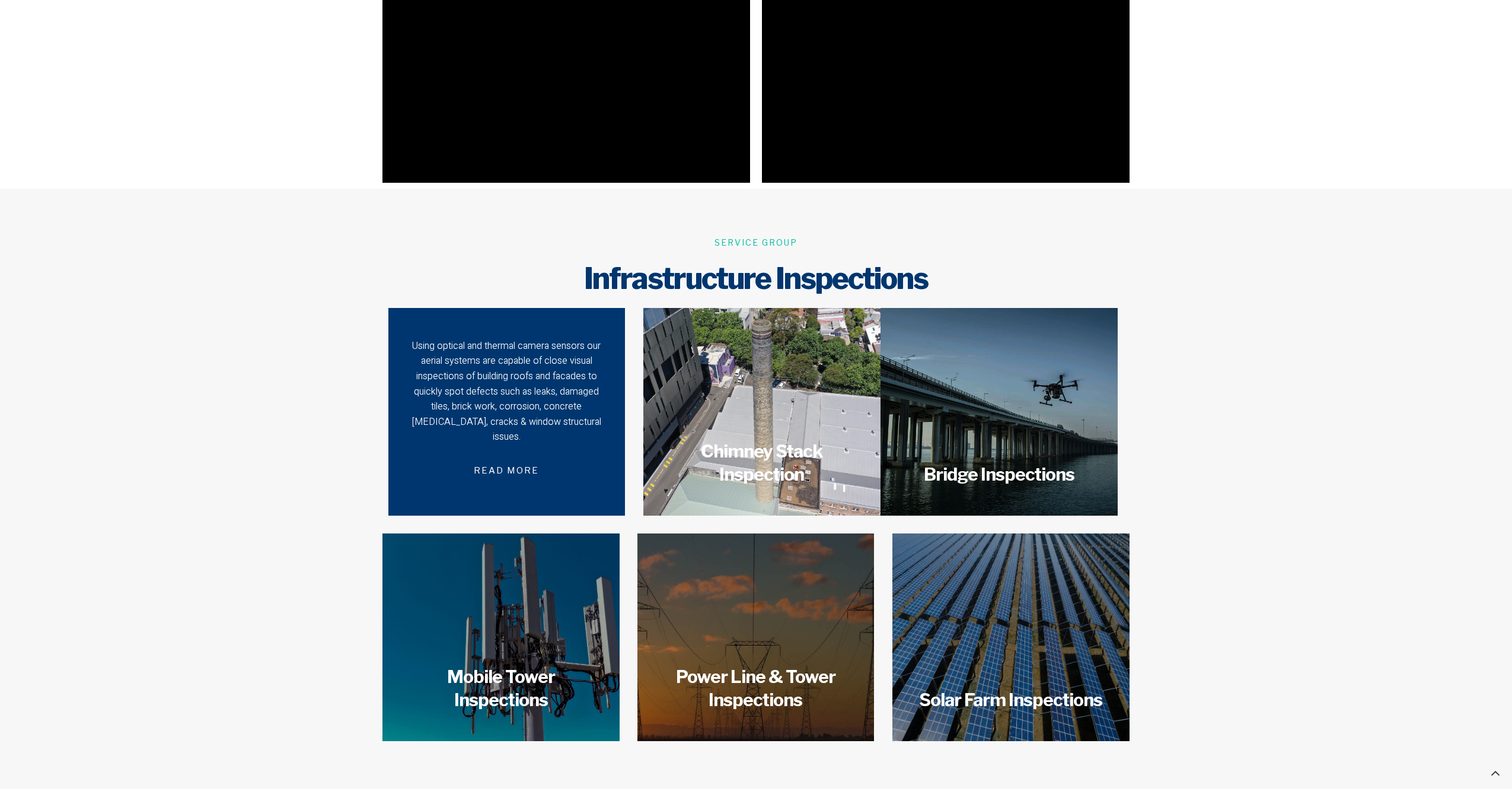
click at [493, 390] on div "Using optical and thermal camera sensors our aerial systems are capable of clos…" at bounding box center [507, 392] width 195 height 106
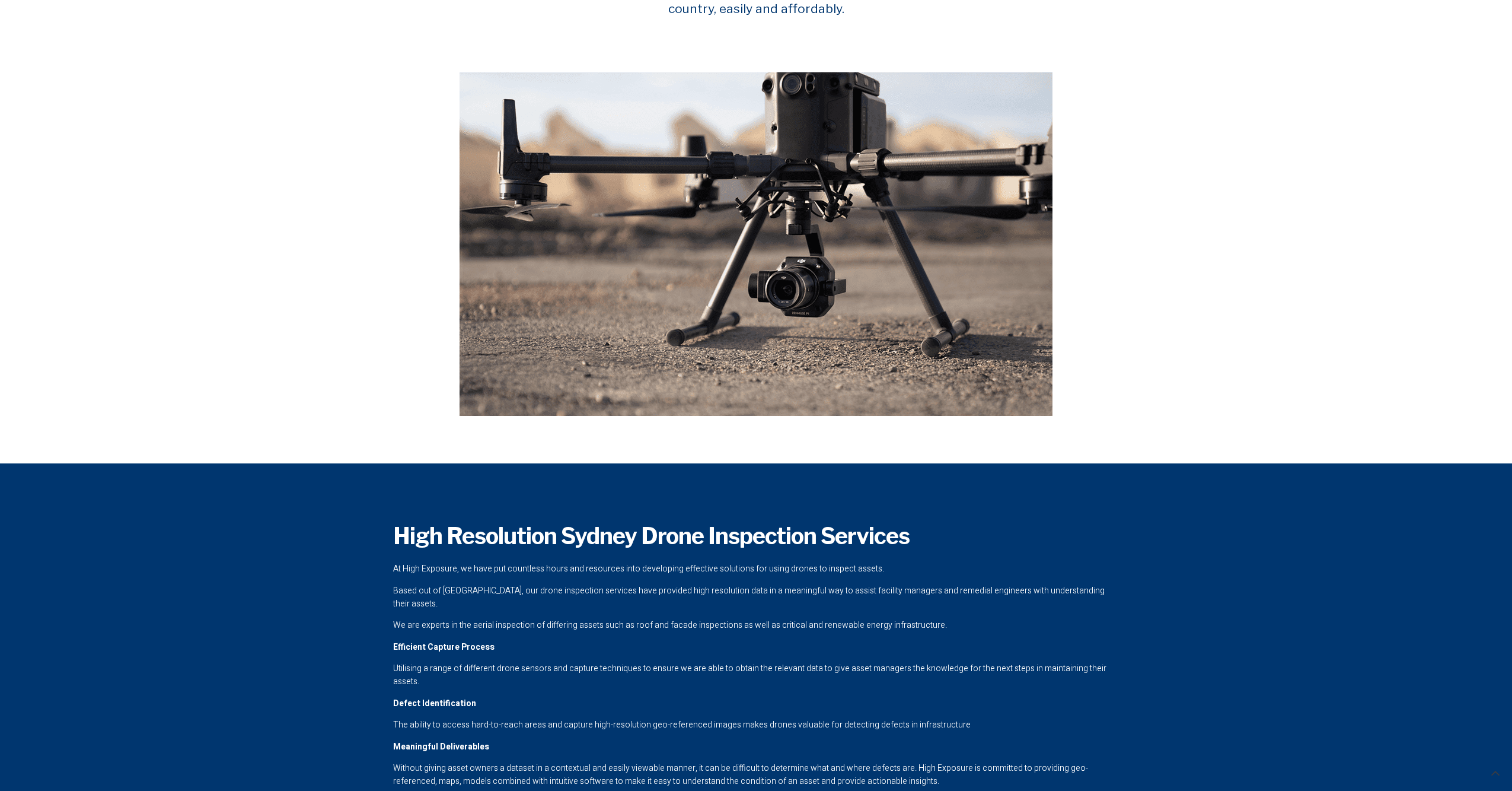
scroll to position [593, 0]
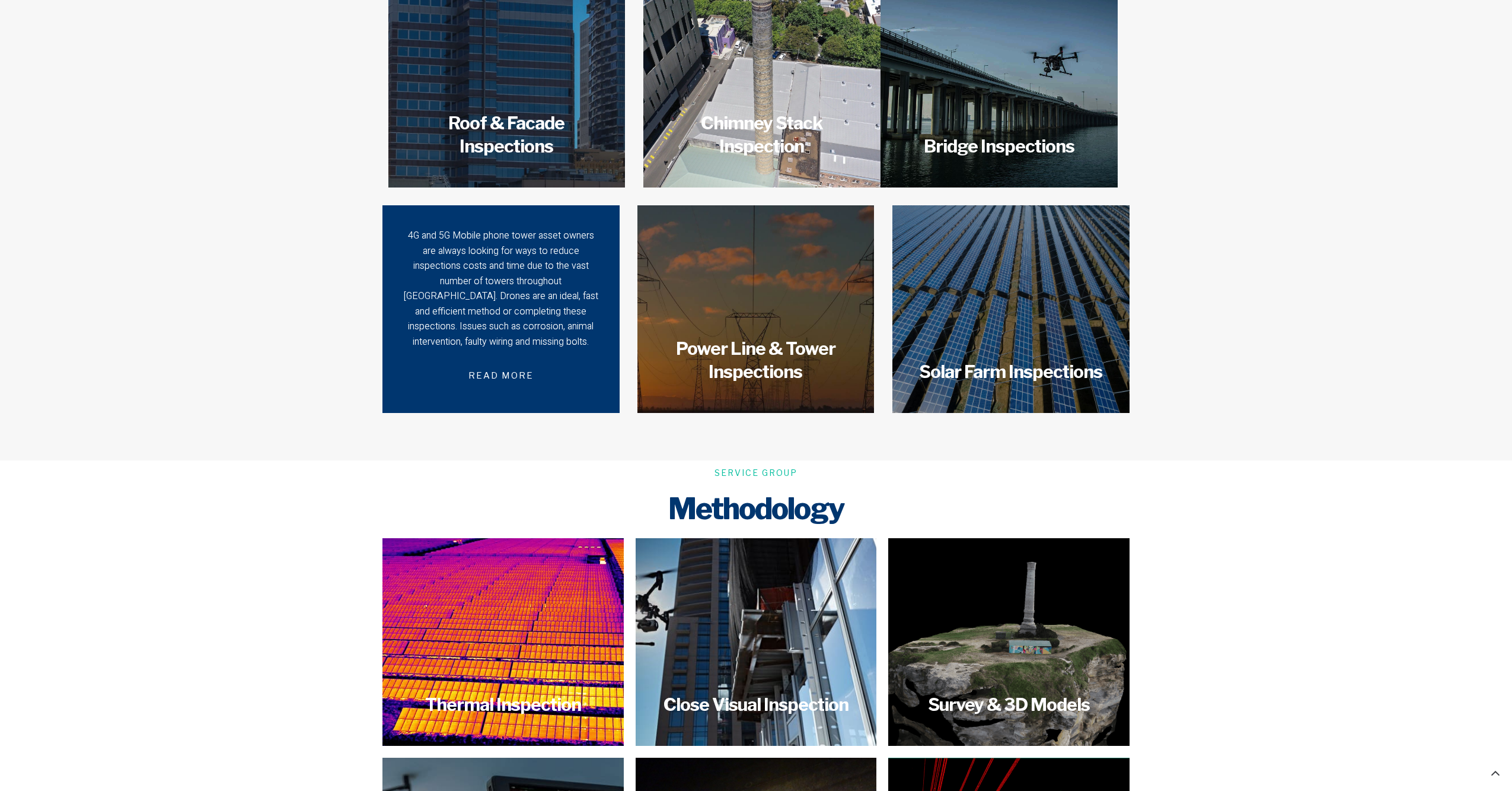
scroll to position [1819, 0]
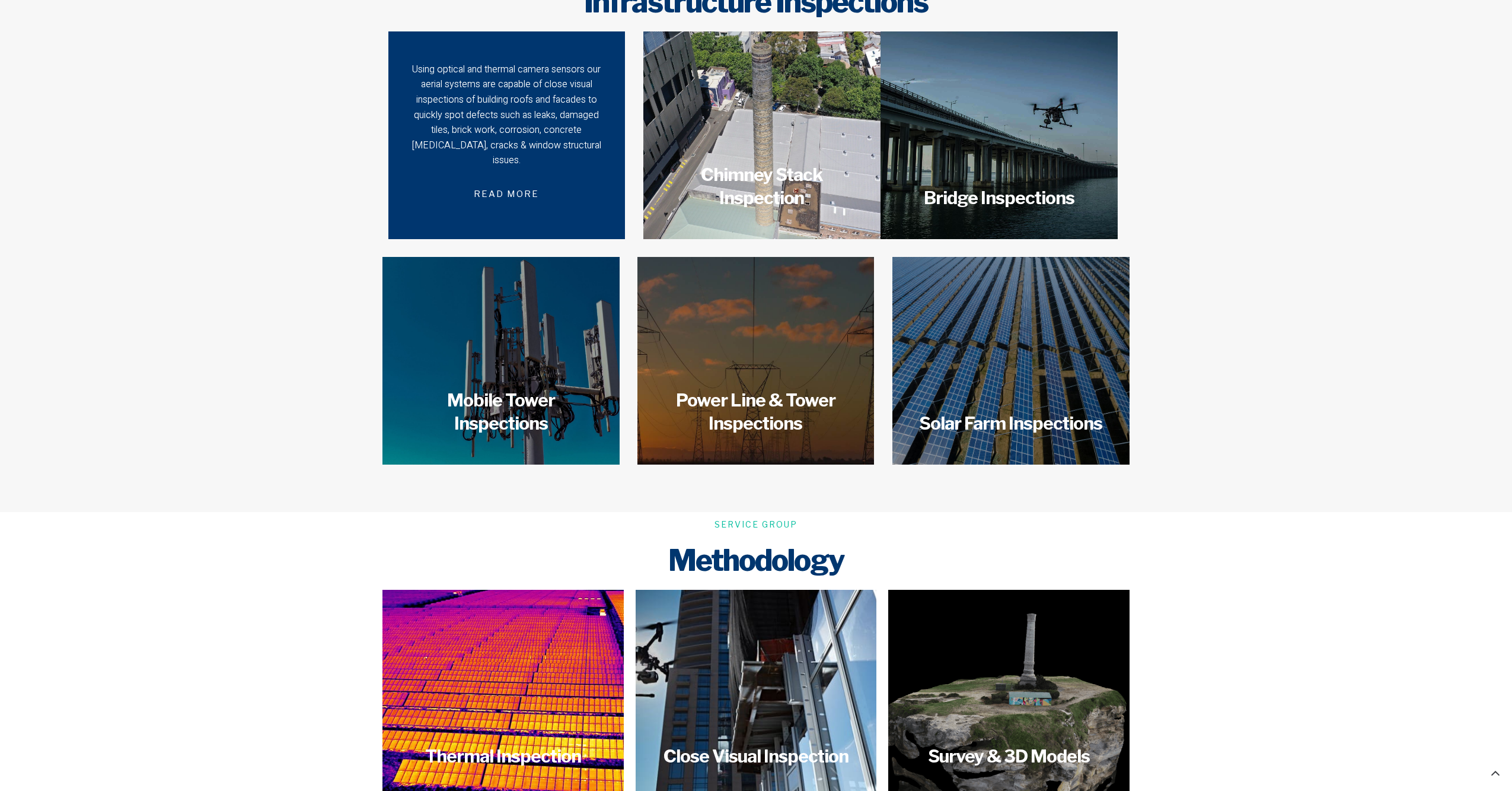
click at [468, 153] on div "Using optical and thermal camera sensors our aerial systems are capable of clos…" at bounding box center [507, 135] width 195 height 146
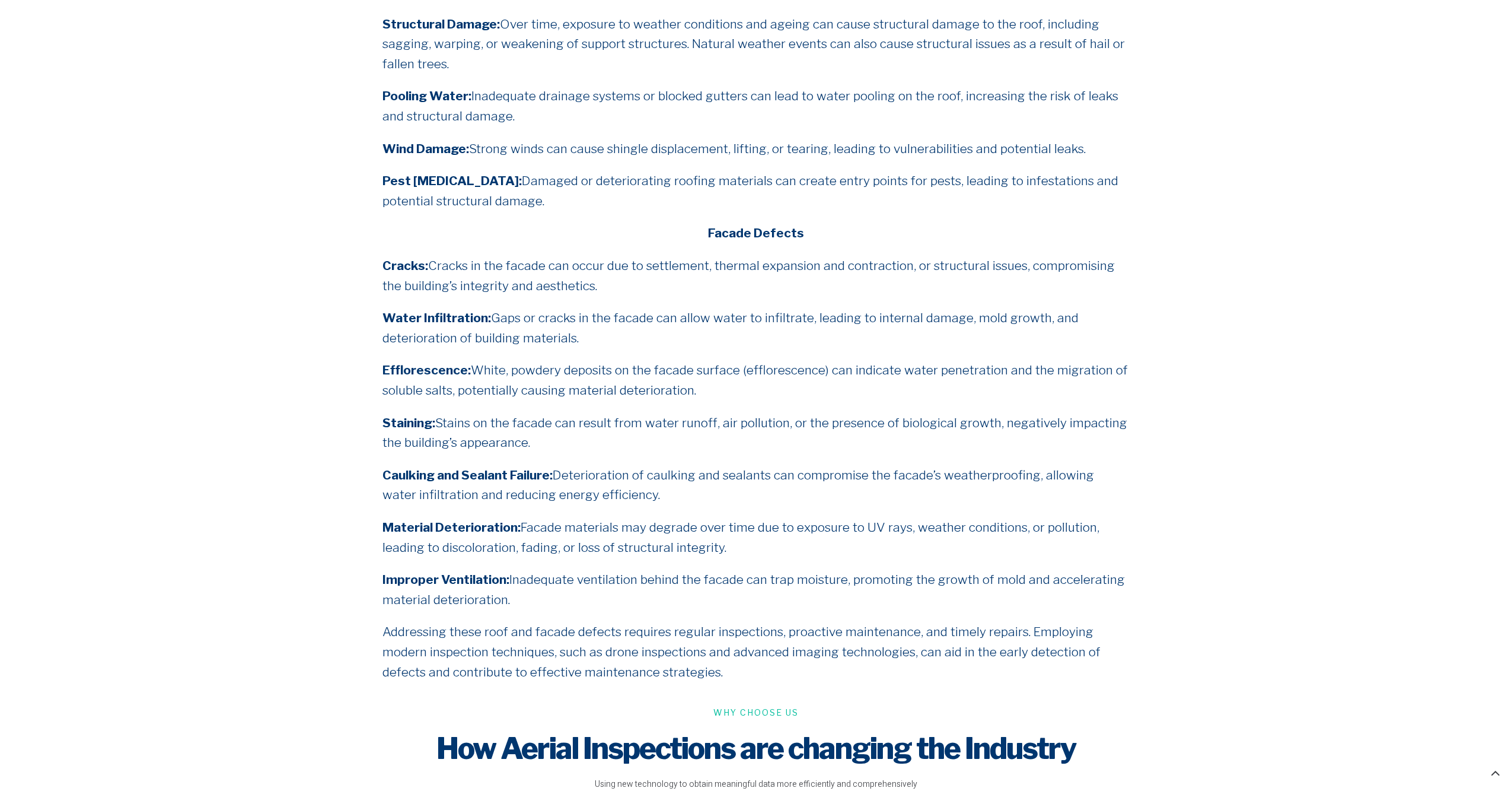
scroll to position [2645, 0]
